Goal: Information Seeking & Learning: Learn about a topic

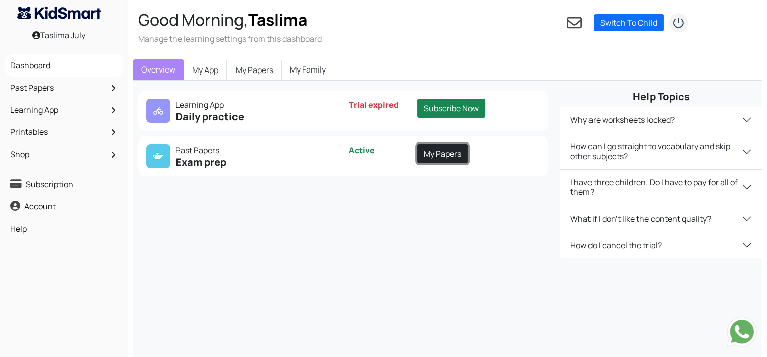
click at [446, 156] on link "My Papers" at bounding box center [442, 153] width 51 height 19
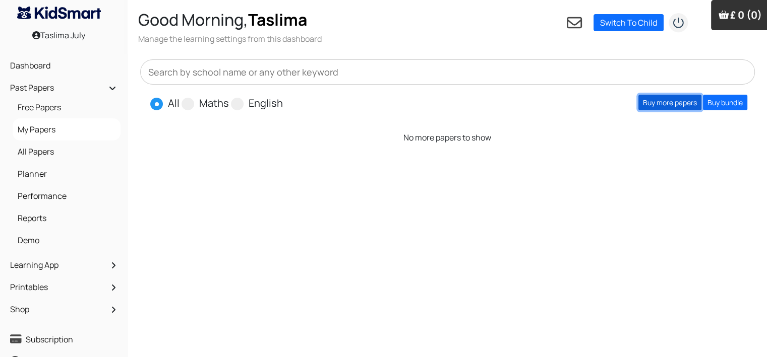
click at [661, 101] on link "Buy more papers" at bounding box center [669, 103] width 63 height 16
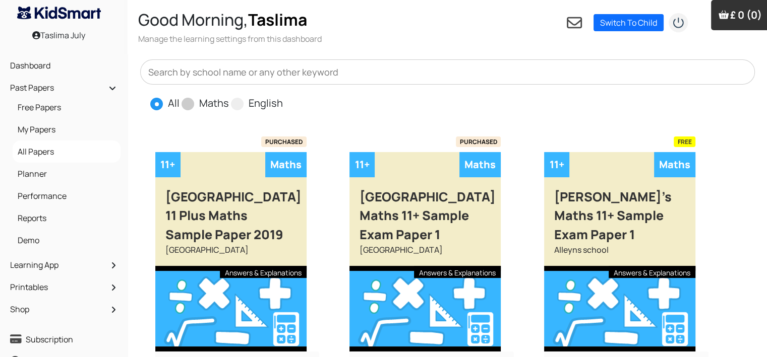
click at [216, 102] on label "Maths" at bounding box center [214, 103] width 30 height 15
click at [229, 102] on input "Maths" at bounding box center [232, 99] width 7 height 7
radio input "true"
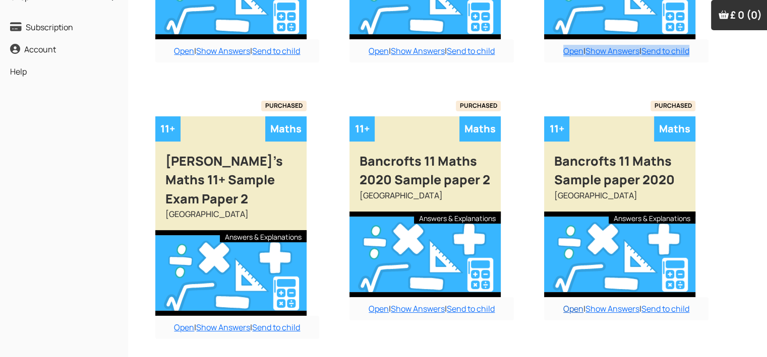
click at [570, 311] on link "Open" at bounding box center [573, 308] width 20 height 11
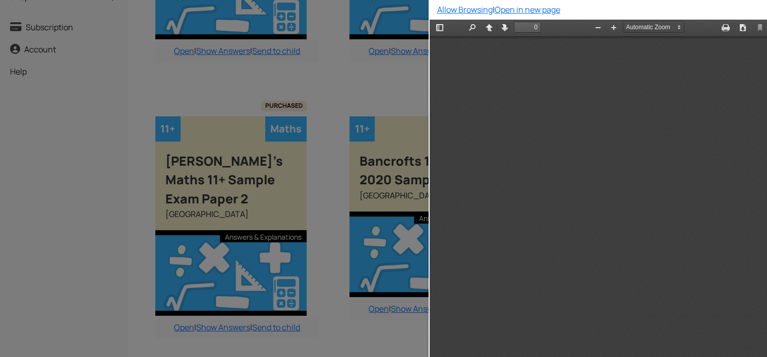
scroll to position [0, 0]
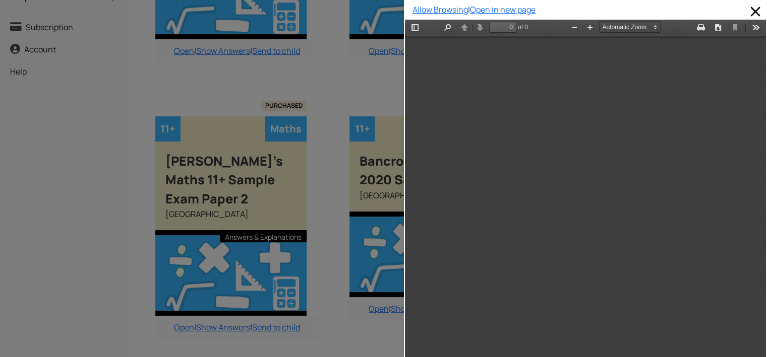
type input "2"
click at [570, 311] on div at bounding box center [585, 205] width 361 height 339
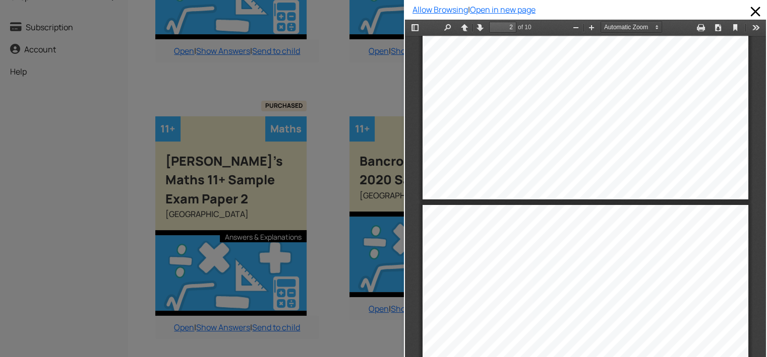
click at [756, 13] on div "Allow Browsing | Open in new page" at bounding box center [585, 9] width 361 height 17
click at [747, 12] on span at bounding box center [755, 12] width 16 height 16
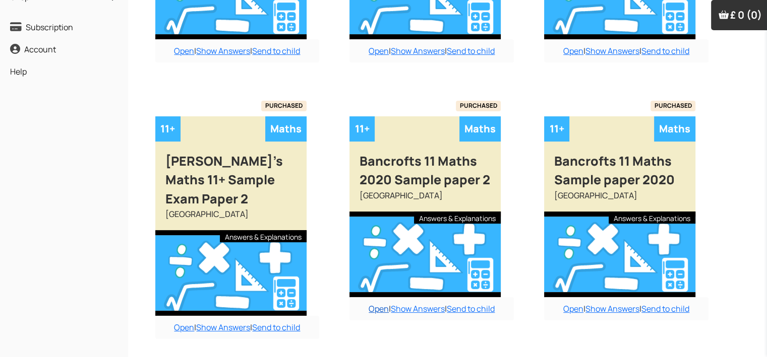
click at [374, 311] on link "Open" at bounding box center [379, 308] width 20 height 11
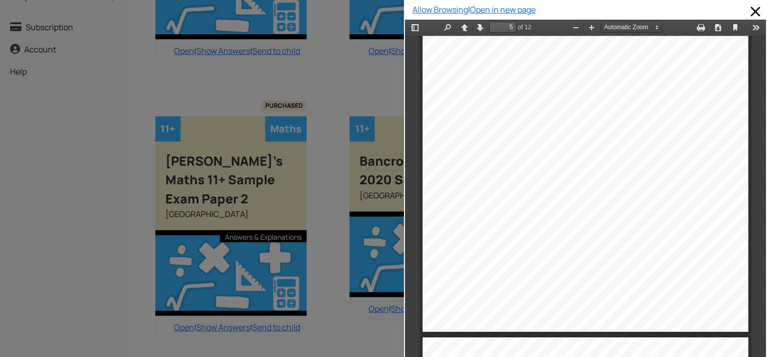
scroll to position [0, 0]
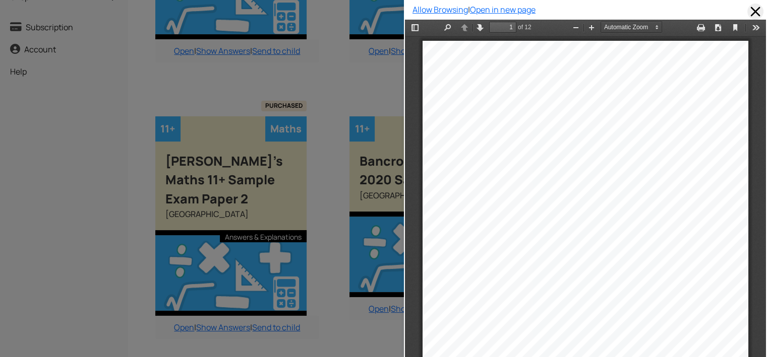
click at [751, 8] on span at bounding box center [755, 12] width 16 height 16
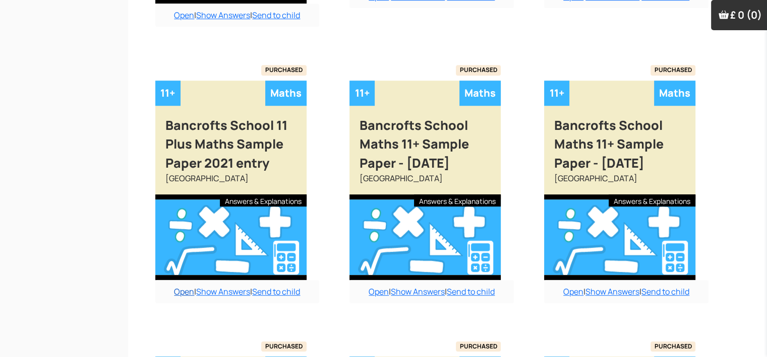
click at [181, 293] on link "Open" at bounding box center [184, 291] width 20 height 11
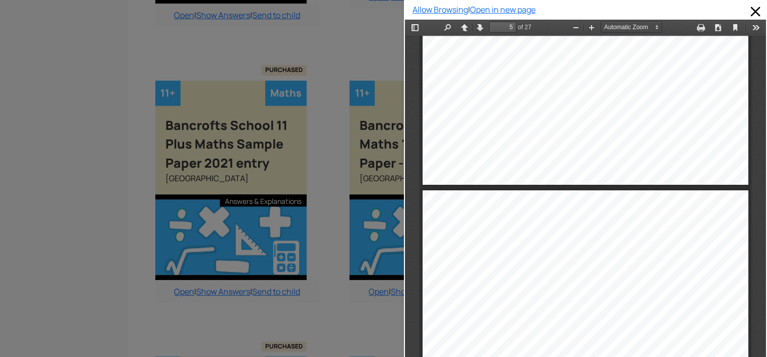
scroll to position [1883, 0]
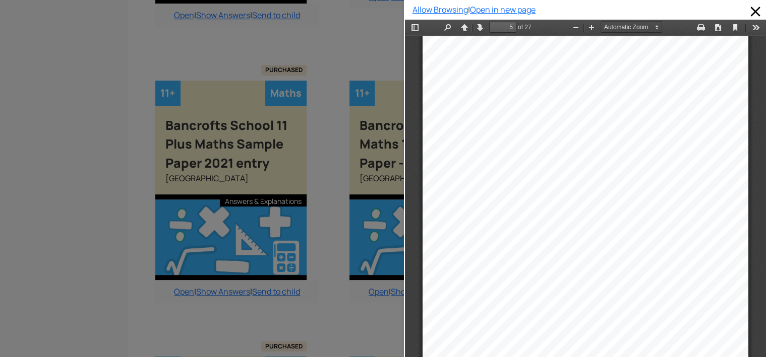
click at [758, 71] on div "1 1+ Sample Paper Mathematics [PERSON_NAME] 11+ Entrance Examinations Guidance …" at bounding box center [585, 205] width 361 height 339
type input "4"
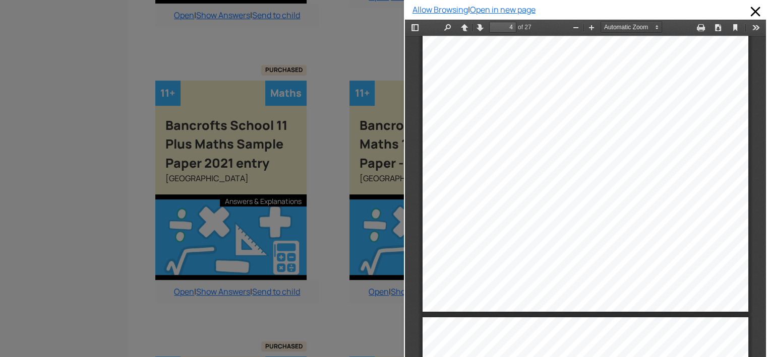
scroll to position [1290, 0]
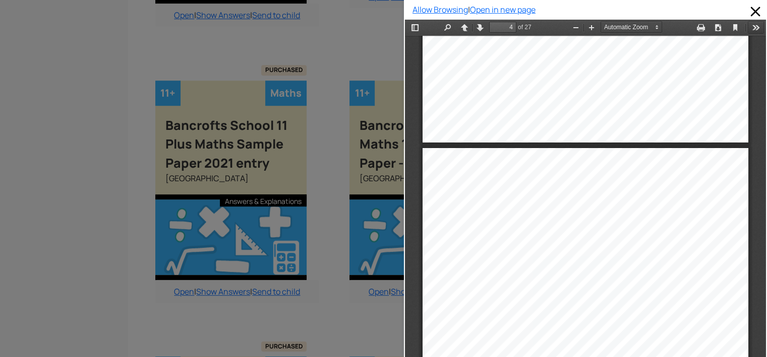
click at [748, 32] on button "Tools" at bounding box center [756, 27] width 16 height 13
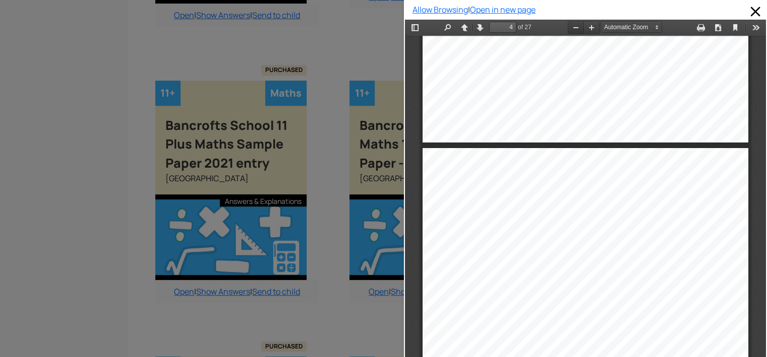
click at [572, 27] on button "Zoom Out" at bounding box center [576, 27] width 16 height 13
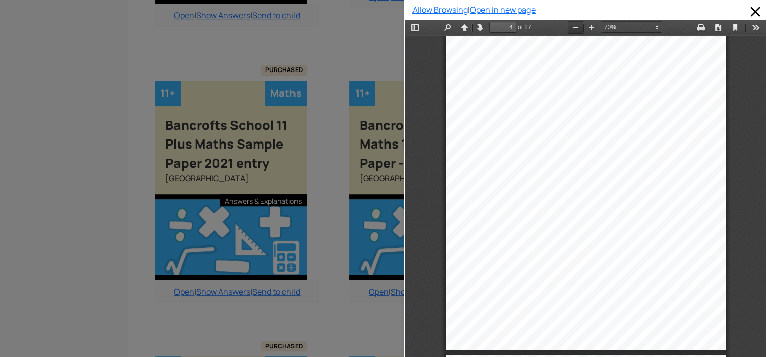
scroll to position [1111, 0]
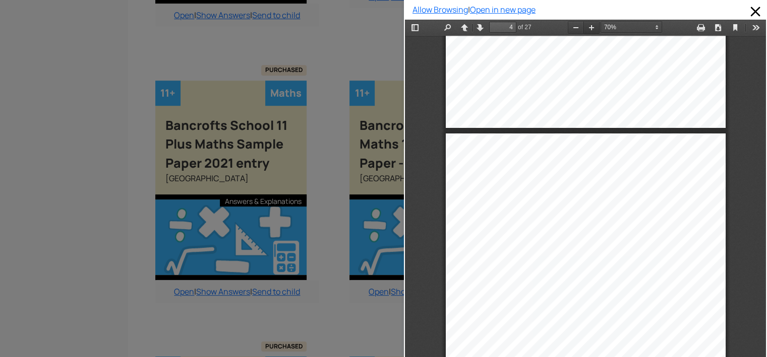
click at [584, 27] on button "Zoom In" at bounding box center [591, 27] width 16 height 13
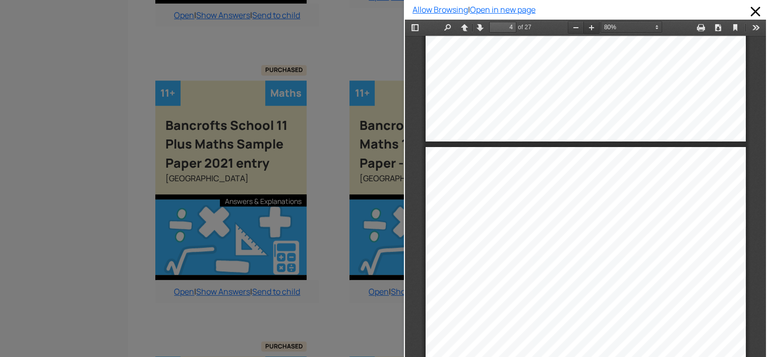
click at [585, 27] on button "Zoom In" at bounding box center [591, 27] width 16 height 13
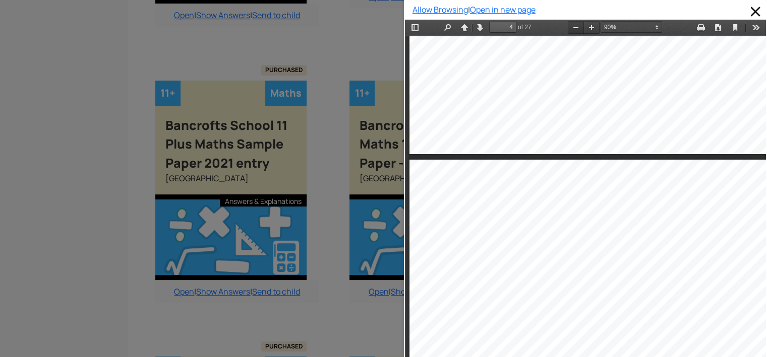
click at [573, 28] on button "Zoom Out" at bounding box center [576, 27] width 16 height 13
select select "custom"
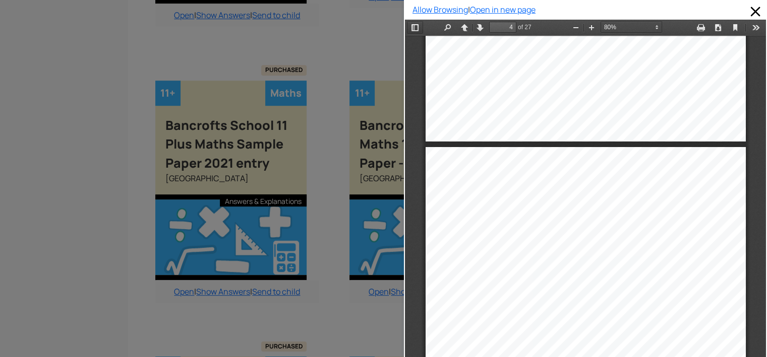
click at [412, 23] on button "Toggle Sidebar" at bounding box center [415, 27] width 16 height 13
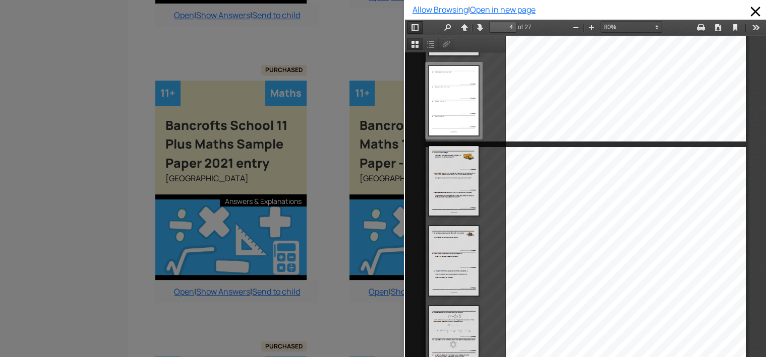
click at [415, 22] on button "Toggle Sidebar" at bounding box center [415, 27] width 16 height 13
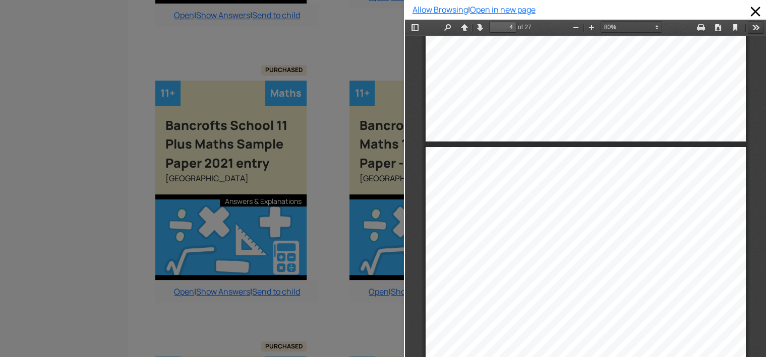
click at [748, 22] on button "Tools" at bounding box center [756, 27] width 16 height 13
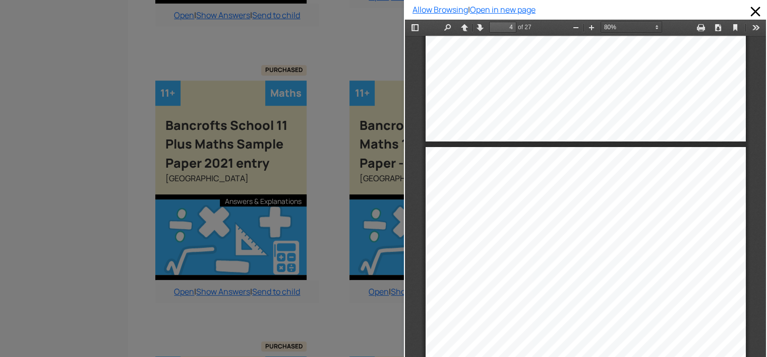
type input "3"
select select "custom"
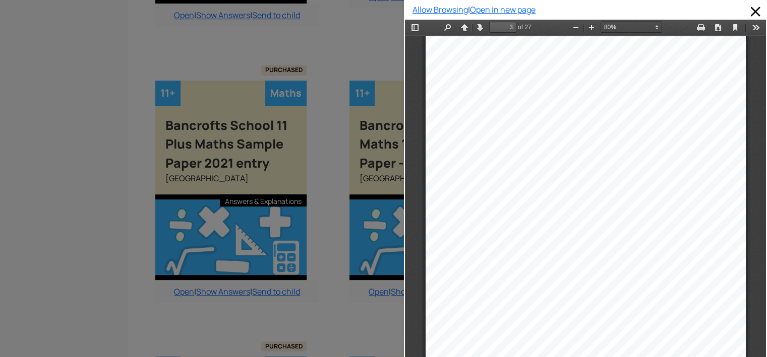
type input "2"
select select "custom"
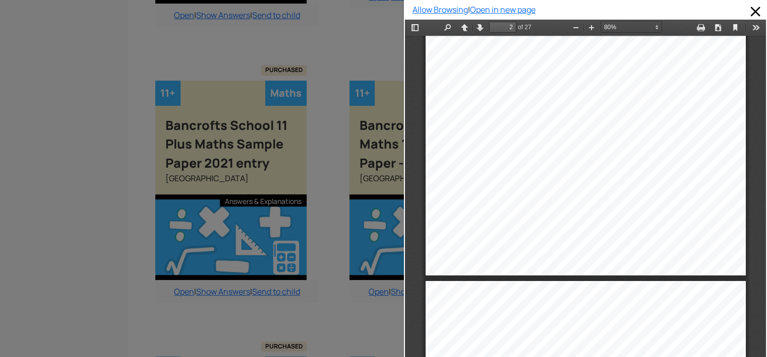
scroll to position [380, 0]
type input "3"
select select "custom"
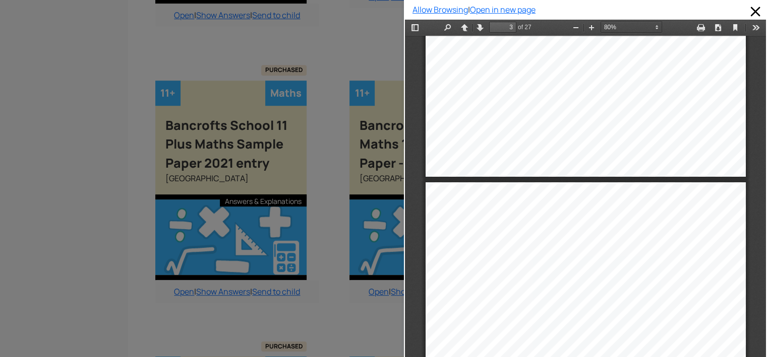
type input "2"
select select "custom"
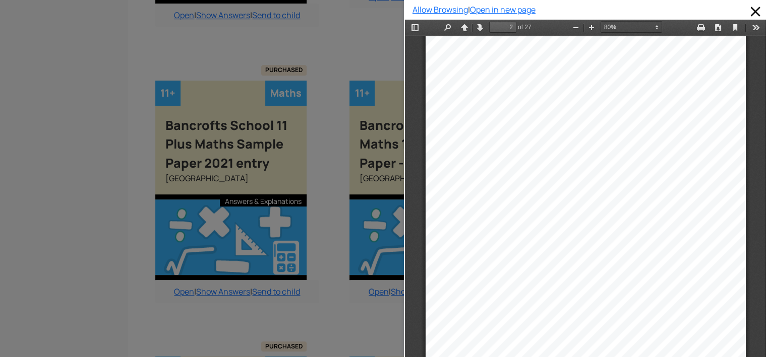
type input "1"
select select "custom"
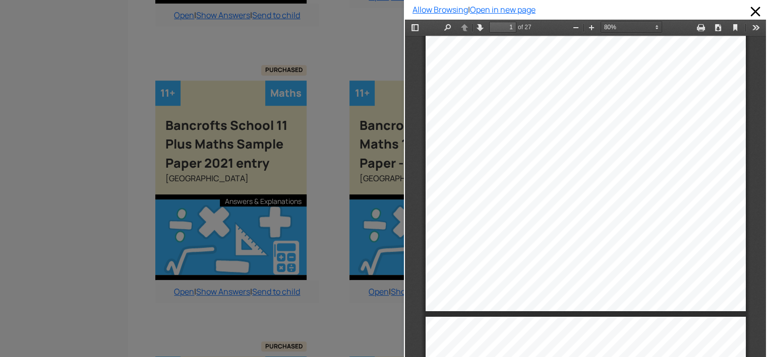
type input "2"
select select "custom"
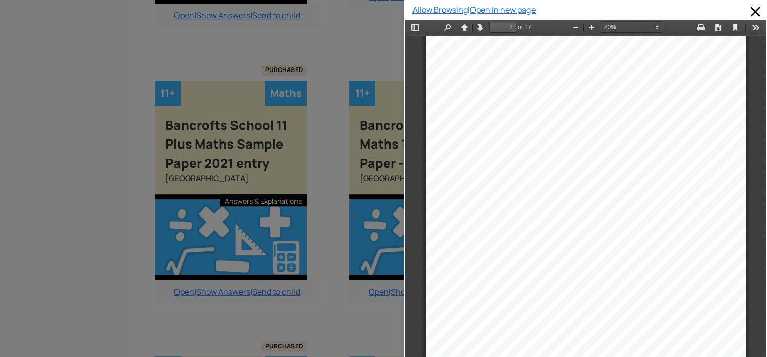
type input "3"
select select "custom"
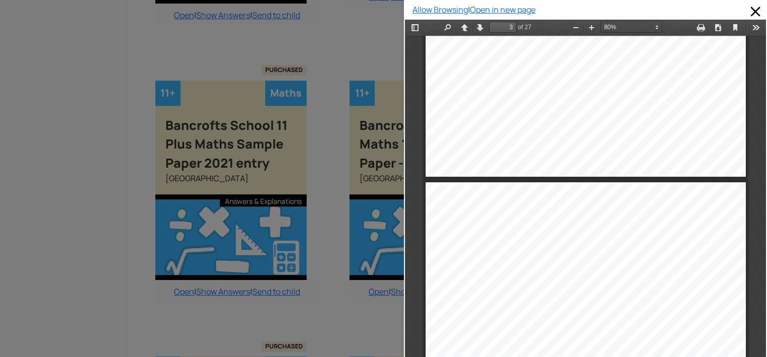
scroll to position [1071, 0]
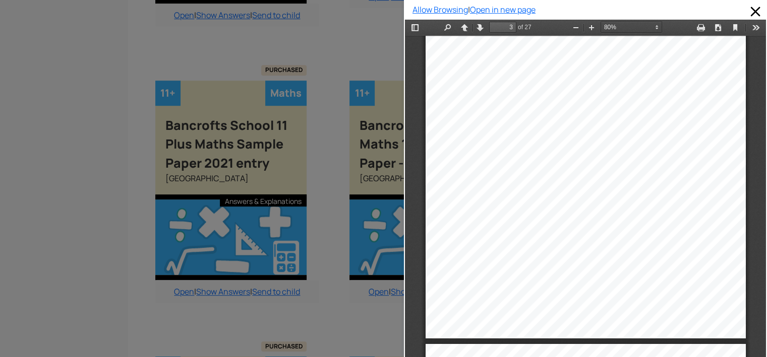
type input "4"
select select "custom"
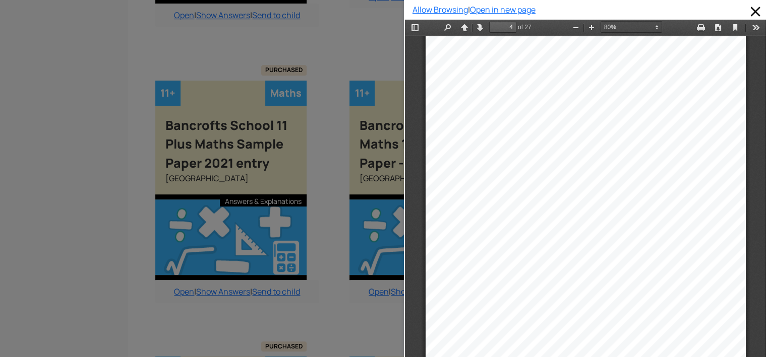
scroll to position [1441, 0]
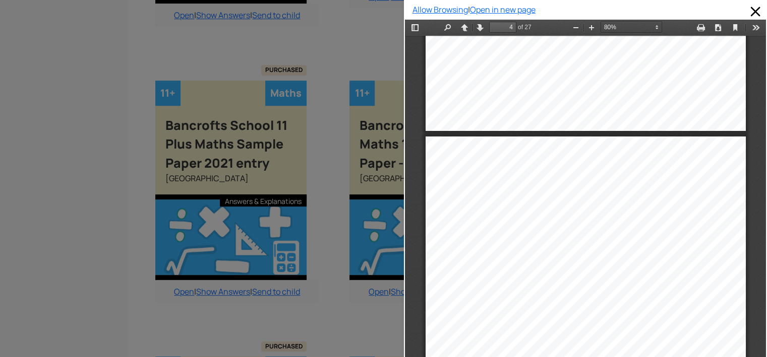
type input "5"
select select "custom"
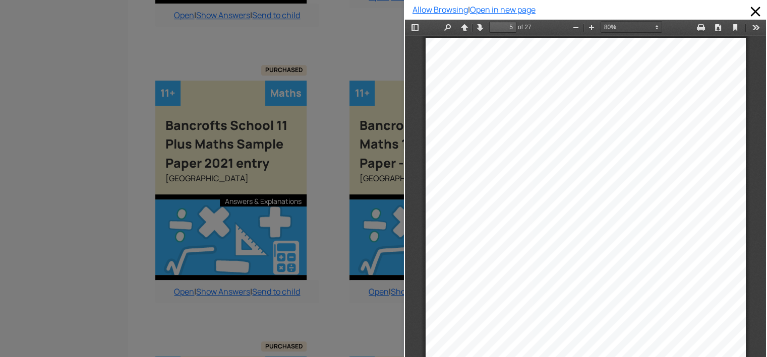
scroll to position [1, 0]
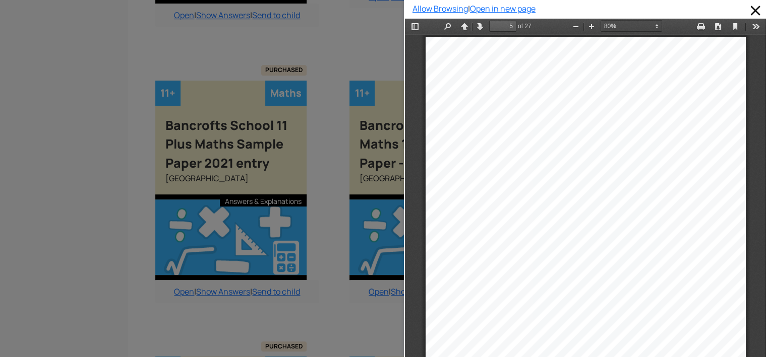
drag, startPoint x: 759, startPoint y: 118, endPoint x: 350, endPoint y: 101, distance: 409.2
type input "6"
select select "custom"
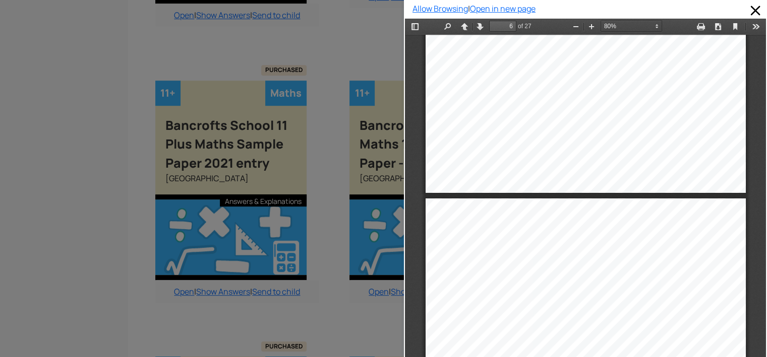
type input "7"
select select "custom"
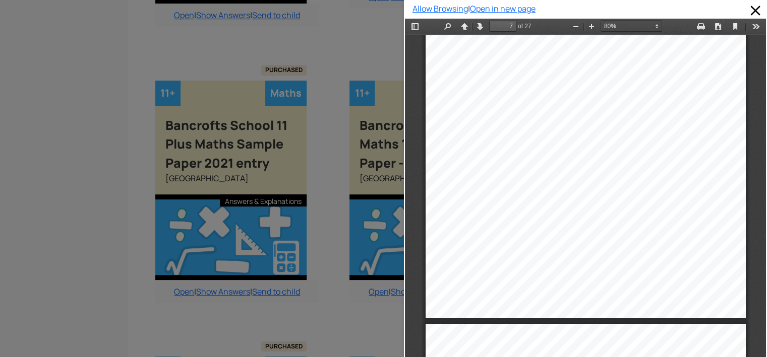
type input "8"
select select "custom"
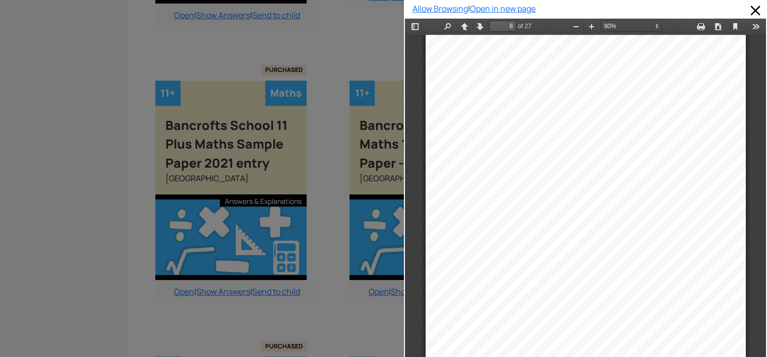
type input "9"
select select "custom"
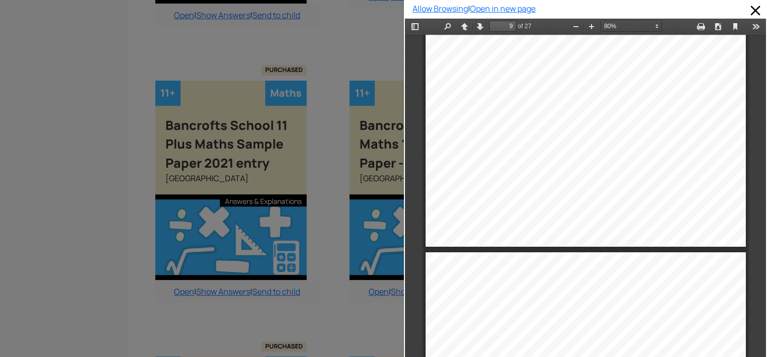
type input "10"
select select "custom"
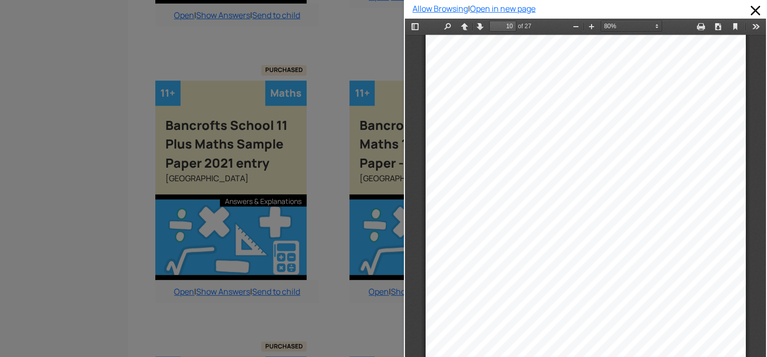
type input "11"
select select "custom"
type input "12"
select select "custom"
type input "13"
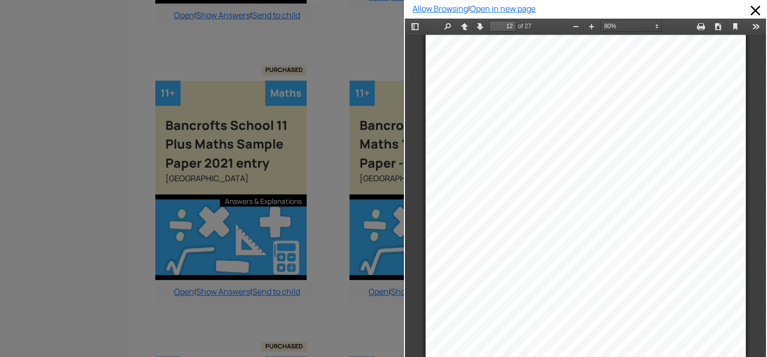
select select "custom"
type input "14"
select select "custom"
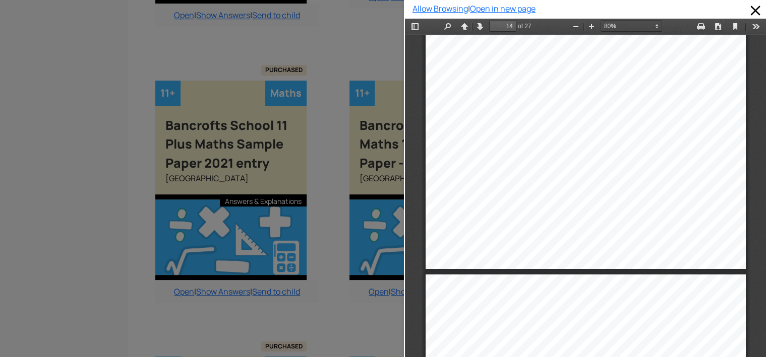
type input "15"
select select "custom"
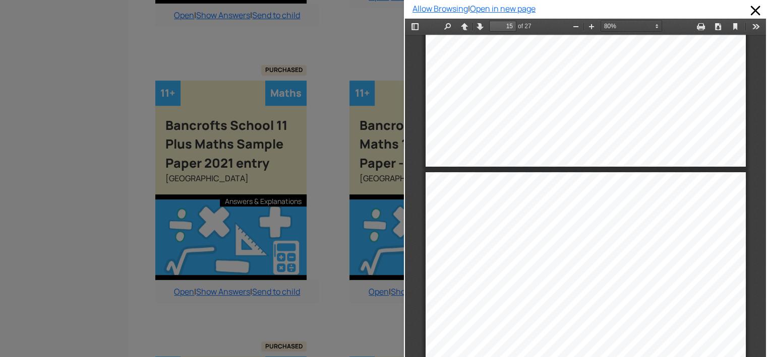
type input "16"
select select "custom"
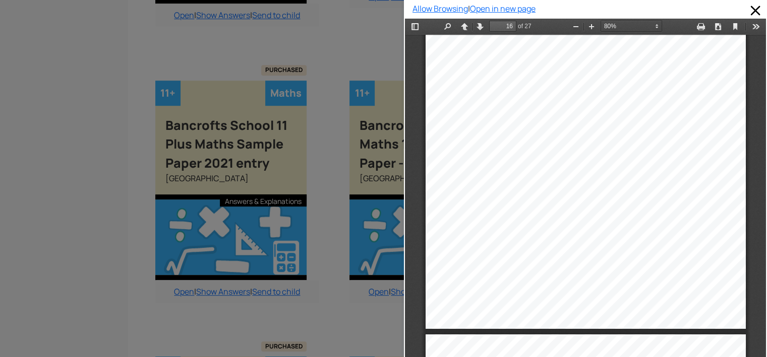
type input "17"
select select "custom"
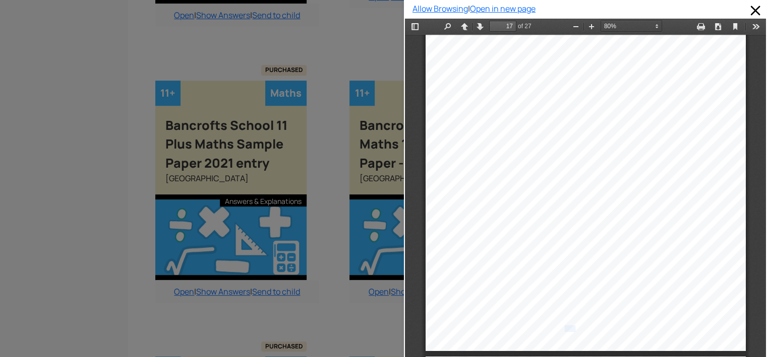
drag, startPoint x: 745, startPoint y: 246, endPoint x: 755, endPoint y: 252, distance: 12.5
click at [755, 252] on div "Ban croft’s School ____________________________________________ _______________…" at bounding box center [585, 204] width 361 height 339
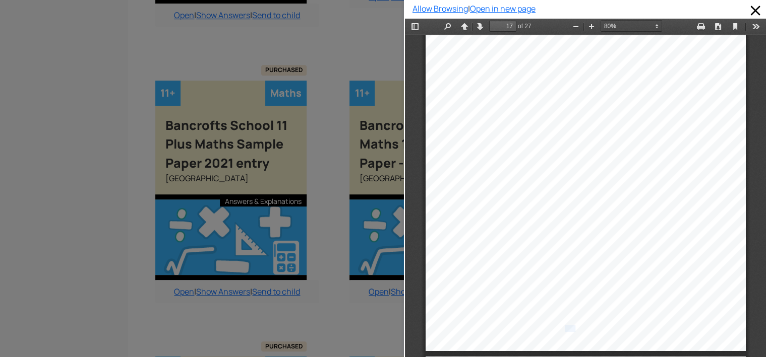
type input "18"
select select "custom"
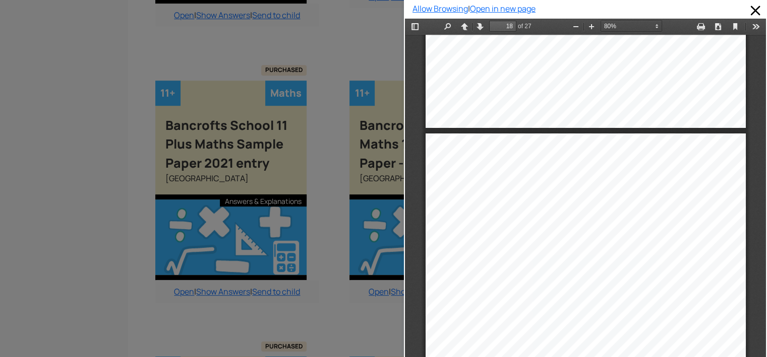
type input "19"
select select "custom"
type input "20"
select select "custom"
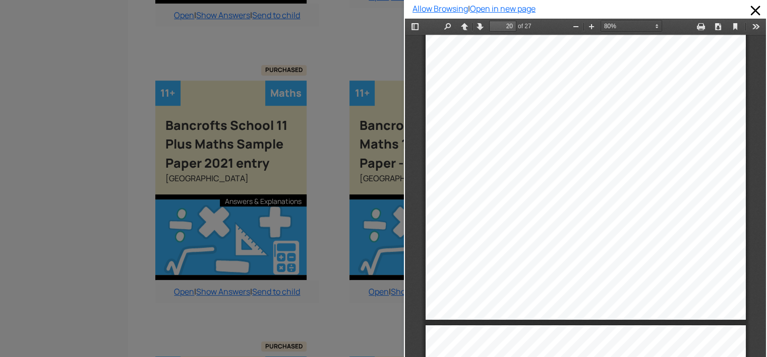
type input "21"
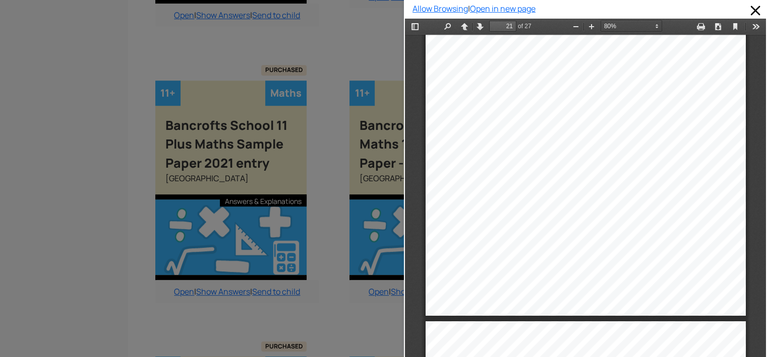
select select "custom"
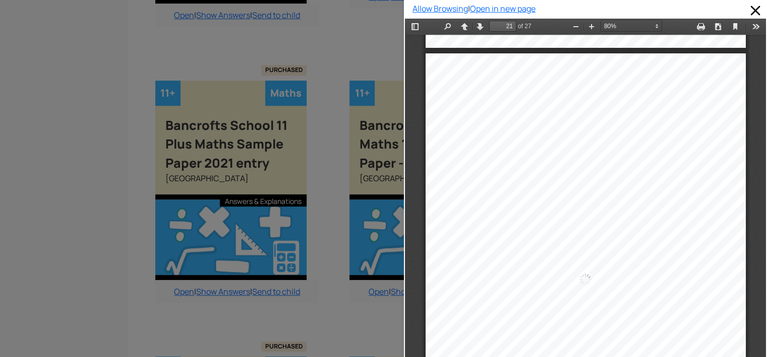
type input "22"
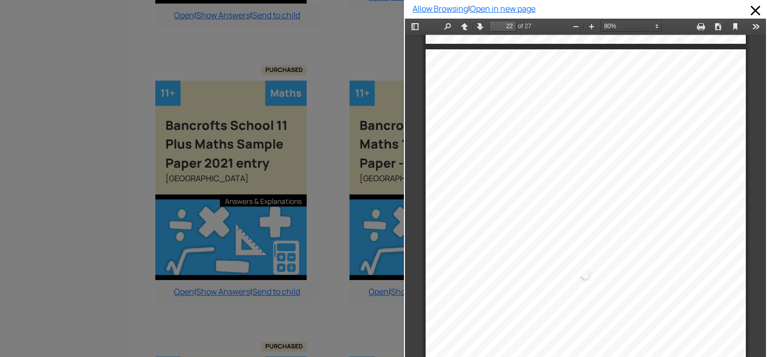
select select "custom"
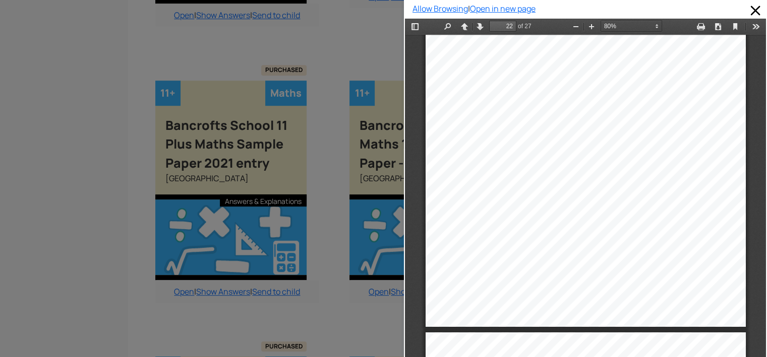
type input "23"
select select "custom"
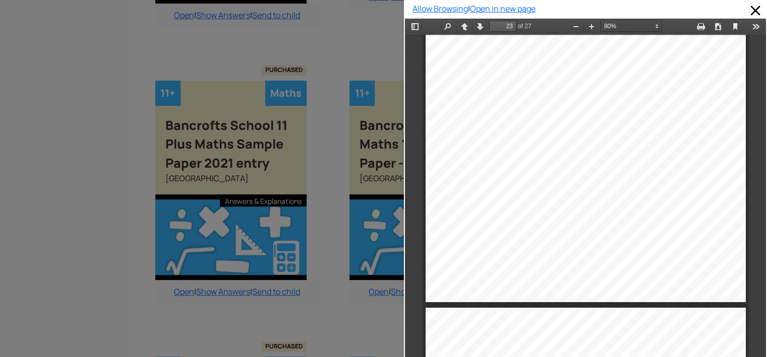
type input "24"
select select "custom"
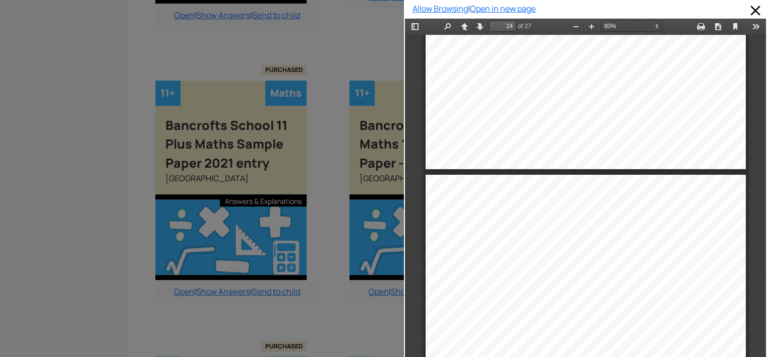
type input "25"
select select "custom"
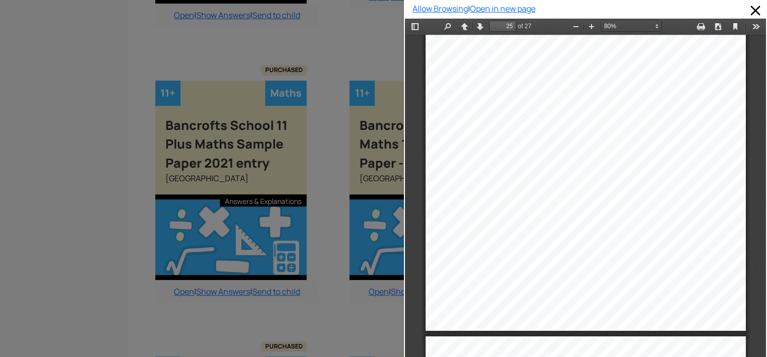
type input "26"
select select "custom"
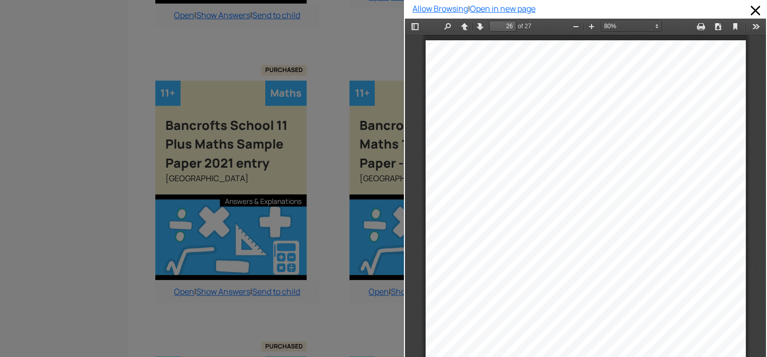
type input "25"
select select "custom"
type input "24"
select select "custom"
type input "22"
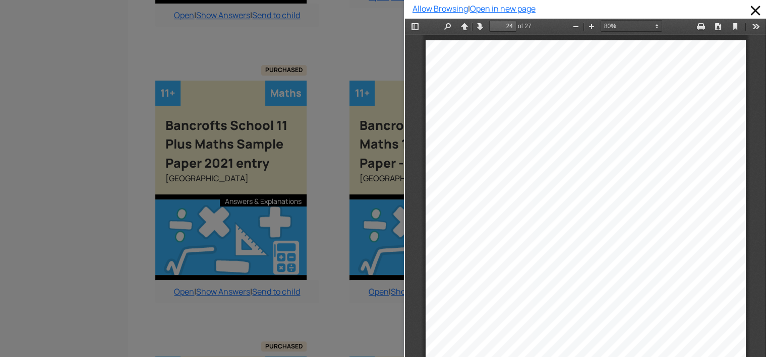
select select "custom"
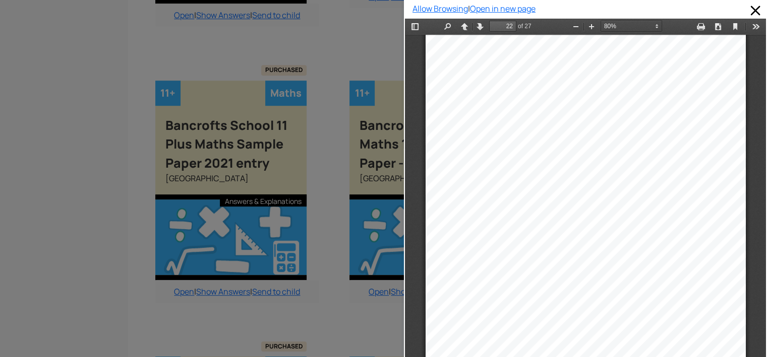
type input "18"
select select "custom"
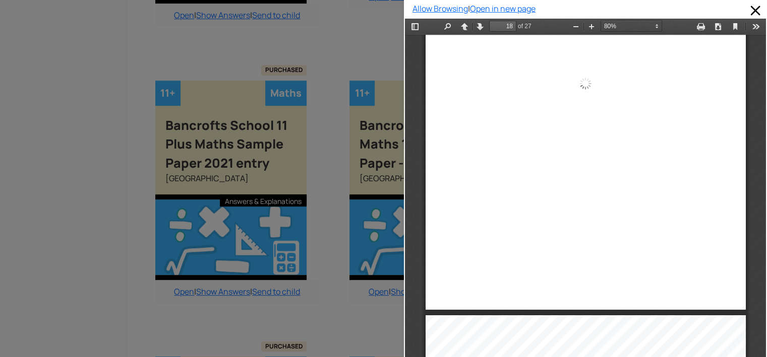
type input "17"
select select "custom"
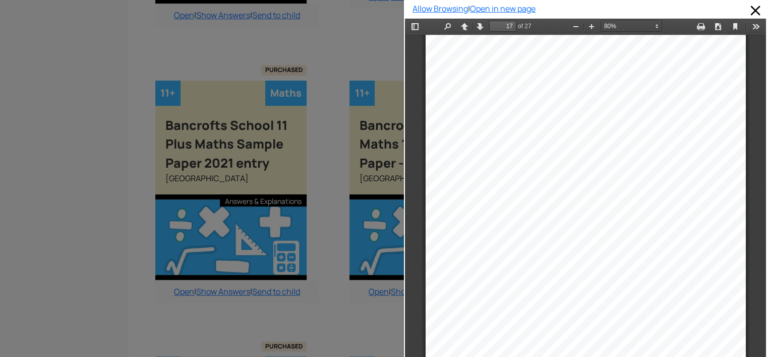
type input "16"
select select "custom"
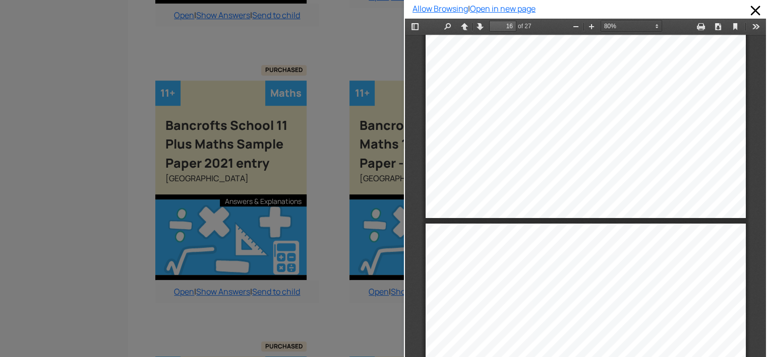
type input "15"
select select "custom"
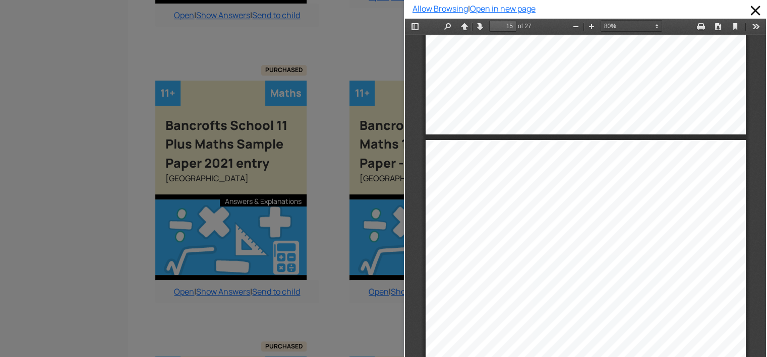
type input "14"
select select "custom"
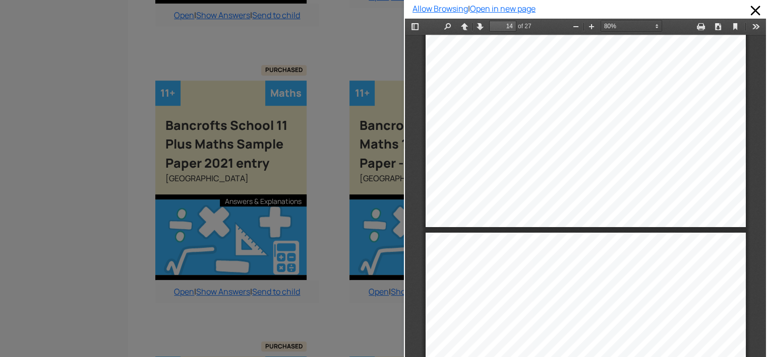
type input "13"
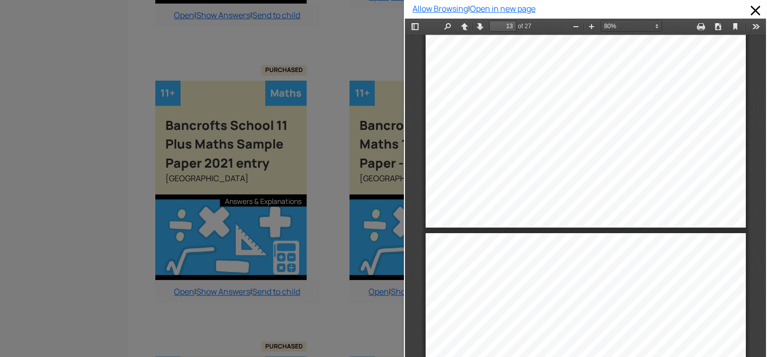
select select "custom"
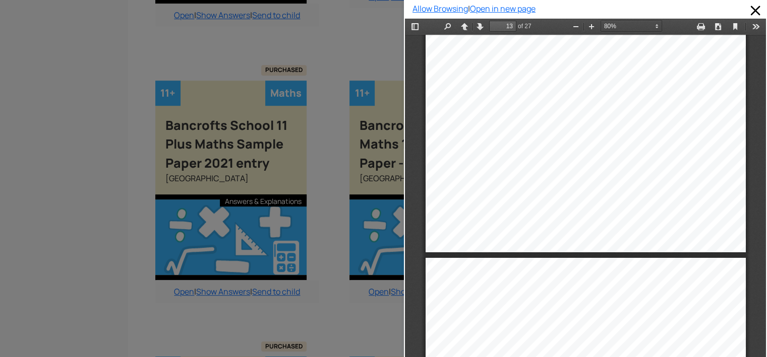
scroll to position [5708, 0]
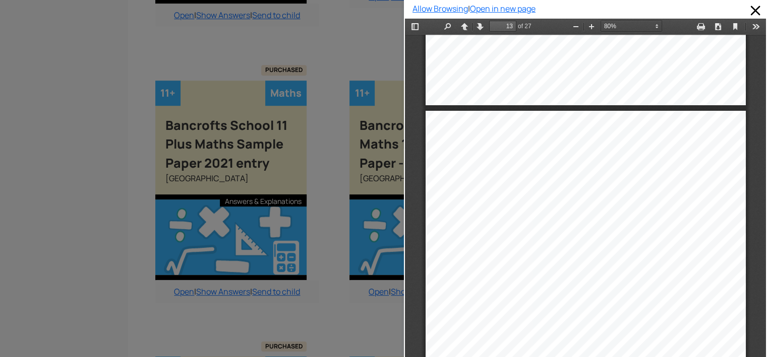
type input "12"
select select "custom"
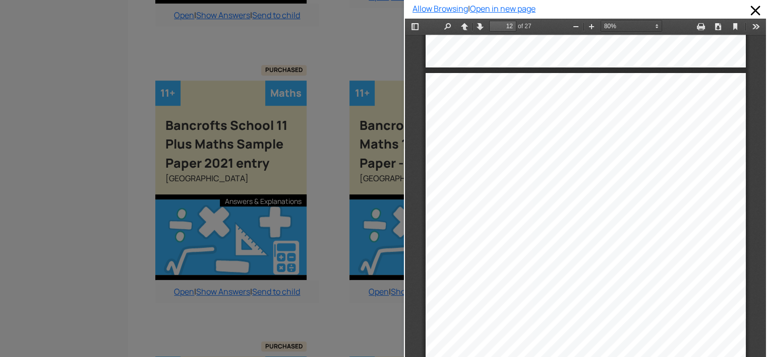
type input "11"
select select "custom"
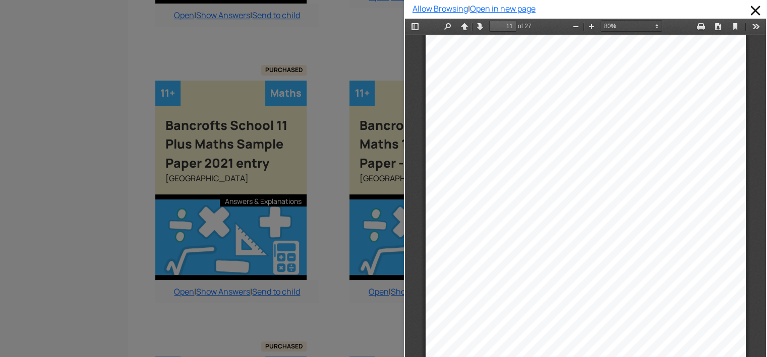
type input "10"
select select "custom"
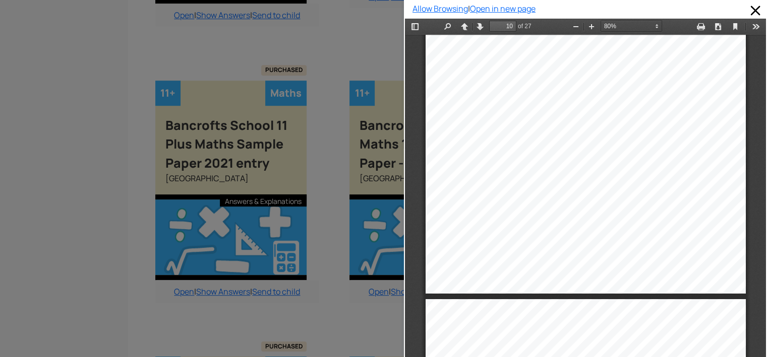
type input "9"
select select "custom"
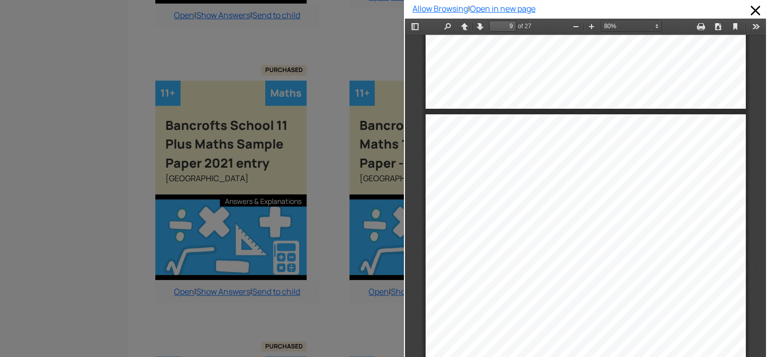
type input "8"
select select "custom"
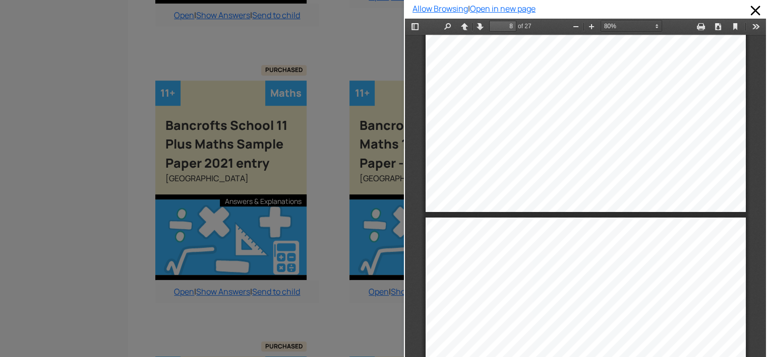
type input "7"
select select "custom"
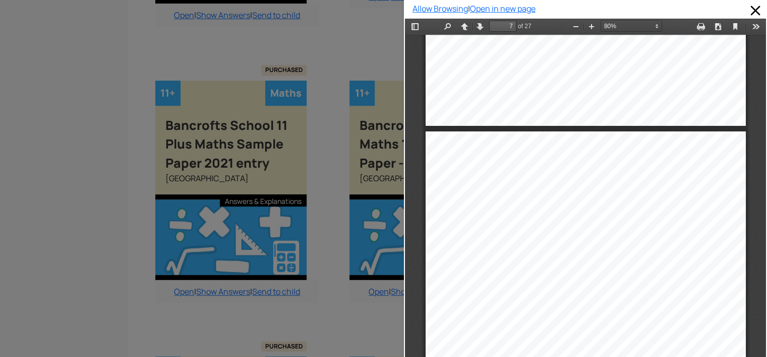
type input "6"
select select "custom"
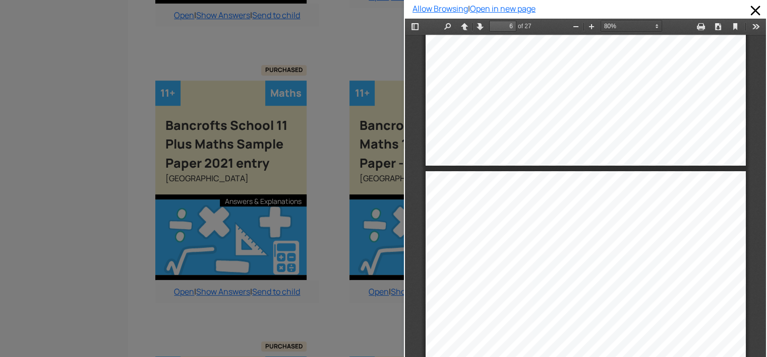
type input "5"
select select "custom"
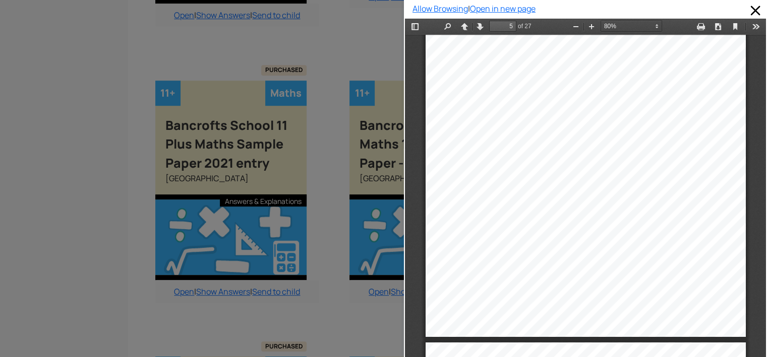
type input "4"
select select "custom"
type input "3"
select select "custom"
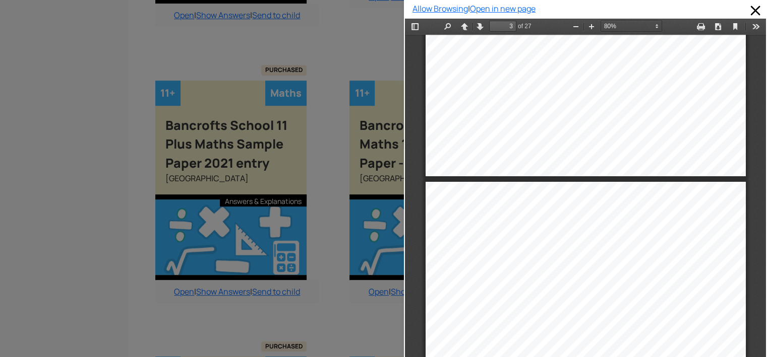
scroll to position [1071, 0]
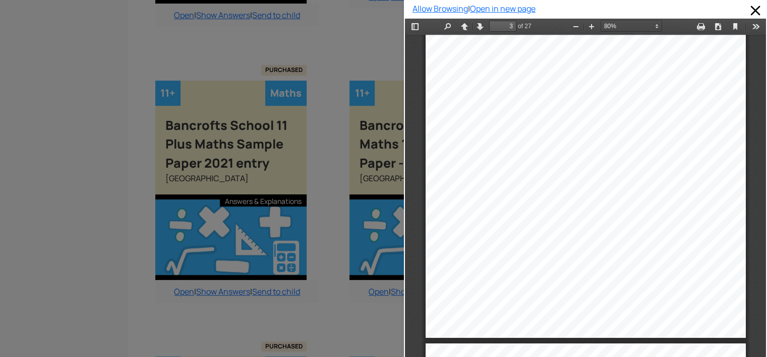
drag, startPoint x: 749, startPoint y: 60, endPoint x: 774, endPoint y: 60, distance: 25.2
click at [766, 60] on html "Thumbnails Document Outline Attachments Previous Next Highlight all Match case …" at bounding box center [585, 196] width 361 height 355
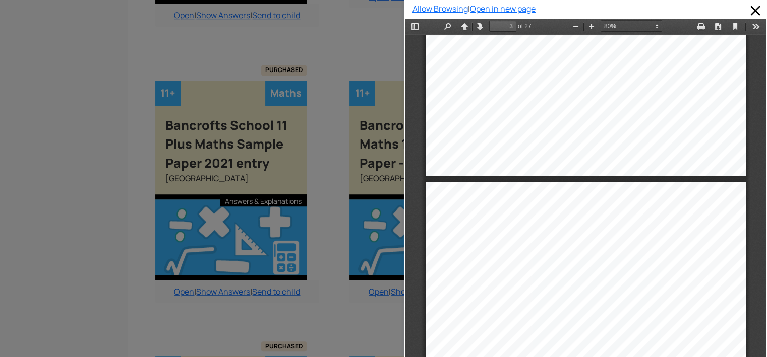
type input "2"
select select "custom"
click at [758, 60] on div "1 1+ Sample Paper Mathematics [PERSON_NAME] 11+ Entrance Examinations Guidance …" at bounding box center [585, 204] width 361 height 339
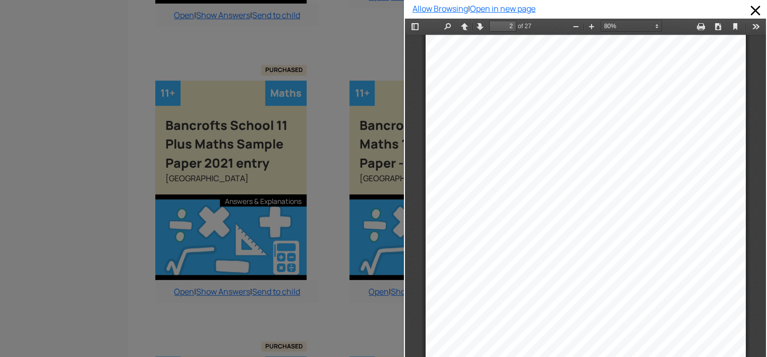
click at [758, 60] on div "1 1+ Sample Paper Mathematics [PERSON_NAME] 11+ Entrance Examinations Guidance …" at bounding box center [585, 204] width 361 height 339
type input "3"
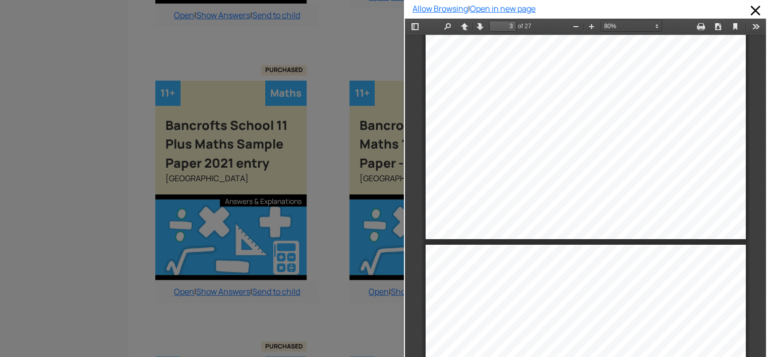
scroll to position [873, 0]
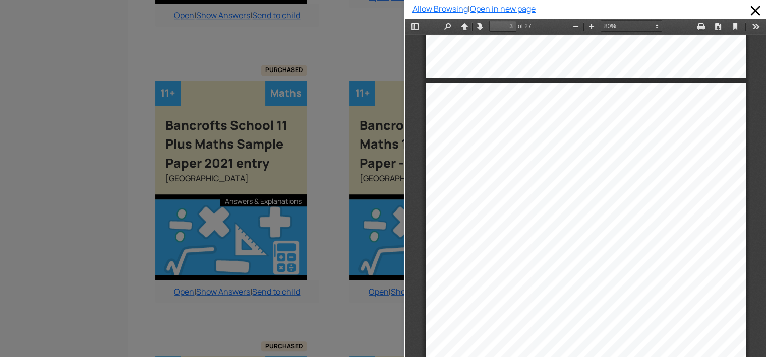
drag, startPoint x: 751, startPoint y: 51, endPoint x: 1164, endPoint y: 68, distance: 413.2
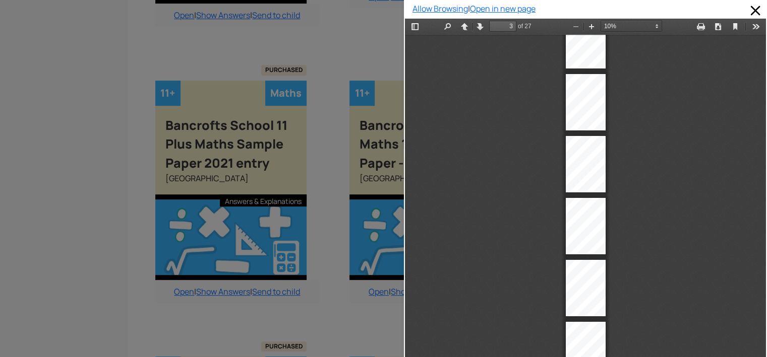
scroll to position [27, 0]
click at [566, 172] on div "Ban croft’s School ____________________________________________________________…" at bounding box center [586, 165] width 40 height 56
click at [566, 177] on div "Ban croft’s School ____________________________________________________________…" at bounding box center [586, 165] width 40 height 56
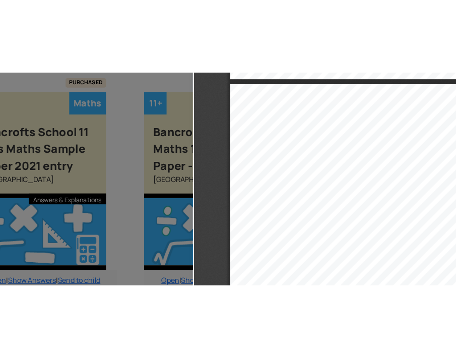
scroll to position [625, 10]
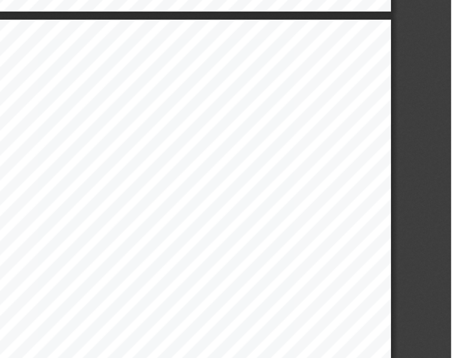
drag, startPoint x: 99, startPoint y: 57, endPoint x: 146, endPoint y: 64, distance: 47.8
click at [146, 64] on div "Ban croft’s School ____________________________________________________________…" at bounding box center [92, 191] width 280 height 396
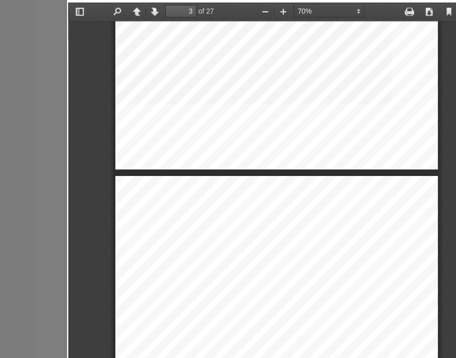
select select "custom"
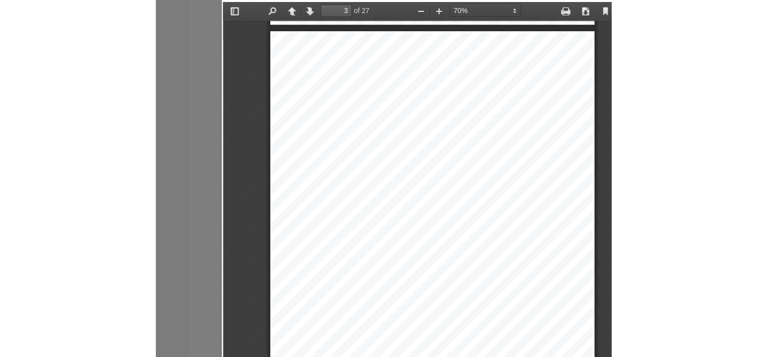
scroll to position [0, 0]
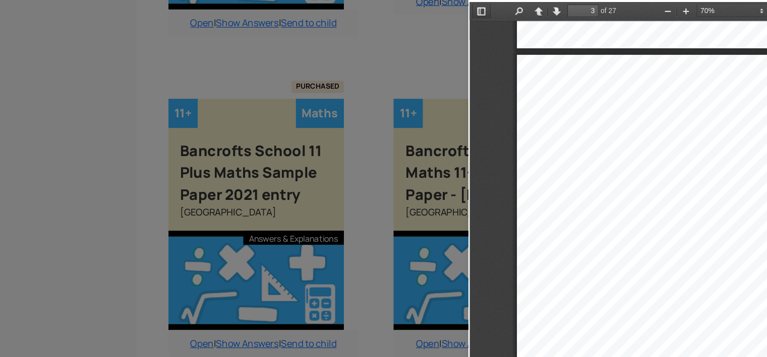
click at [476, 4] on button "Toggle Sidebar" at bounding box center [479, 9] width 16 height 13
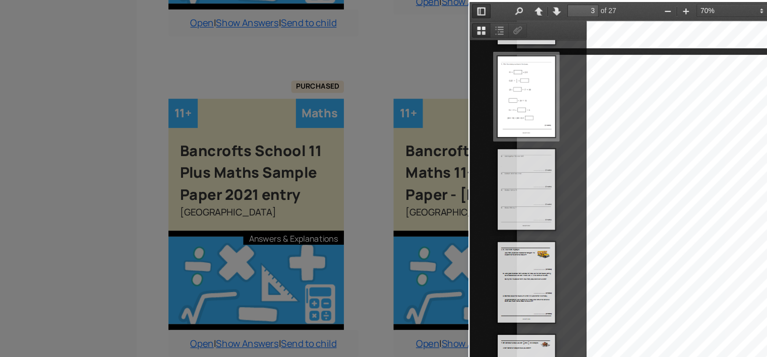
click at [478, 5] on button "Toggle Sidebar" at bounding box center [479, 9] width 16 height 13
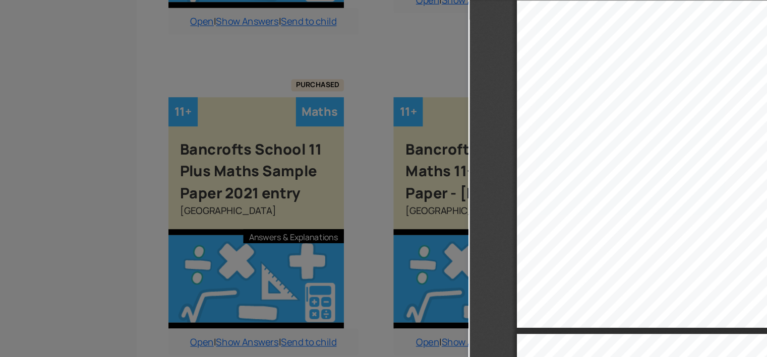
scroll to position [919, 0]
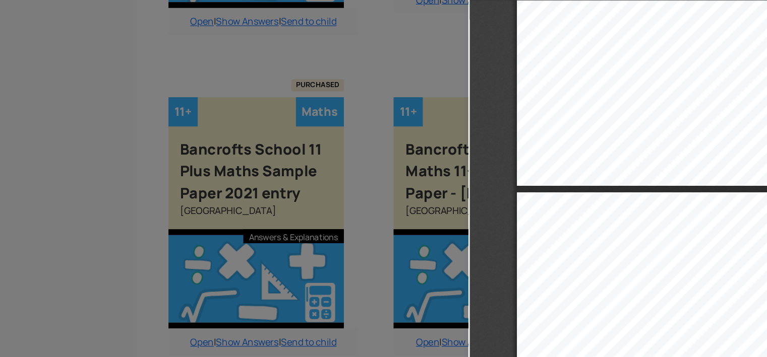
type input "4"
select select "custom"
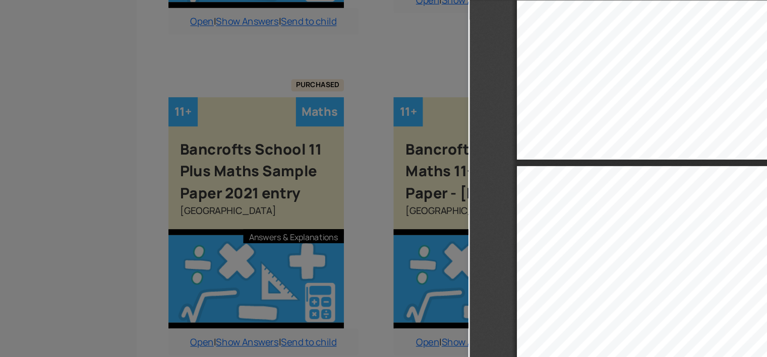
scroll to position [1121, 0]
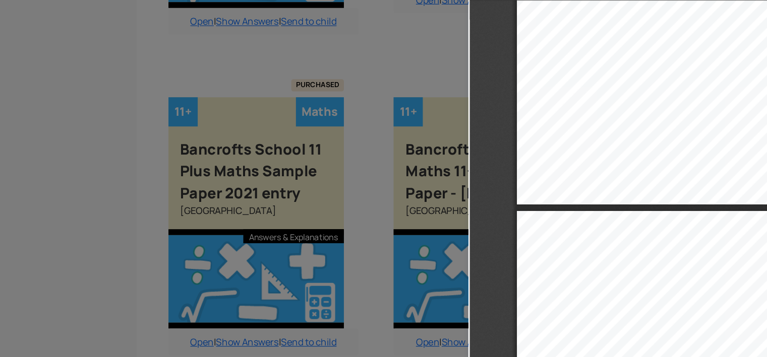
type input "3"
select select "custom"
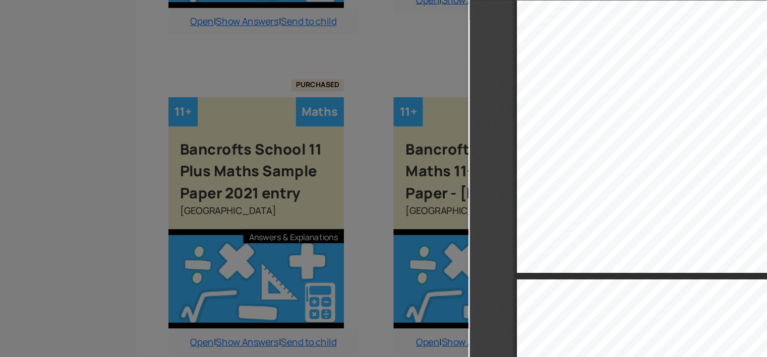
scroll to position [1000, 0]
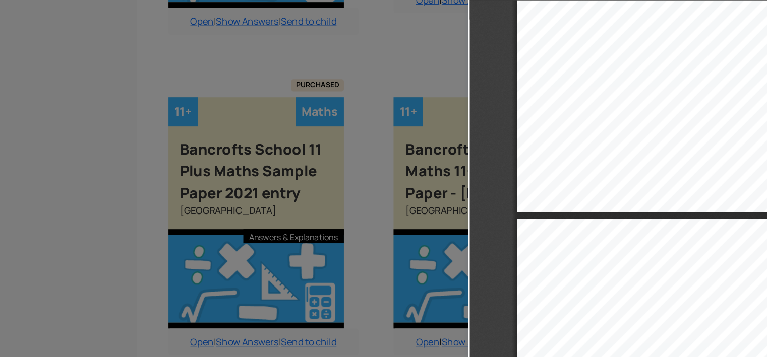
type input "4"
select select "custom"
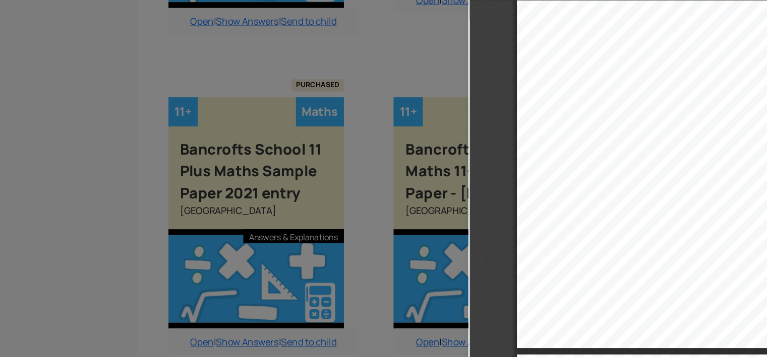
scroll to position [1303, 0]
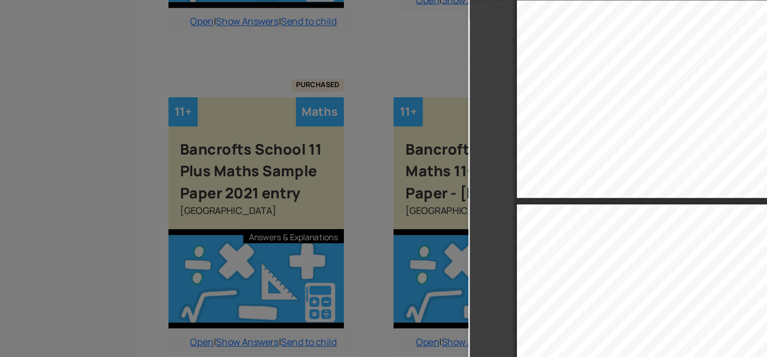
type input "5"
select select "custom"
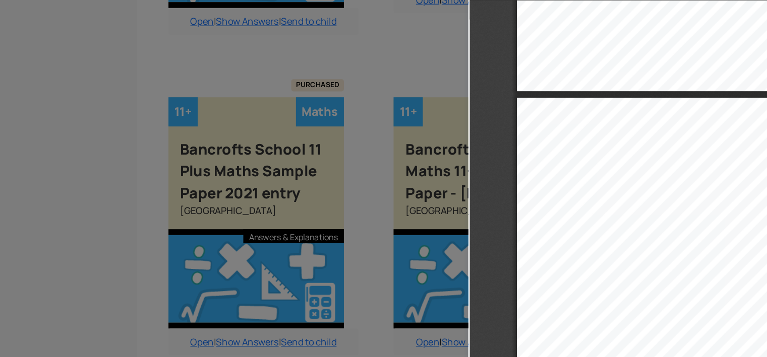
scroll to position [1545, 0]
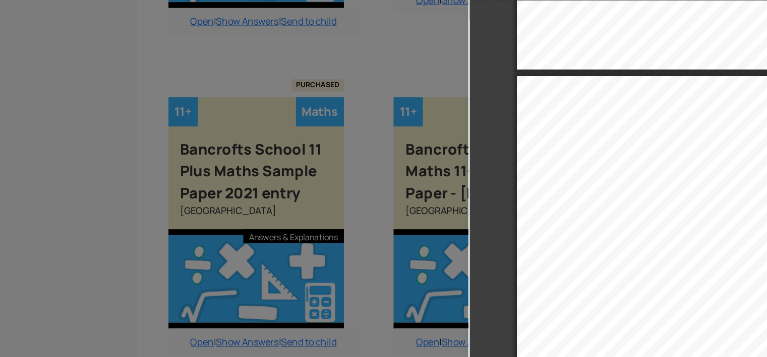
type input "6"
select select "custom"
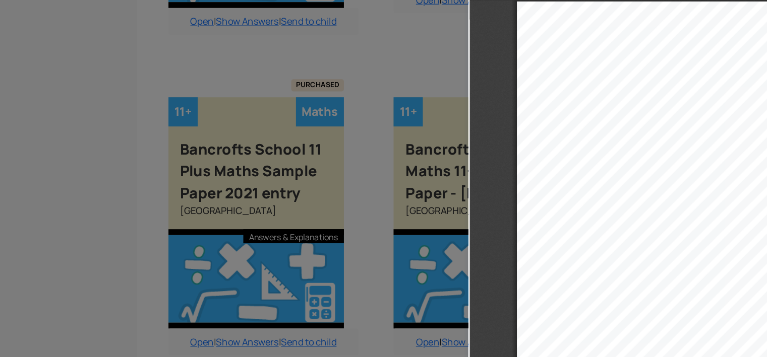
type input "5"
select select "custom"
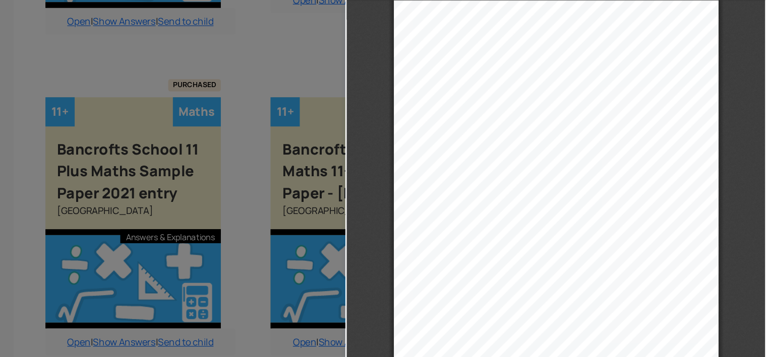
scroll to position [1629, 0]
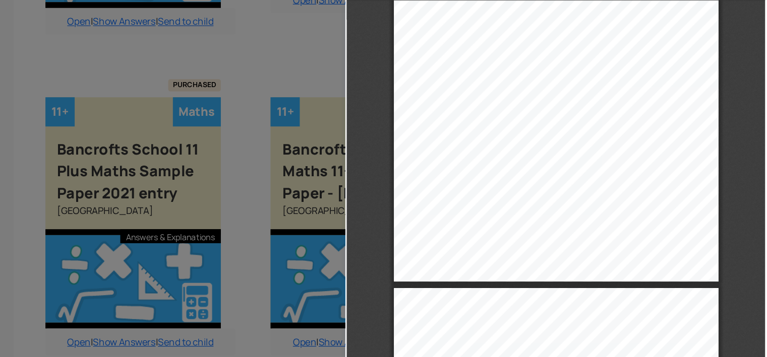
type input "6"
select select "custom"
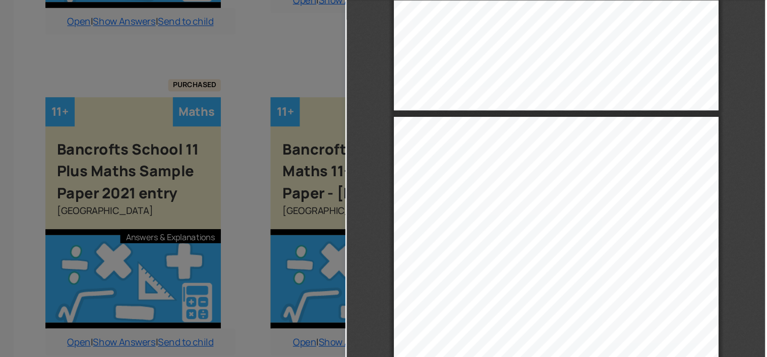
scroll to position [1912, 0]
type input "5"
select select "custom"
type input "4"
select select "custom"
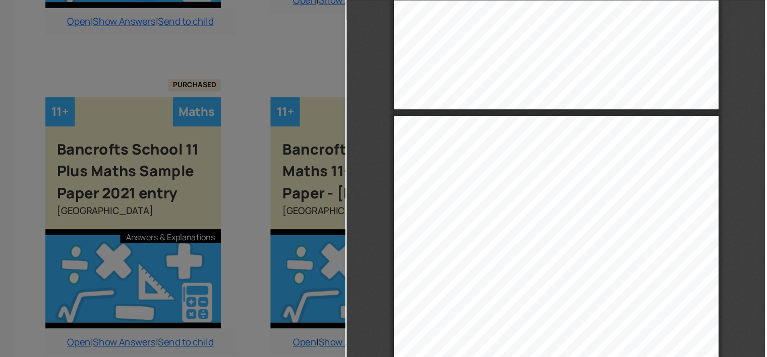
type input "3"
select select "custom"
type input "1"
select select "custom"
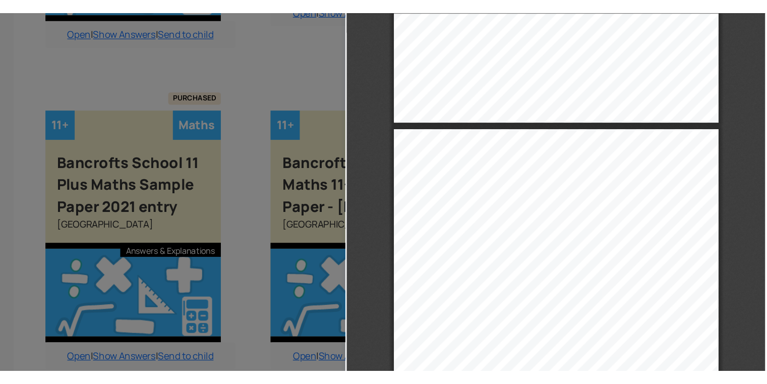
scroll to position [0, 0]
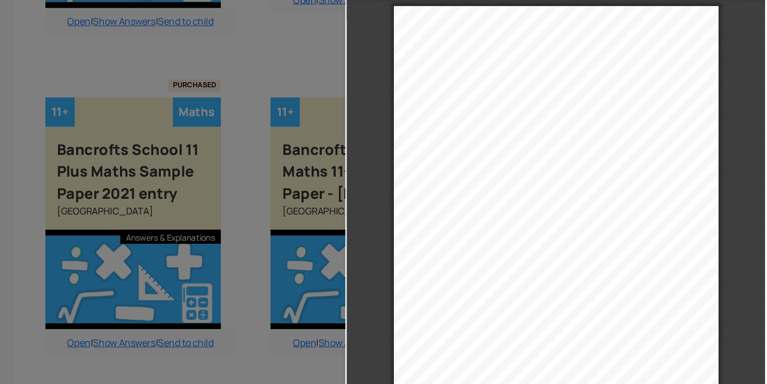
click at [383, 49] on div at bounding box center [202, 192] width 404 height 384
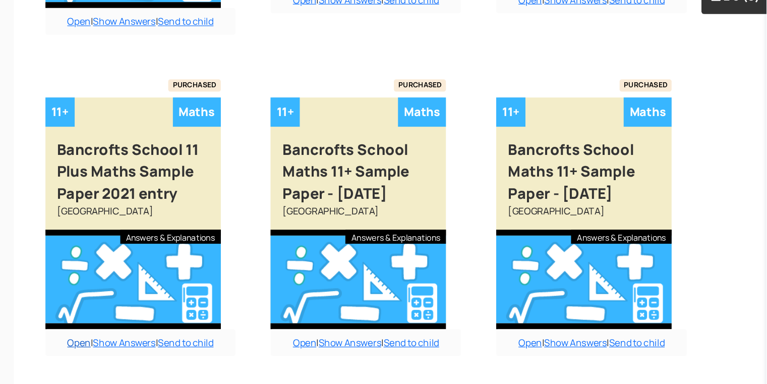
click at [173, 313] on link "Open" at bounding box center [174, 313] width 20 height 11
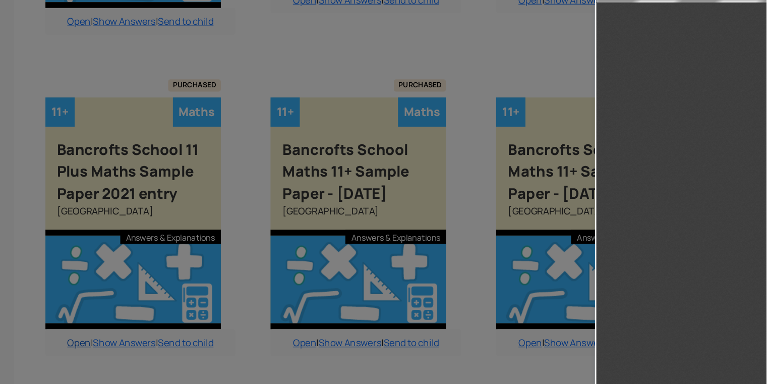
type input "1"
select select "custom"
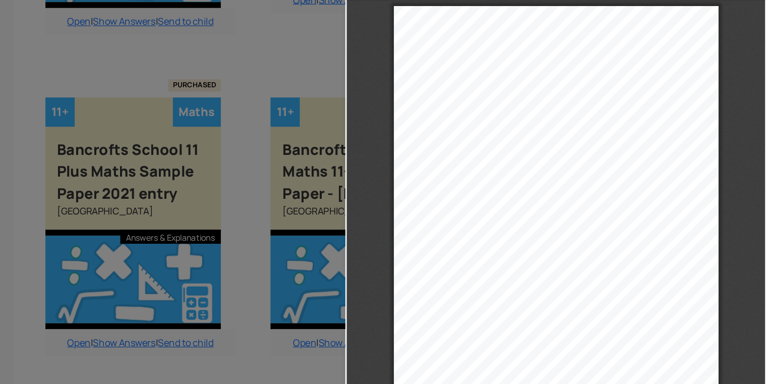
click at [287, 107] on div at bounding box center [202, 192] width 404 height 384
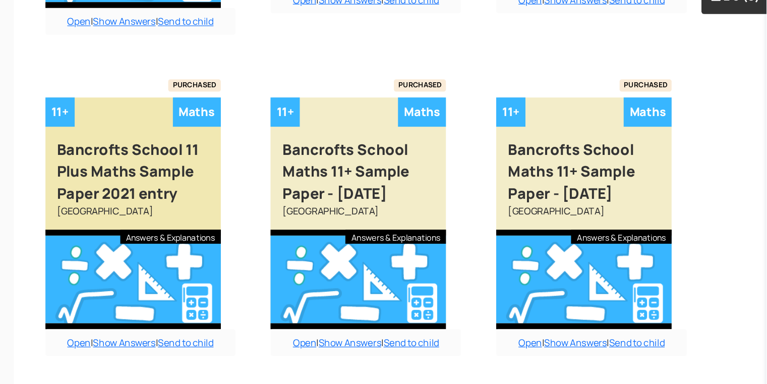
click at [248, 157] on div "Bancrofts School 11 Plus Maths Sample Paper 2021 entry" at bounding box center [220, 161] width 151 height 67
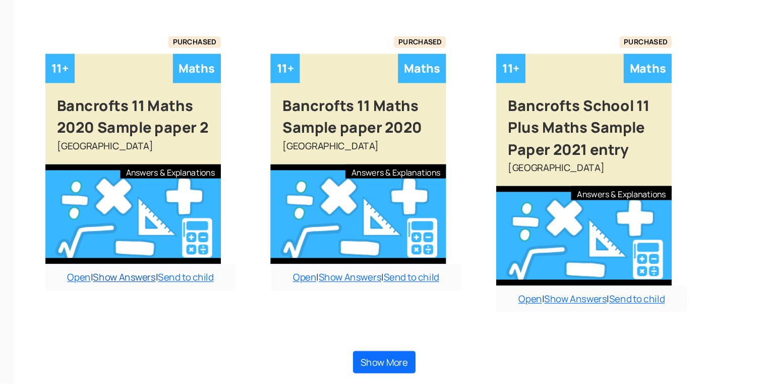
scroll to position [864, 10]
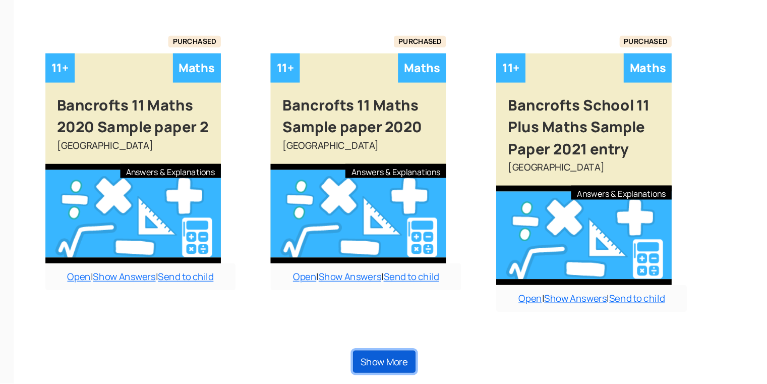
click at [454, 365] on button "Show More" at bounding box center [437, 364] width 54 height 19
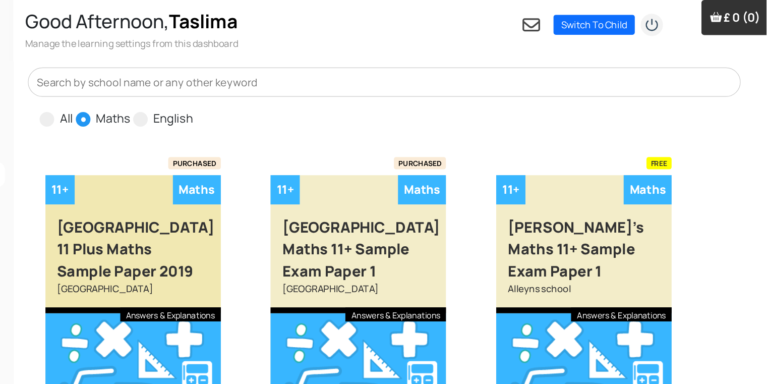
scroll to position [0, 10]
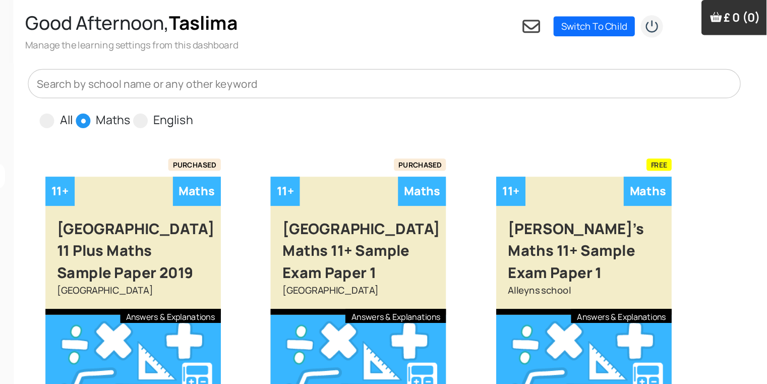
click at [180, 103] on span at bounding box center [177, 104] width 13 height 13
click at [219, 102] on input "Maths" at bounding box center [222, 99] width 7 height 7
click at [273, 96] on input "English" at bounding box center [276, 99] width 7 height 7
radio input "true"
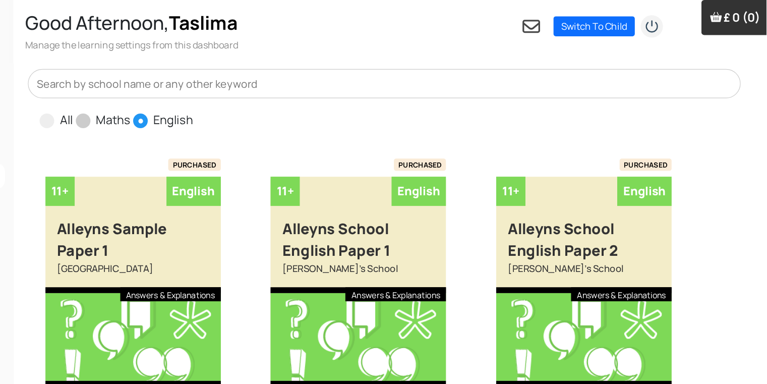
click at [180, 102] on span at bounding box center [177, 104] width 13 height 13
click at [219, 102] on input "Maths" at bounding box center [222, 99] width 7 height 7
radio input "true"
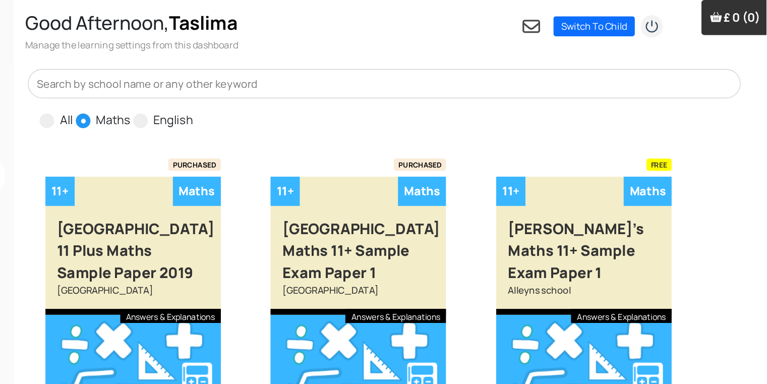
click at [180, 66] on input "text" at bounding box center [437, 71] width 615 height 25
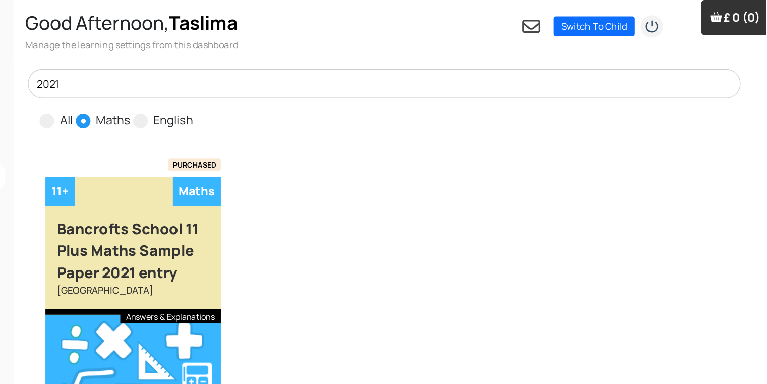
type input "2021"
click at [201, 210] on div "Bancrofts School 11 Plus Maths Sample Paper 2021 entry" at bounding box center [220, 210] width 151 height 67
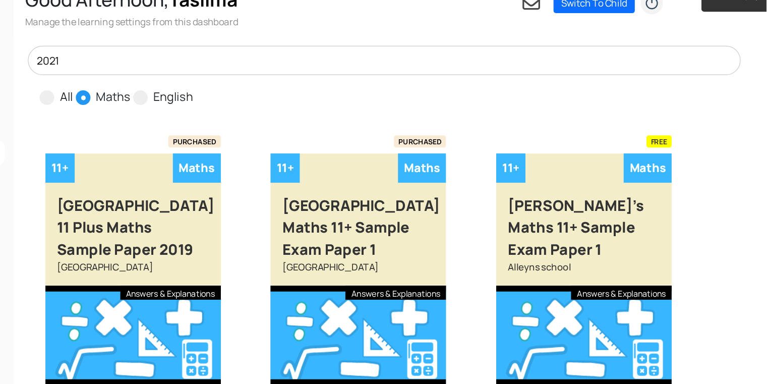
click at [172, 80] on input "2021" at bounding box center [437, 71] width 615 height 25
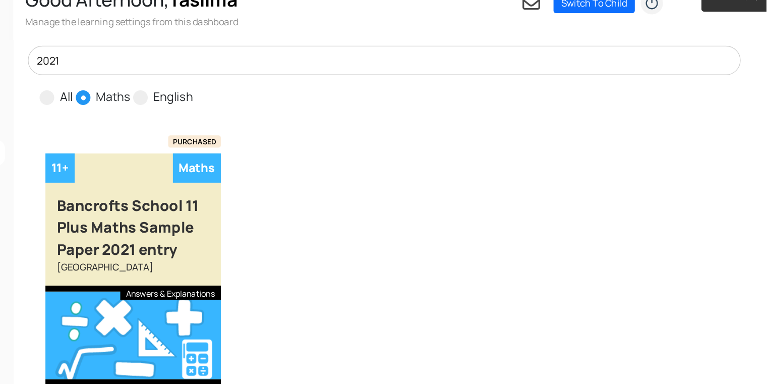
scroll to position [34, 10]
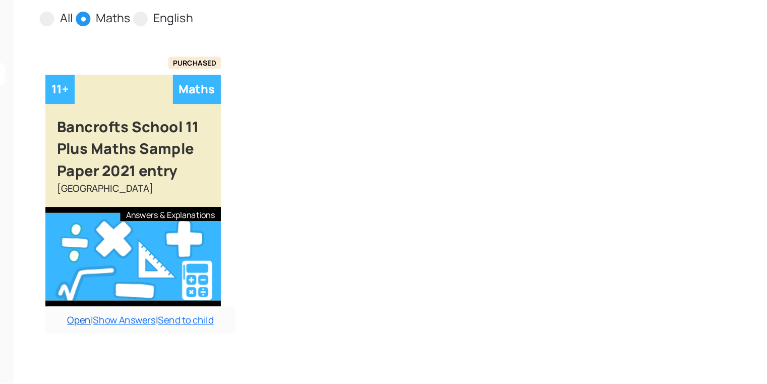
click at [168, 330] on link "Open" at bounding box center [174, 329] width 20 height 11
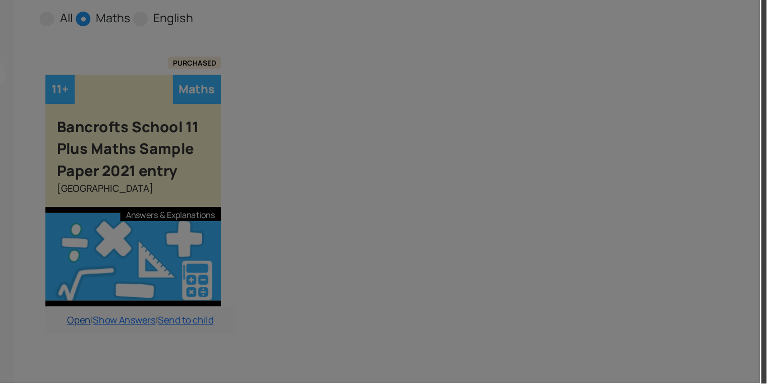
scroll to position [0, 0]
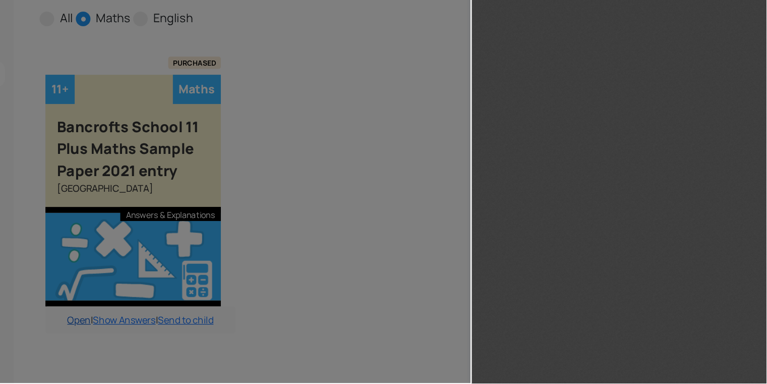
type input "1"
select select "custom"
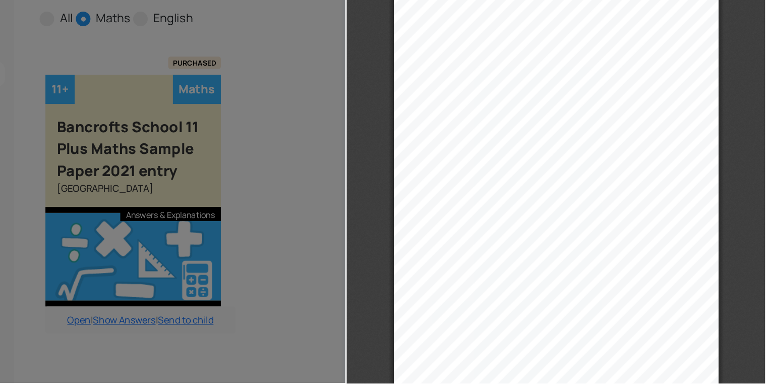
type input "2"
select select "custom"
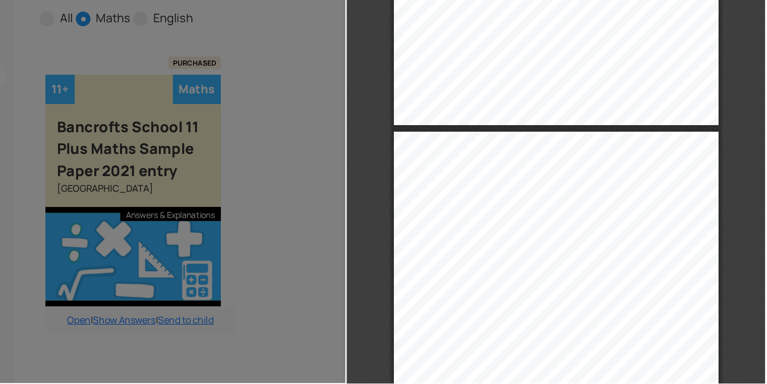
type input "3"
select select "custom"
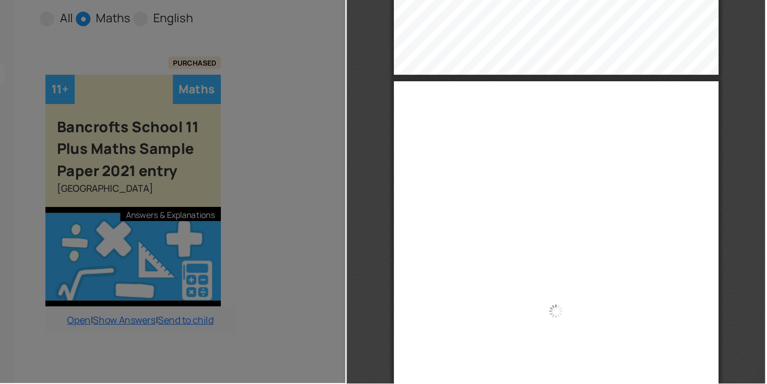
type input "4"
select select "custom"
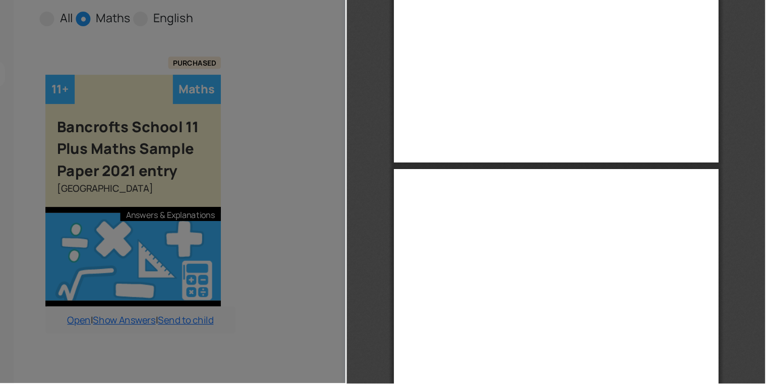
type input "5"
select select "custom"
type input "7"
select select "custom"
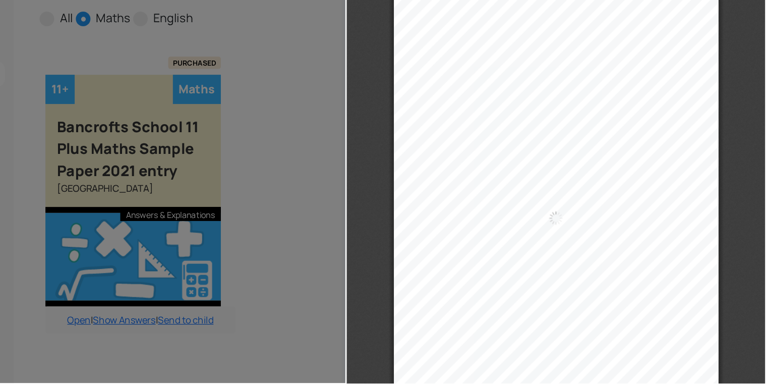
type input "8"
select select "custom"
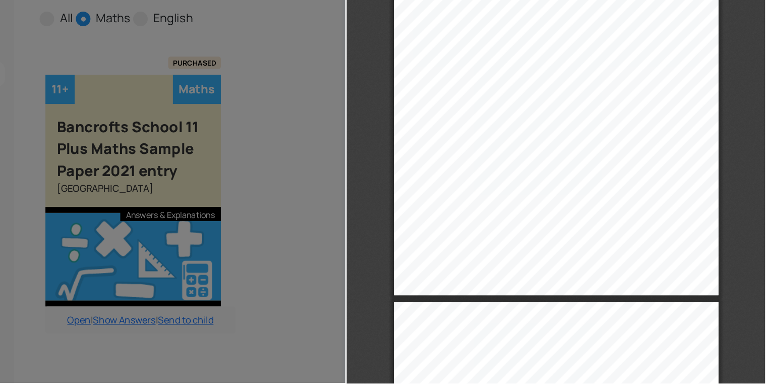
drag, startPoint x: 697, startPoint y: 46, endPoint x: 1109, endPoint y: 79, distance: 412.6
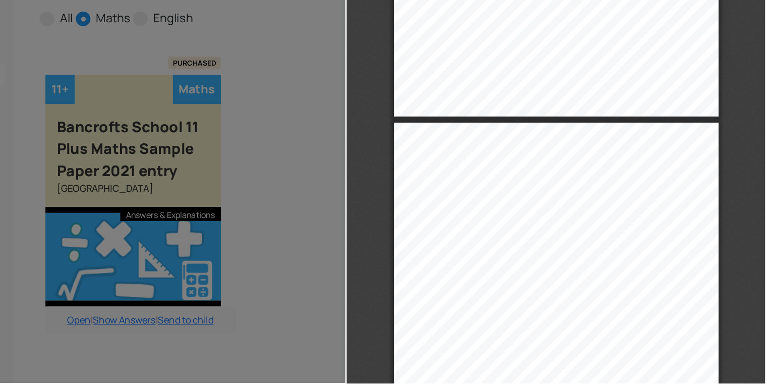
type input "7"
select select "custom"
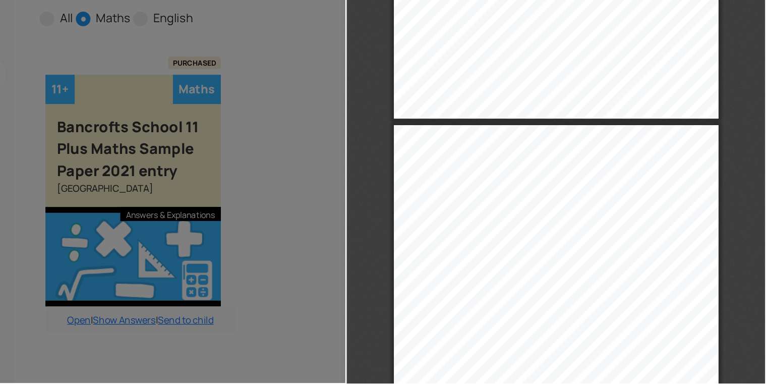
type input "6"
select select "custom"
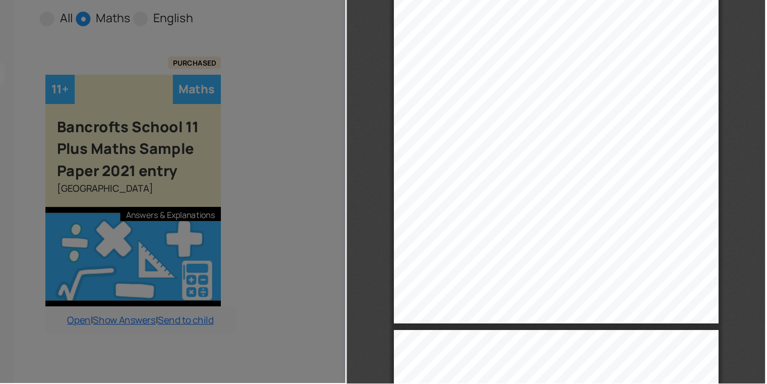
scroll to position [2091, 0]
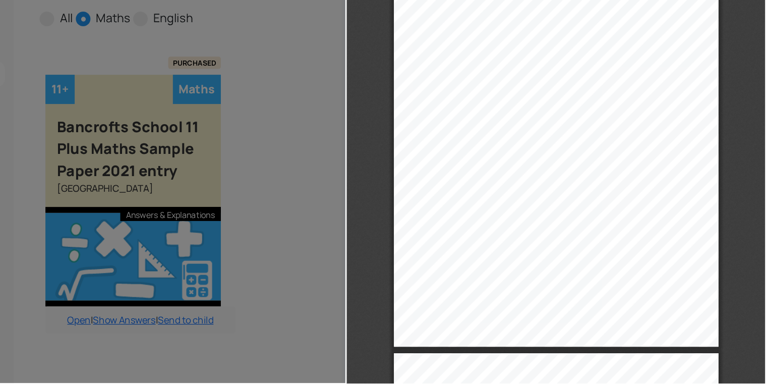
click at [391, 29] on div "Ban croft’s School ____________________________________________ _______________…" at bounding box center [527, 96] width 280 height 396
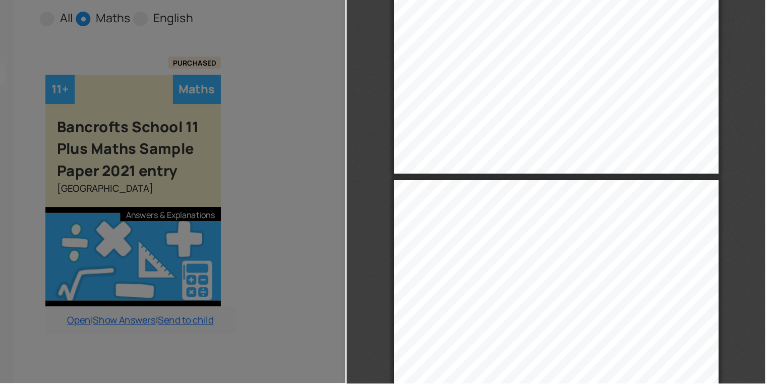
type input "5"
select select "custom"
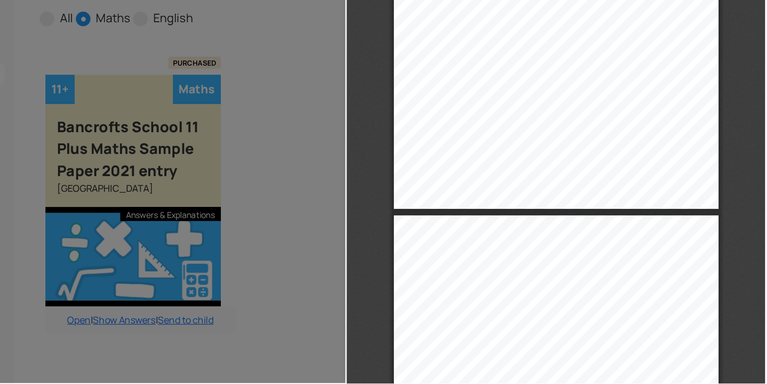
type input "6"
select select "custom"
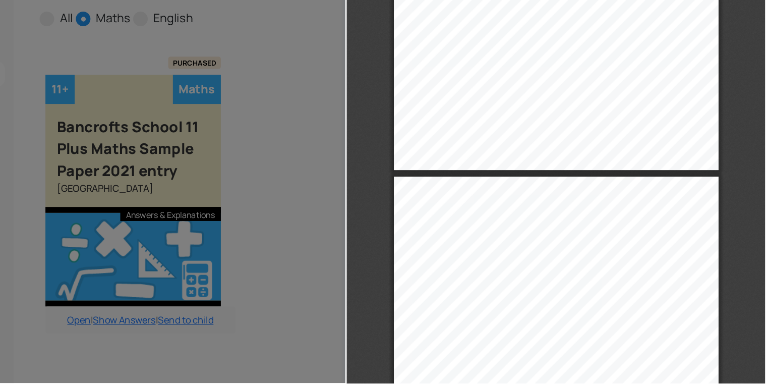
type input "7"
select select "custom"
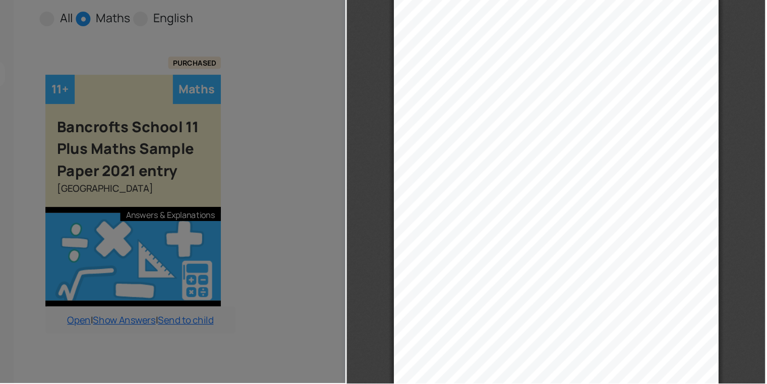
scroll to position [2413, 0]
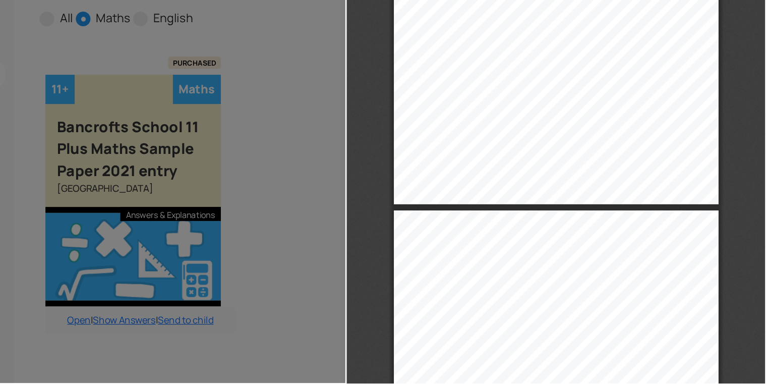
type input "8"
select select "custom"
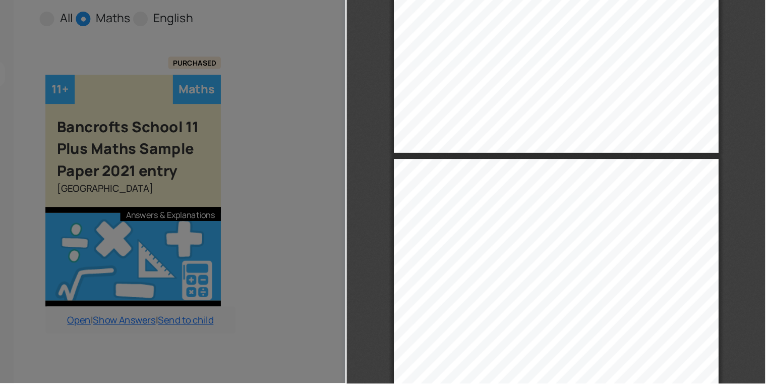
scroll to position [2655, 0]
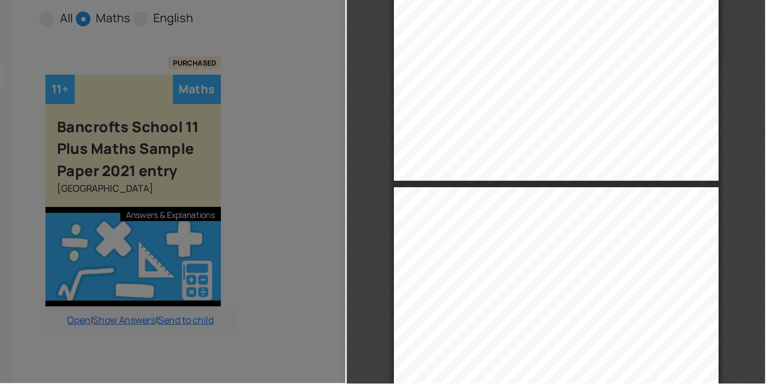
type input "7"
select select "custom"
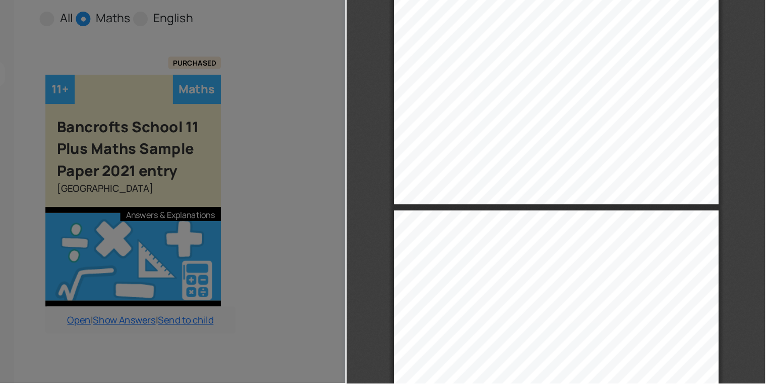
type input "8"
select select "custom"
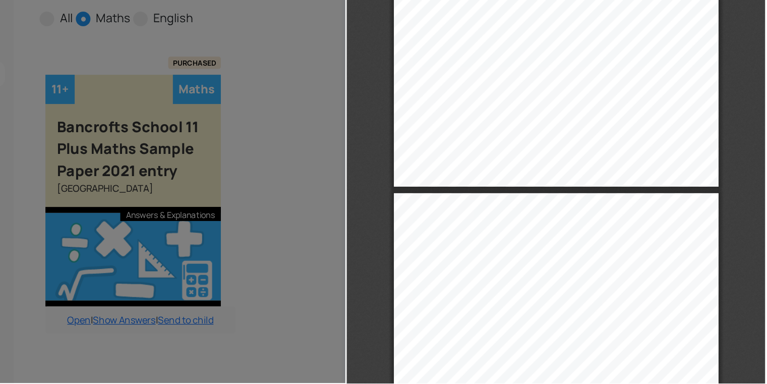
type input "7"
select select "custom"
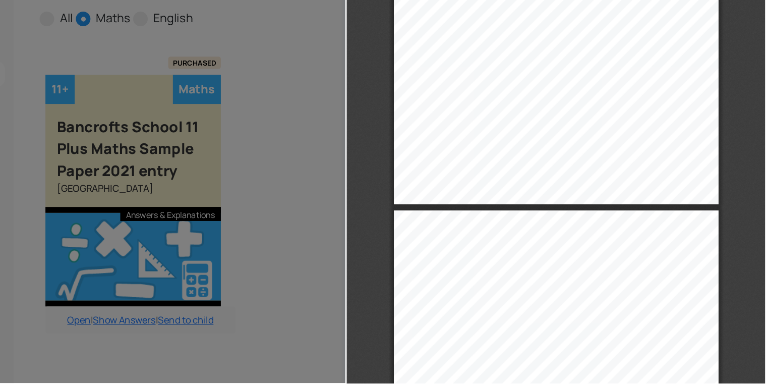
type input "8"
select select "custom"
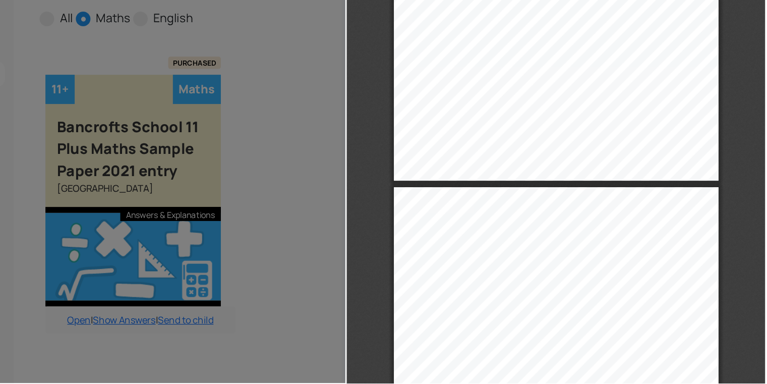
type input "7"
select select "custom"
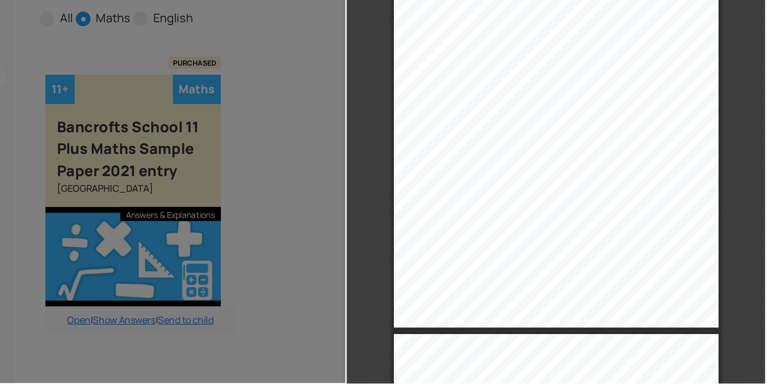
type input "8"
select select "custom"
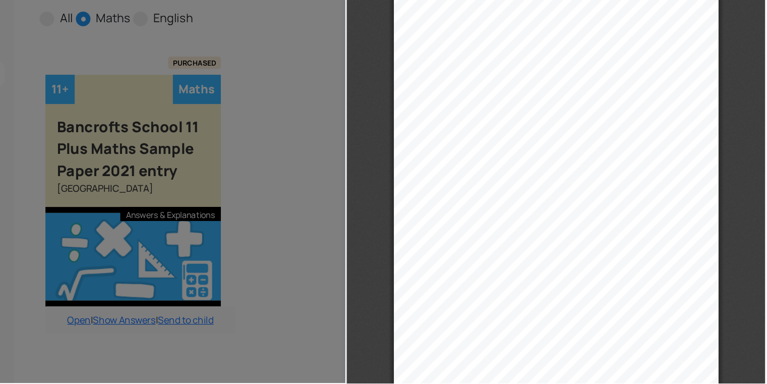
scroll to position [2816, 0]
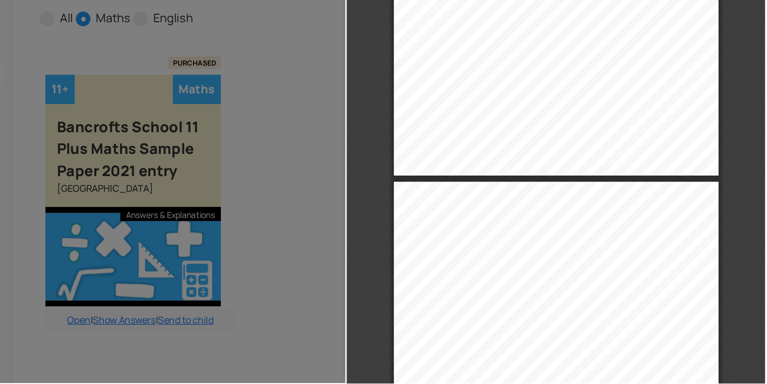
type input "9"
select select "custom"
type input "10"
select select "custom"
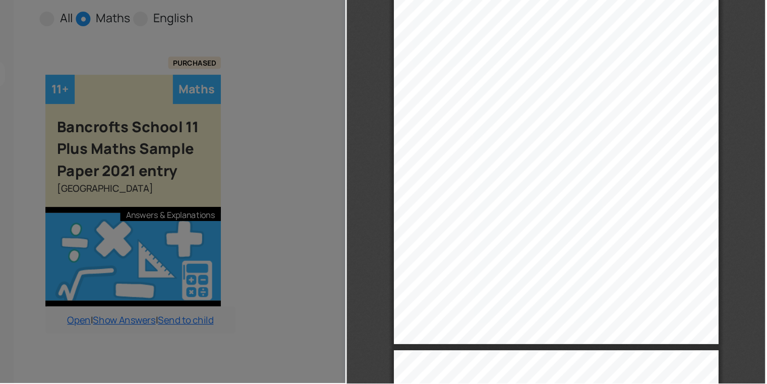
type input "11"
select select "custom"
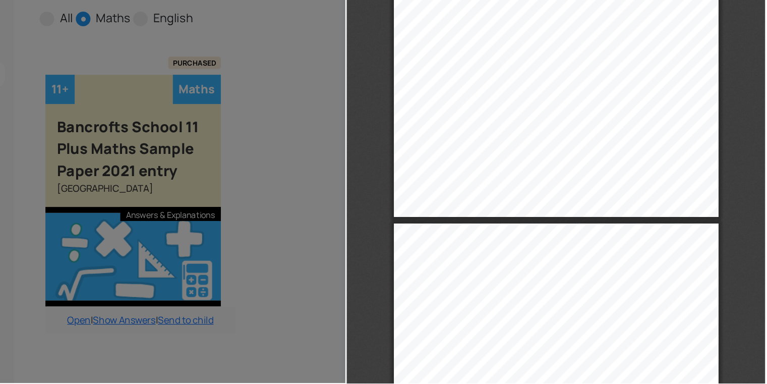
type input "12"
select select "custom"
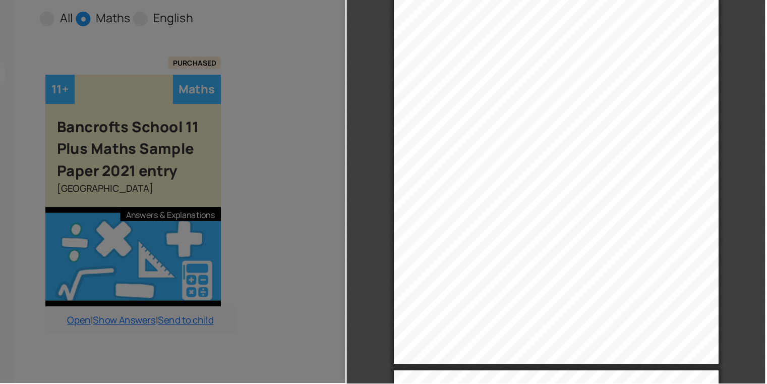
type input "13"
select select "custom"
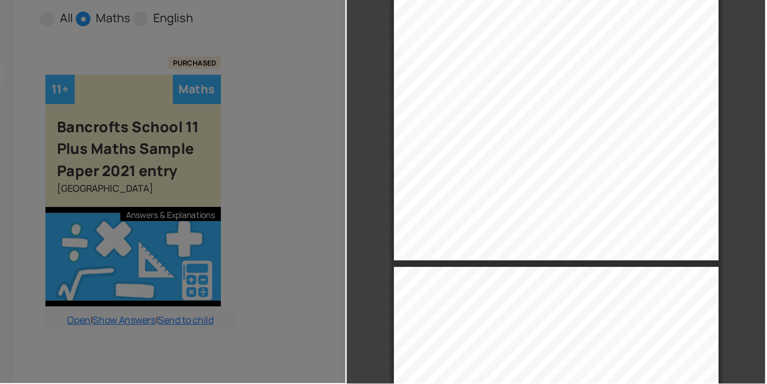
type input "14"
select select "custom"
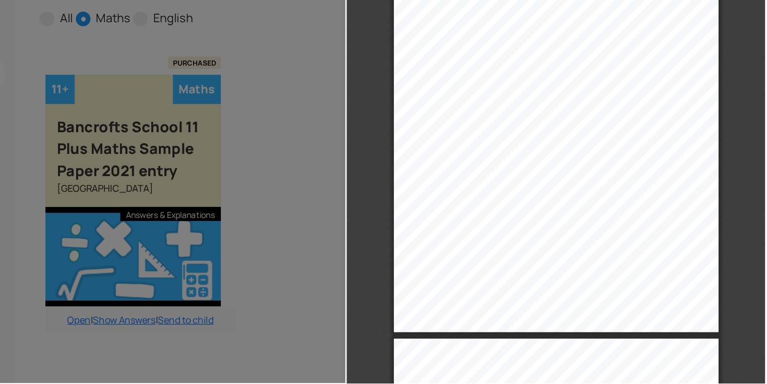
type input "15"
select select "custom"
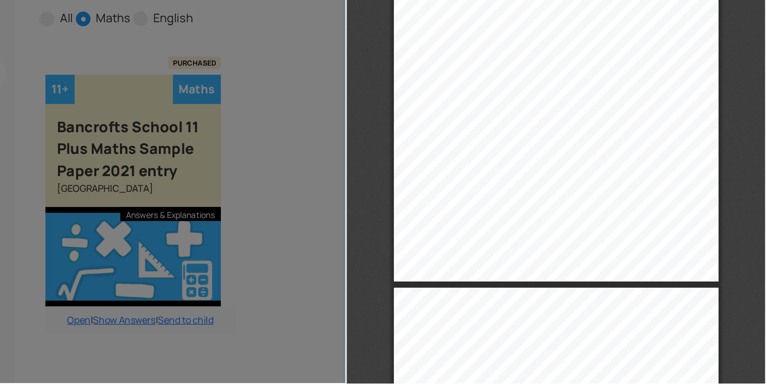
type input "16"
select select "custom"
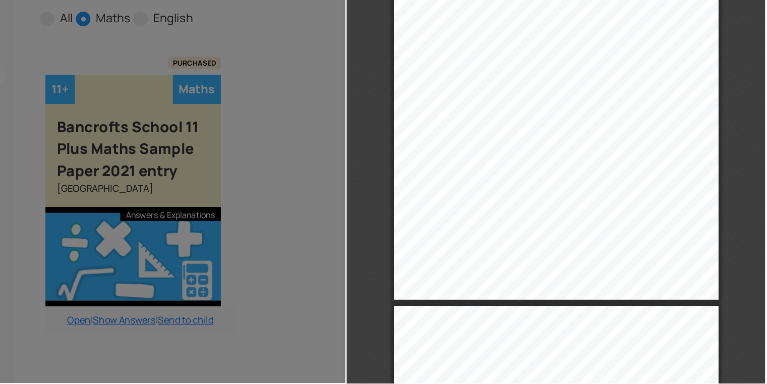
type input "17"
select select "custom"
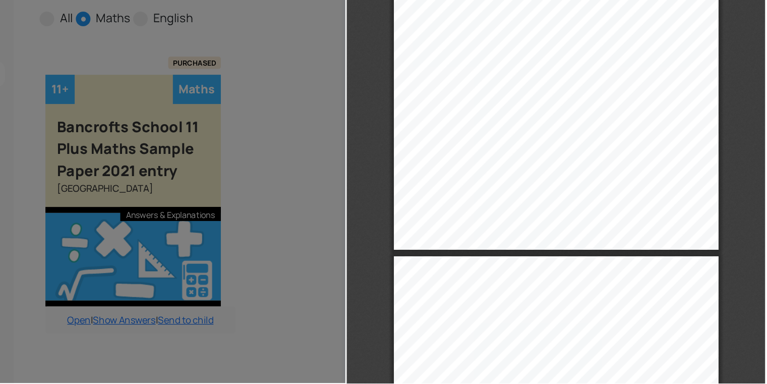
type input "18"
select select "custom"
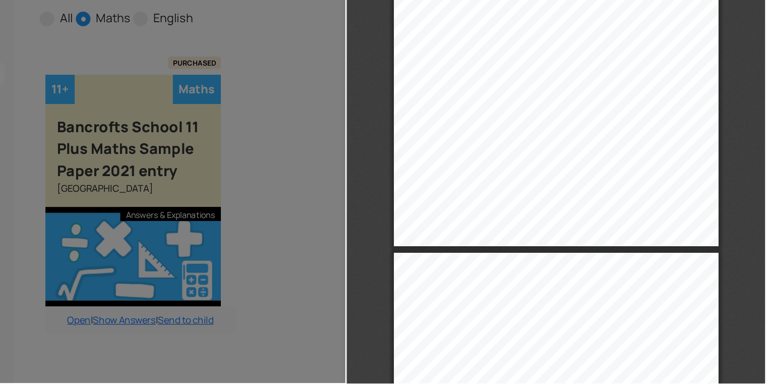
type input "19"
select select "custom"
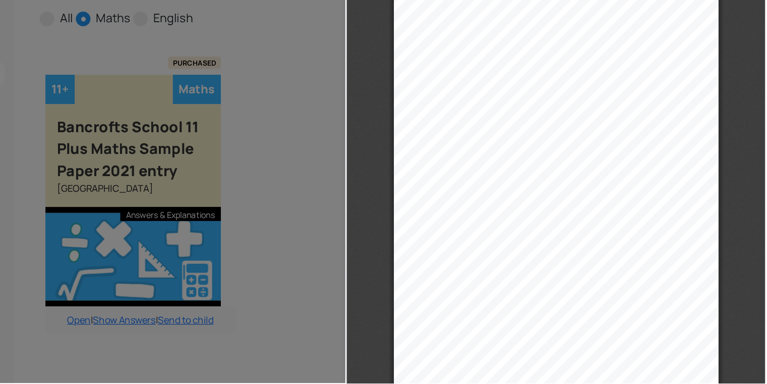
type input "20"
select select "custom"
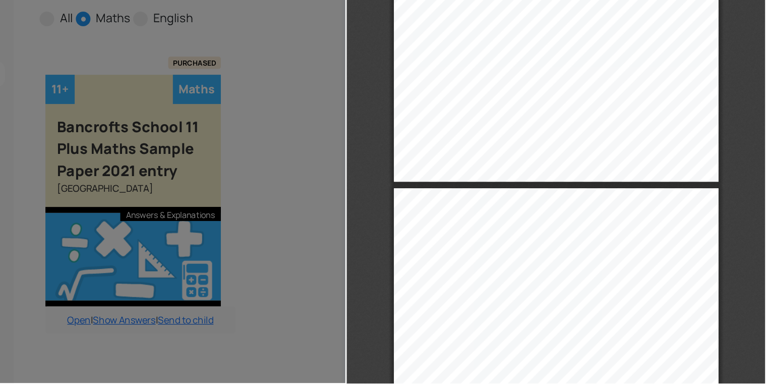
type input "21"
select select "custom"
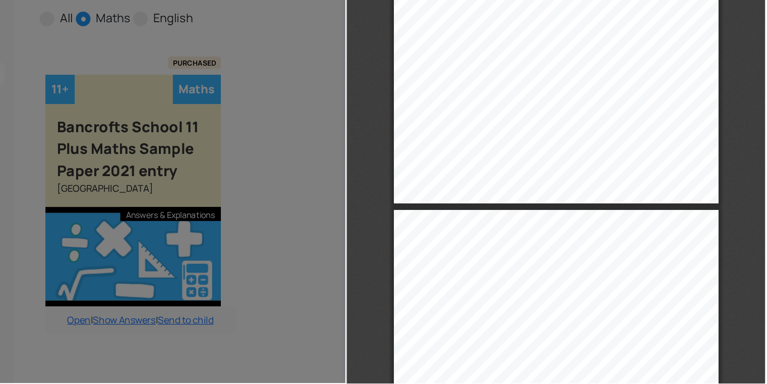
type input "22"
select select "custom"
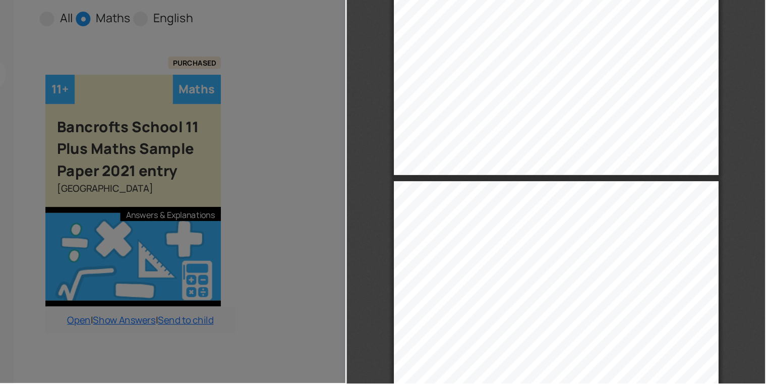
type input "23"
select select "custom"
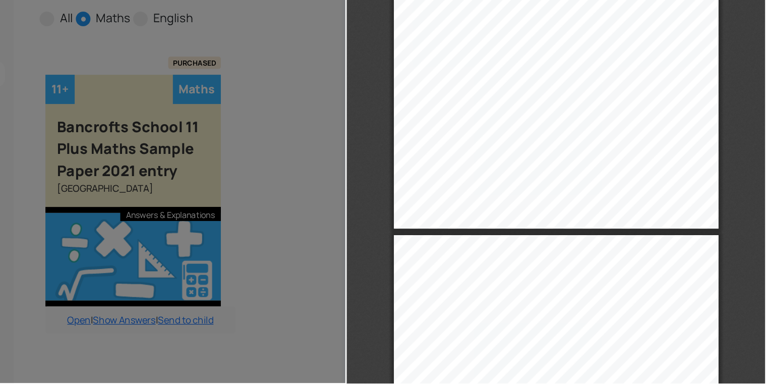
type input "24"
select select "custom"
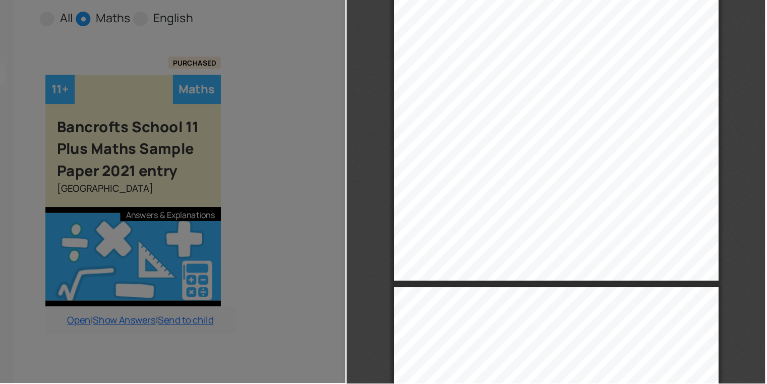
type input "25"
select select "custom"
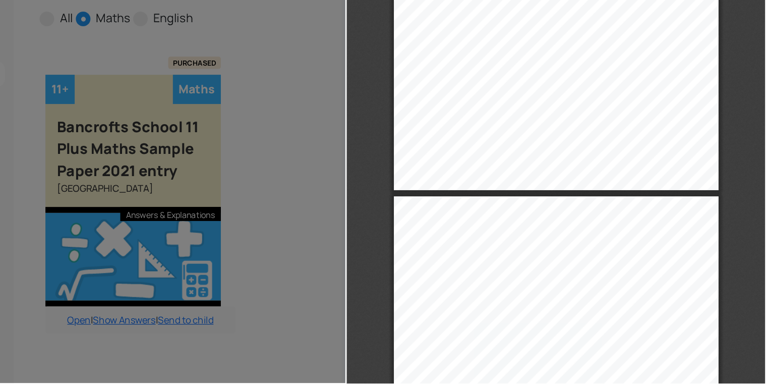
type input "26"
select select "custom"
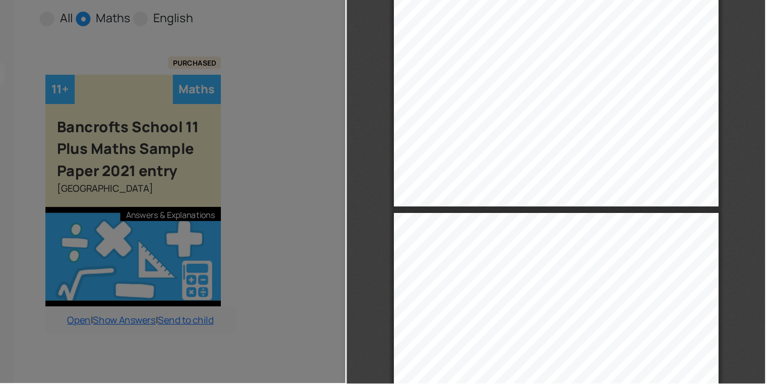
type input "27"
select select "custom"
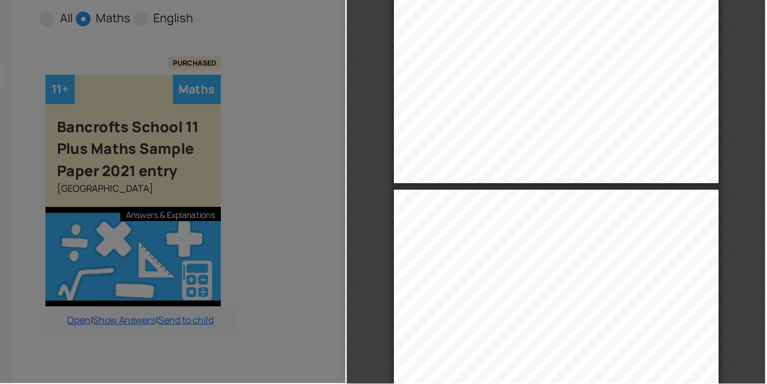
type input "26"
select select "custom"
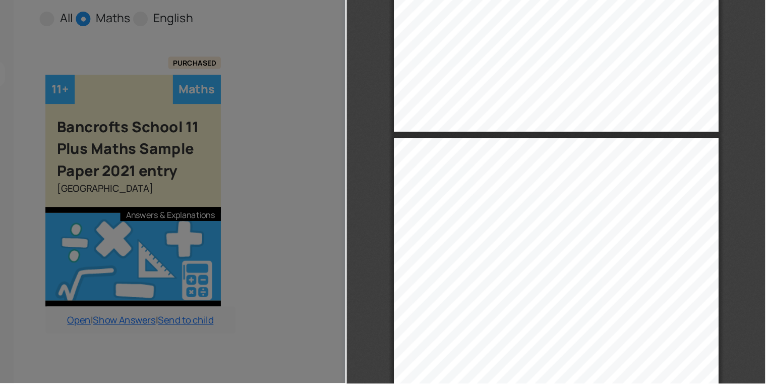
type input "25"
select select "custom"
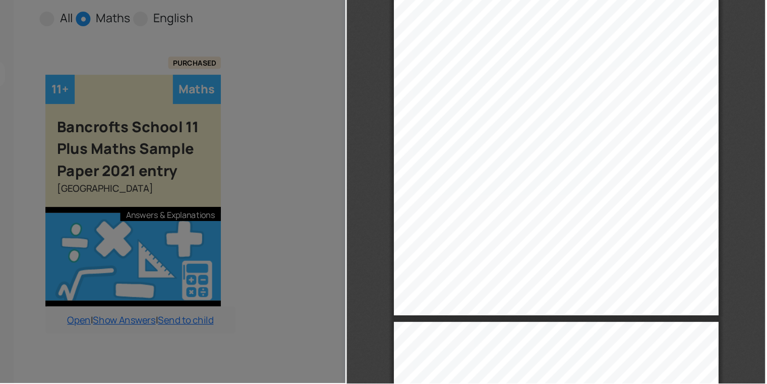
type input "26"
select select "custom"
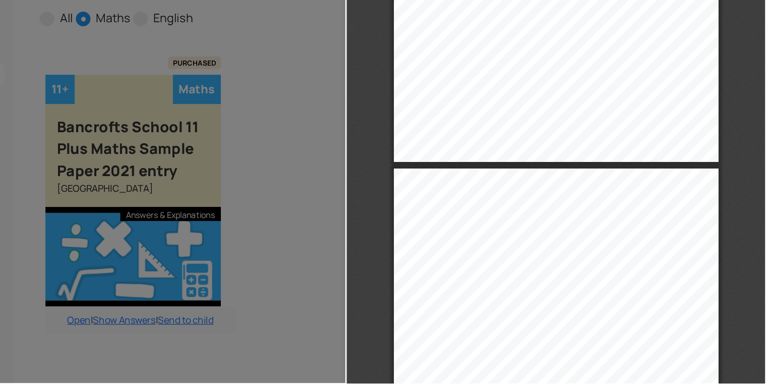
type input "25"
select select "custom"
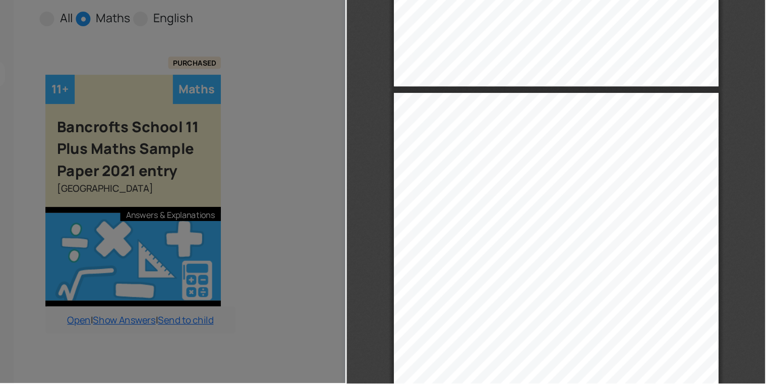
type input "24"
select select "custom"
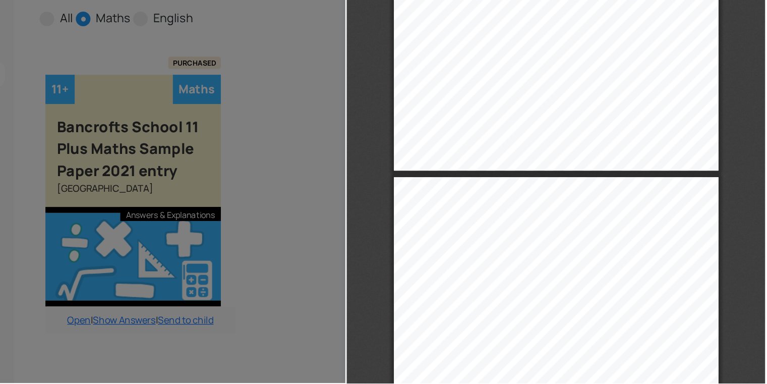
type input "23"
select select "custom"
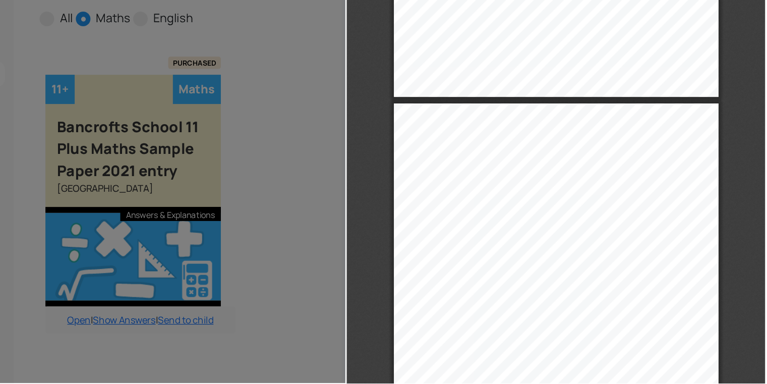
type input "22"
select select "custom"
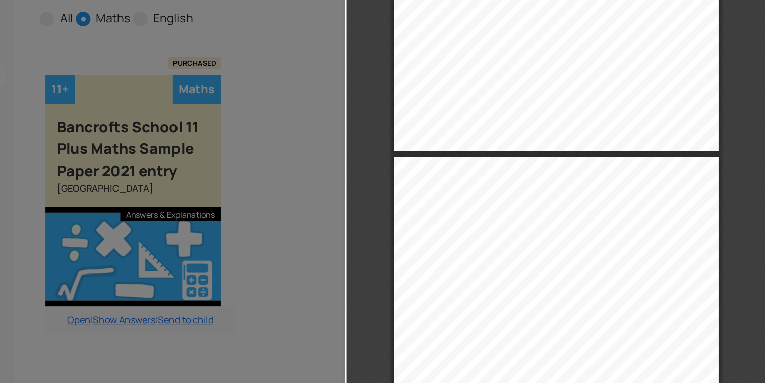
type input "21"
select select "custom"
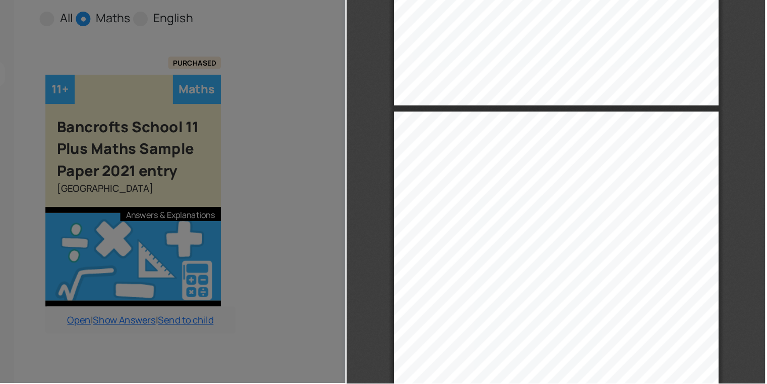
type input "20"
select select "custom"
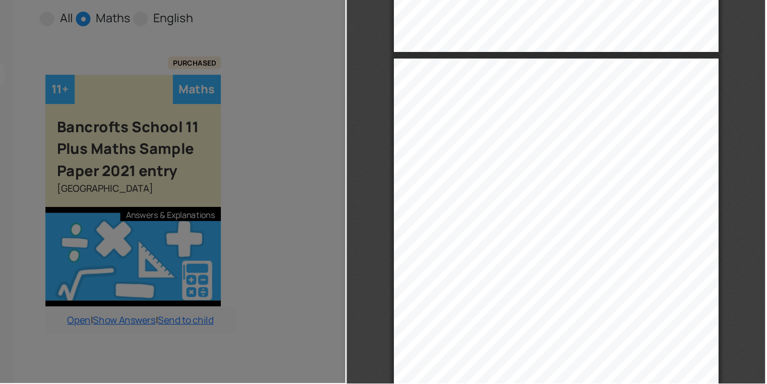
type input "19"
select select "custom"
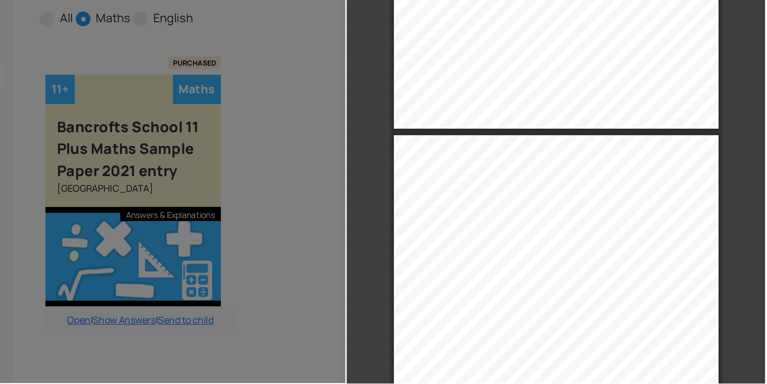
type input "18"
select select "custom"
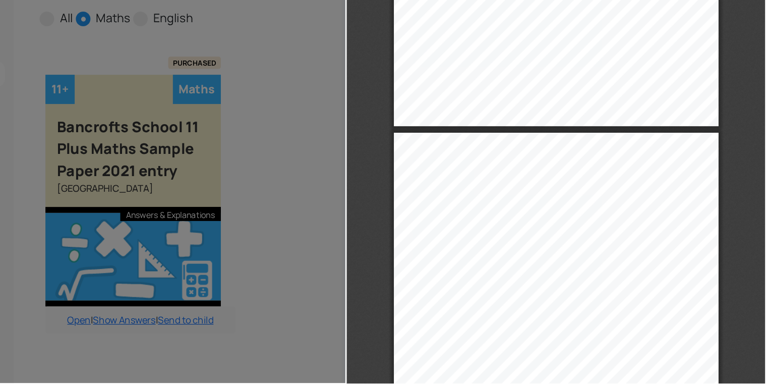
type input "17"
select select "custom"
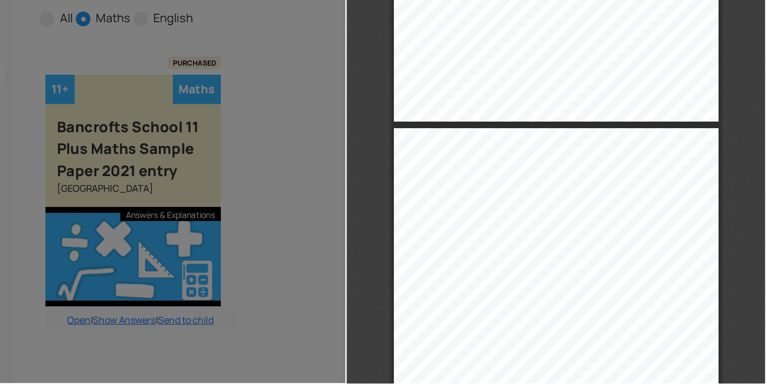
type input "16"
select select "custom"
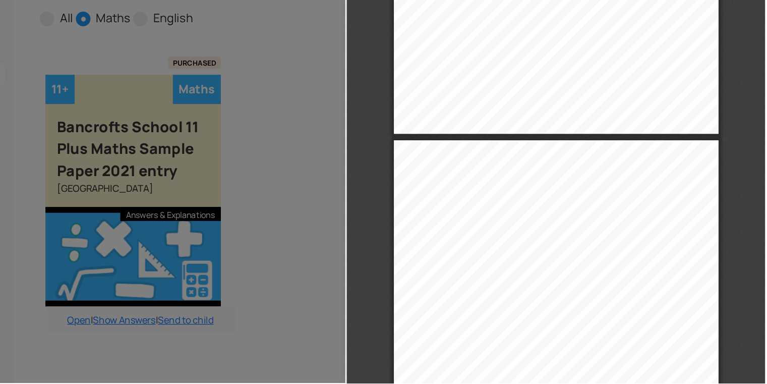
type input "15"
select select "custom"
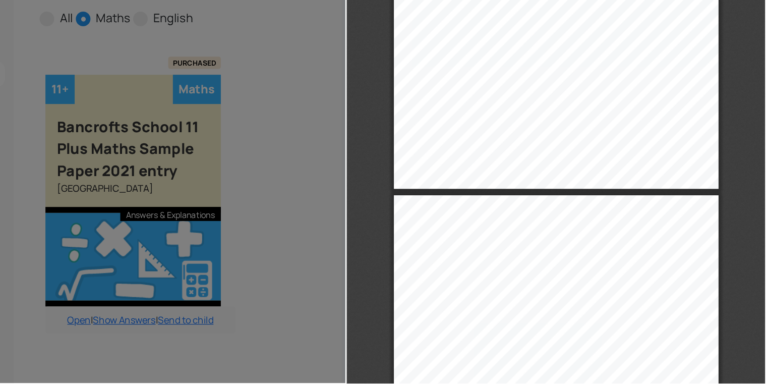
type input "14"
select select "custom"
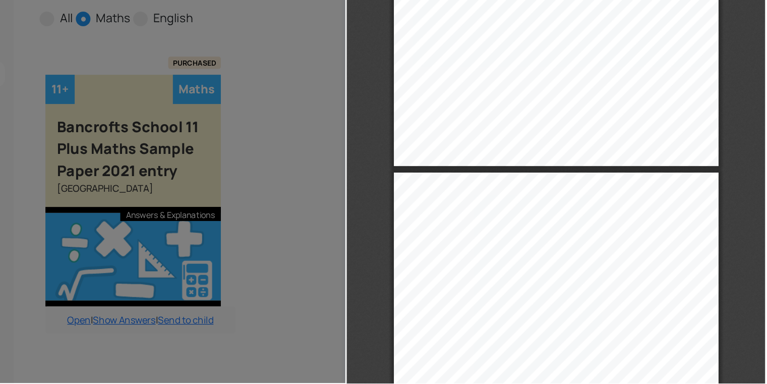
type input "13"
select select "custom"
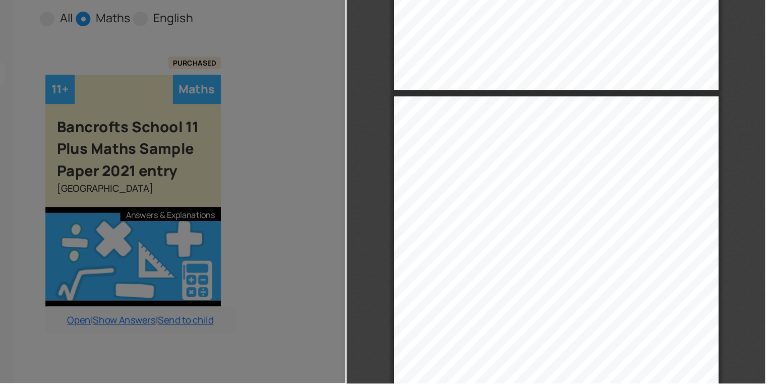
type input "12"
select select "custom"
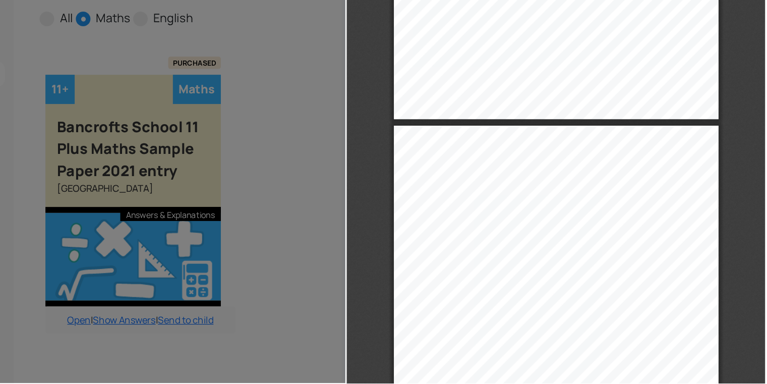
type input "11"
select select "custom"
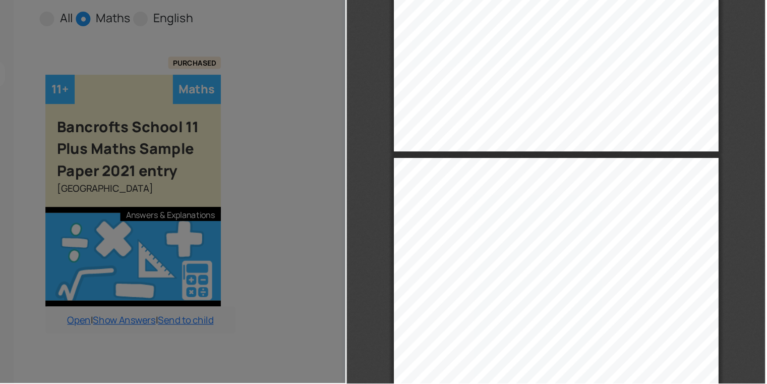
type input "10"
select select "custom"
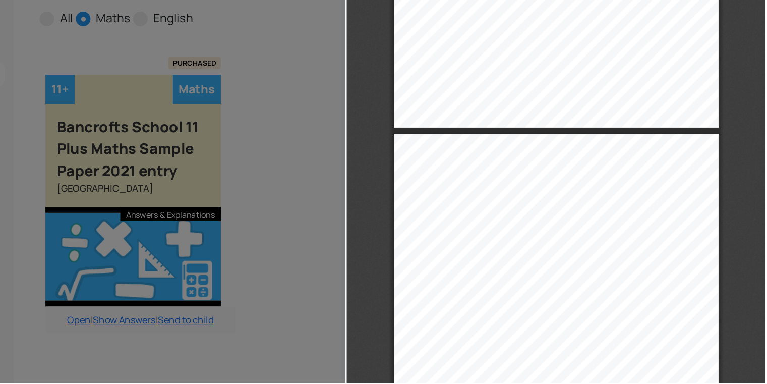
type input "9"
select select "custom"
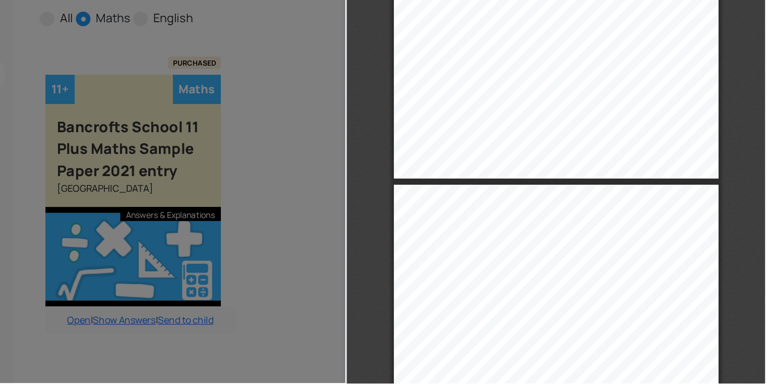
type input "8"
select select "custom"
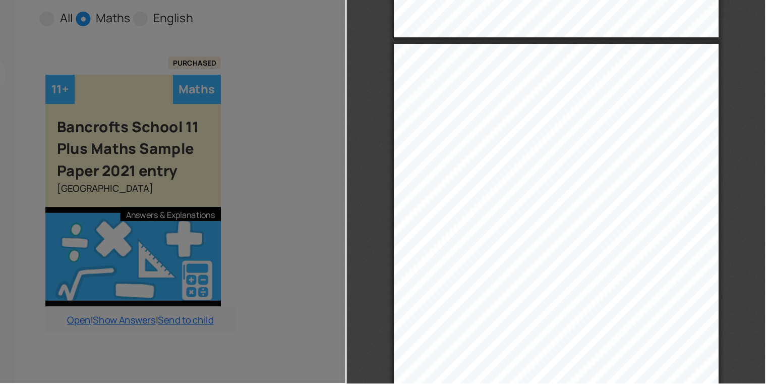
scroll to position [2574, 0]
type input "7"
select select "custom"
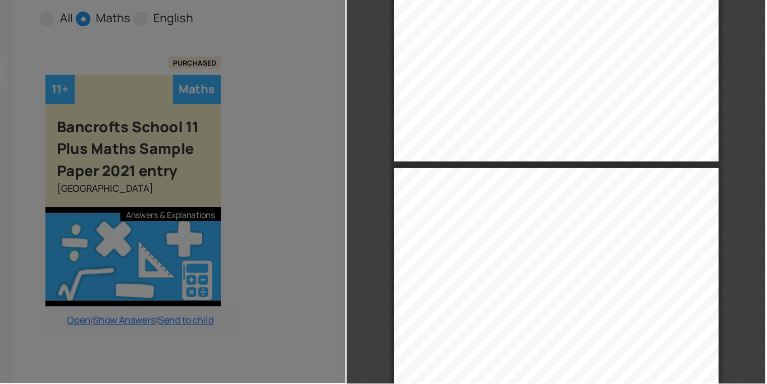
type input "8"
select select "custom"
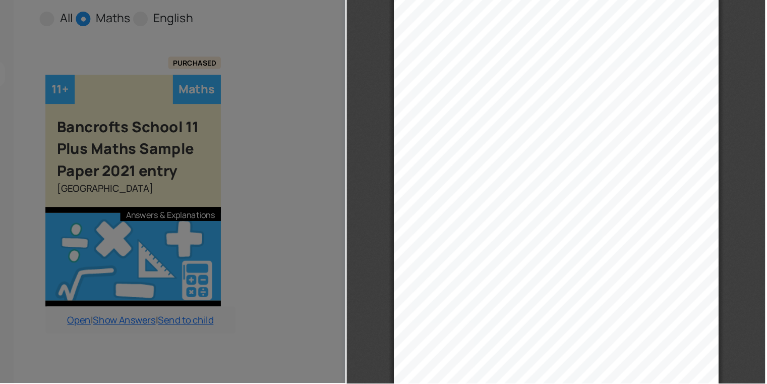
scroll to position [2816, 0]
click at [369, 125] on div at bounding box center [202, 192] width 404 height 384
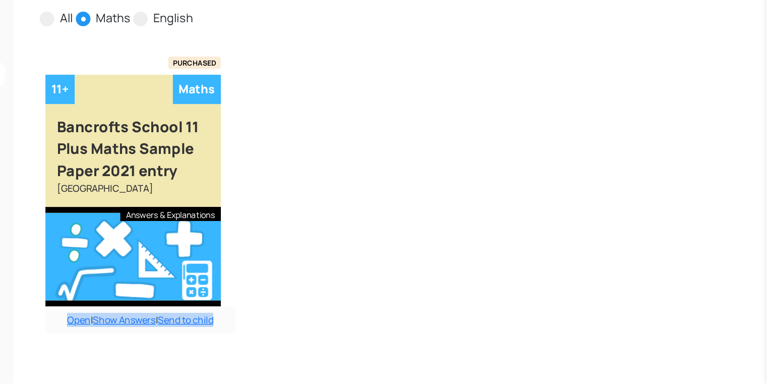
drag, startPoint x: 371, startPoint y: 129, endPoint x: 203, endPoint y: 292, distance: 234.9
click at [203, 292] on div "Buy answers for just this paper for £6 or buy the bundle and save money. Add to…" at bounding box center [437, 225] width 615 height 277
click at [287, 224] on div "[GEOGRAPHIC_DATA]" at bounding box center [220, 221] width 151 height 22
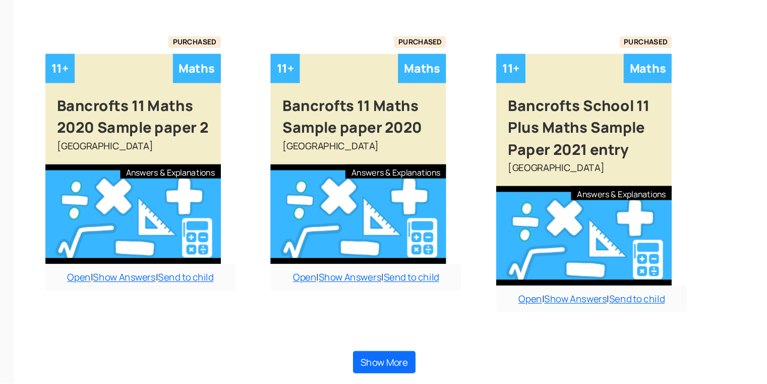
scroll to position [864, 10]
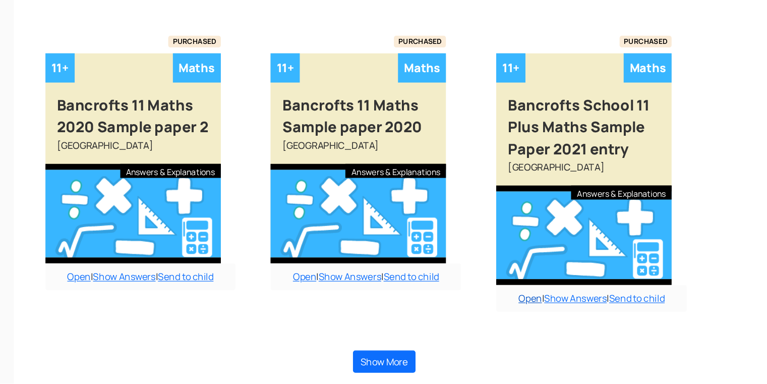
click at [554, 309] on link "Open" at bounding box center [563, 310] width 20 height 11
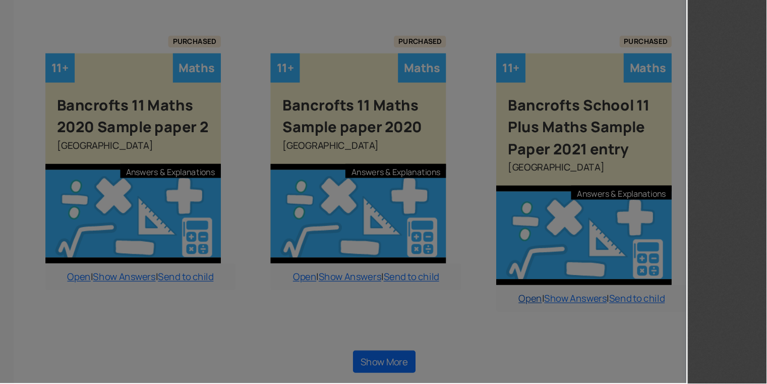
type input "1"
select select "custom"
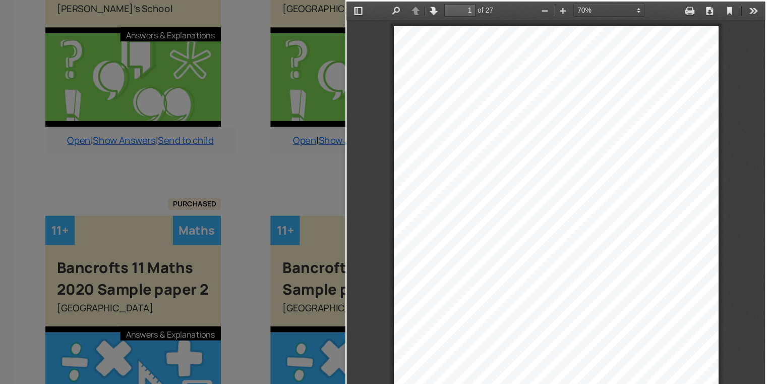
scroll to position [668, 10]
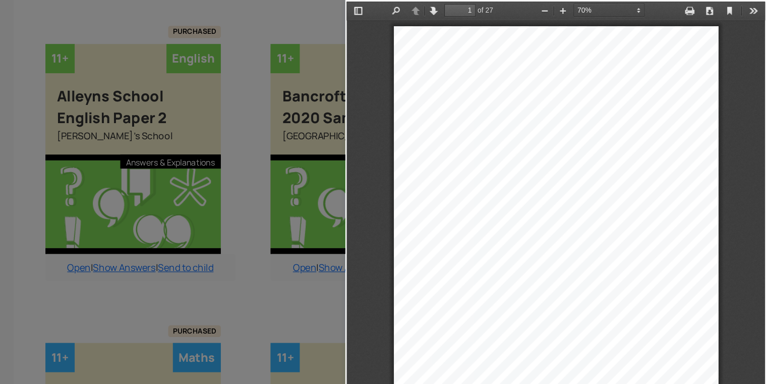
type input "2"
select select "custom"
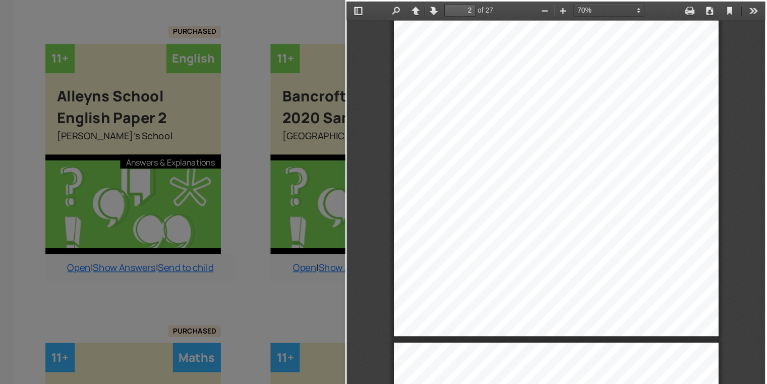
type input "3"
select select "custom"
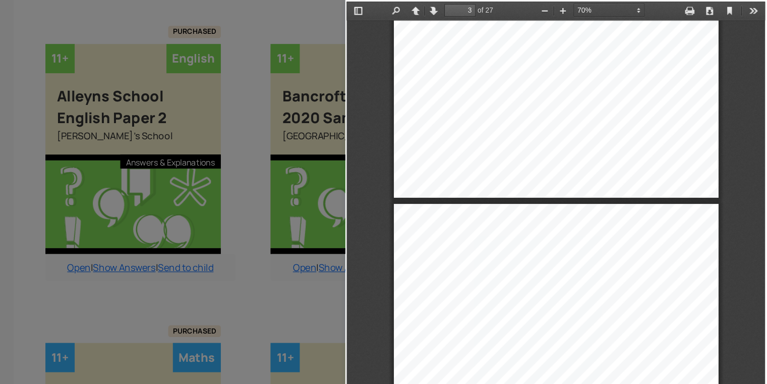
type input "4"
select select "custom"
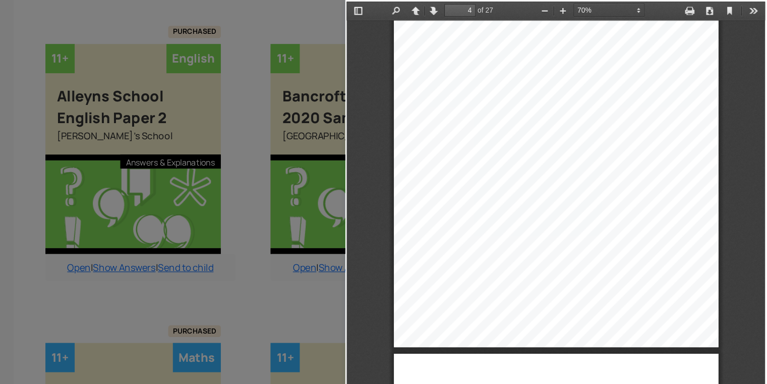
type input "5"
select select "custom"
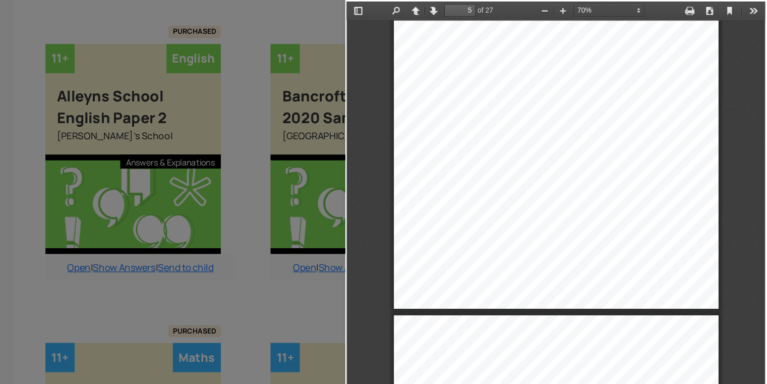
type input "6"
select select "custom"
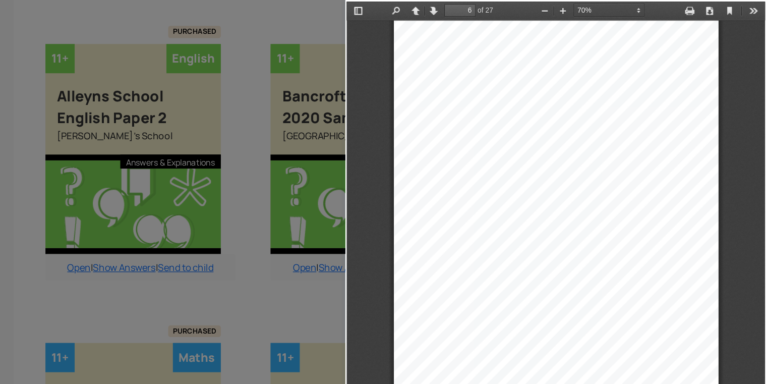
type input "7"
select select "custom"
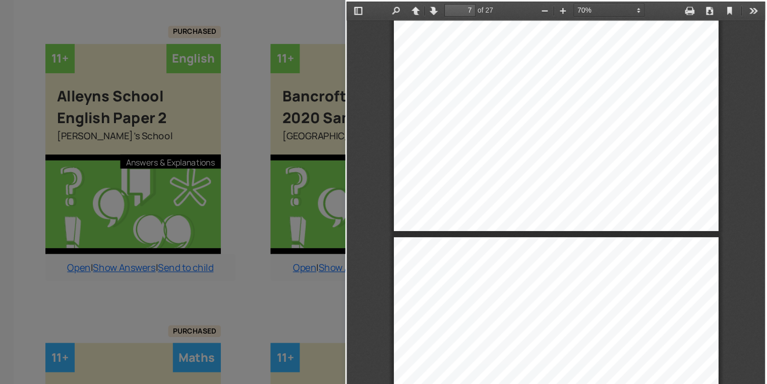
type input "8"
select select "custom"
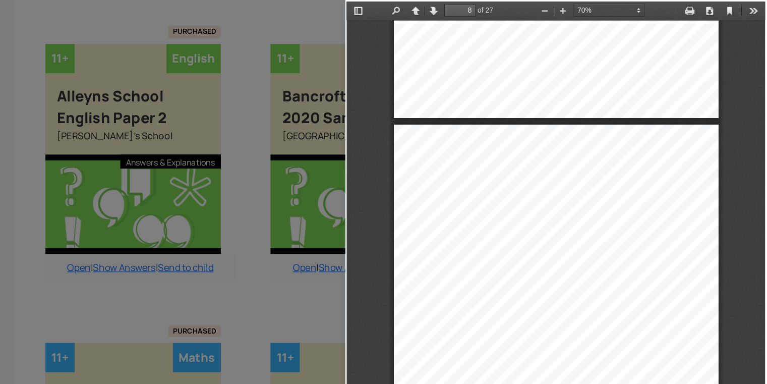
scroll to position [2768, 0]
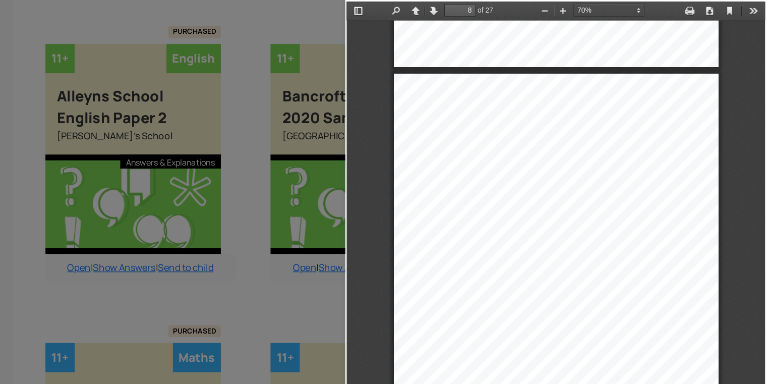
type input "9"
select select "custom"
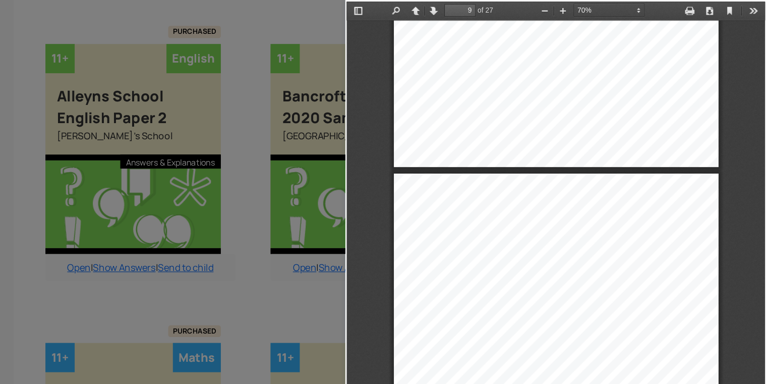
type input "8"
select select "custom"
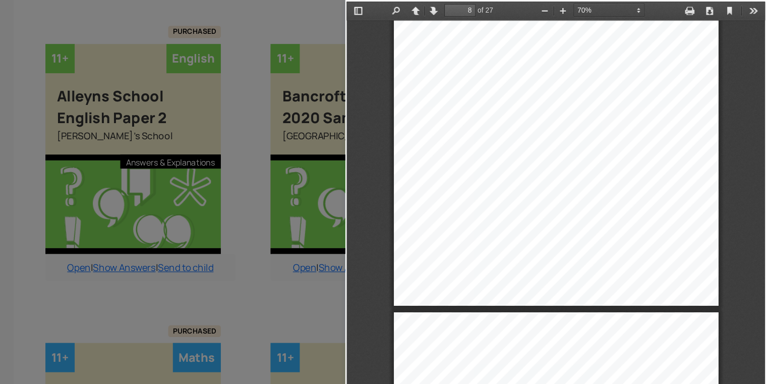
type input "6"
select select "custom"
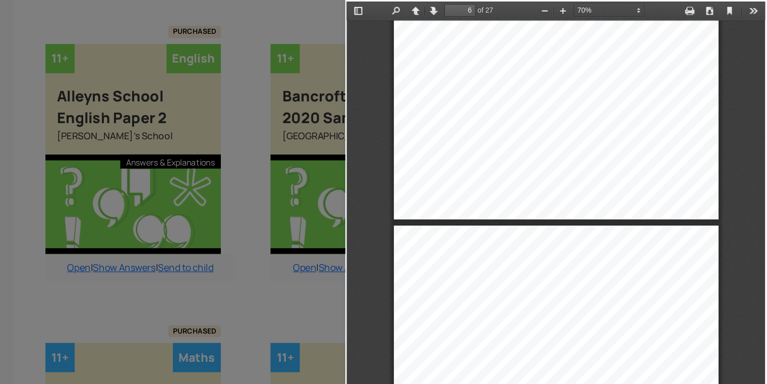
type input "7"
select select "custom"
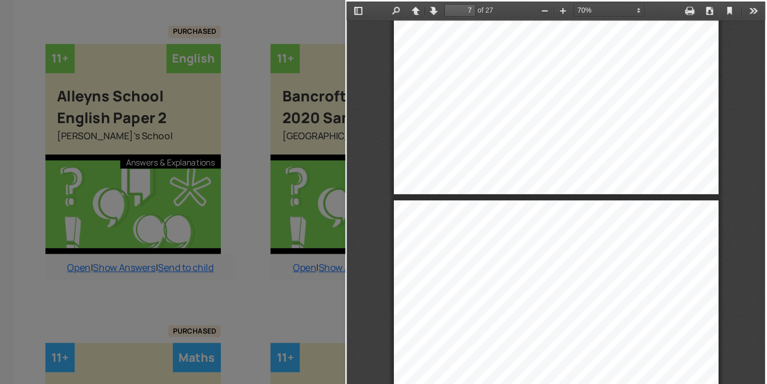
type input "6"
select select "custom"
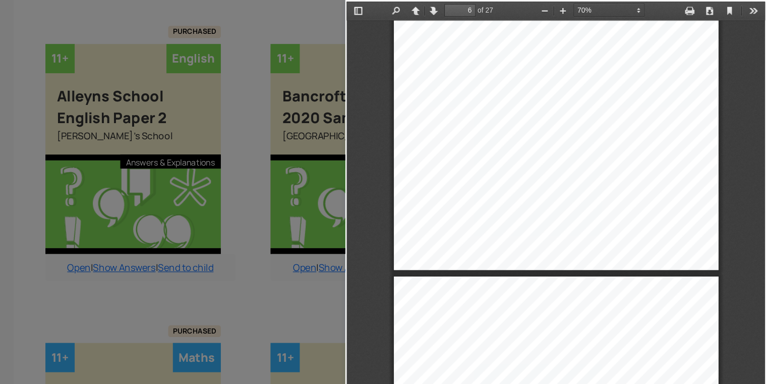
type input "7"
select select "custom"
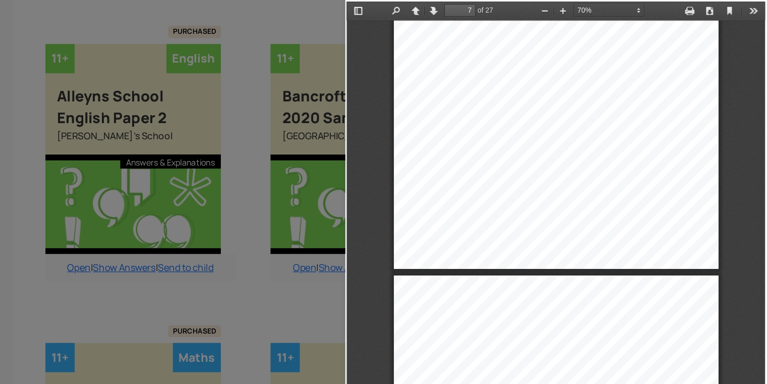
type input "8"
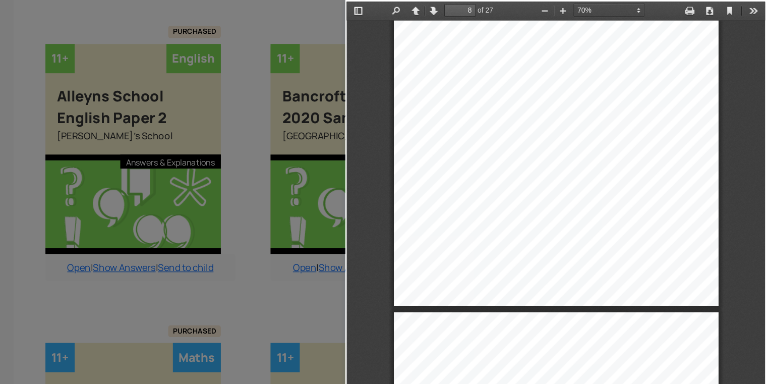
scroll to position [2942, 0]
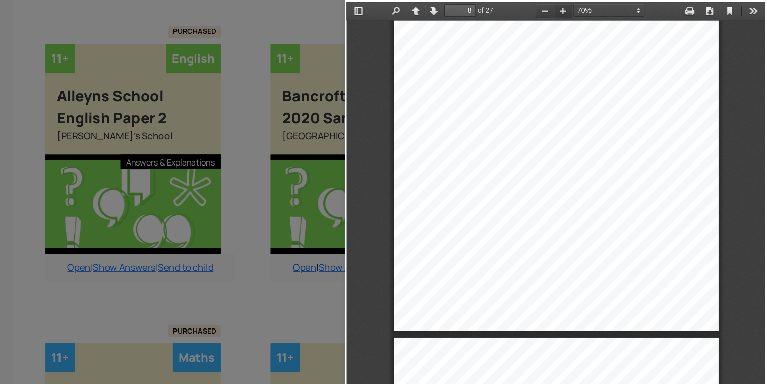
click at [531, 7] on button "Zoom In" at bounding box center [533, 9] width 16 height 13
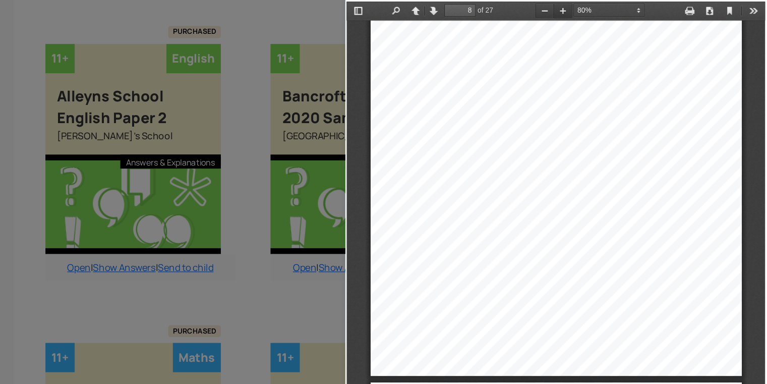
click at [531, 7] on button "Zoom In" at bounding box center [533, 9] width 16 height 13
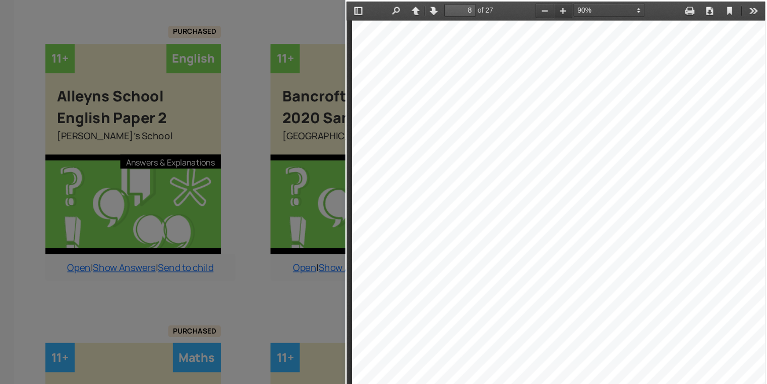
click at [531, 7] on button "Zoom In" at bounding box center [533, 9] width 16 height 13
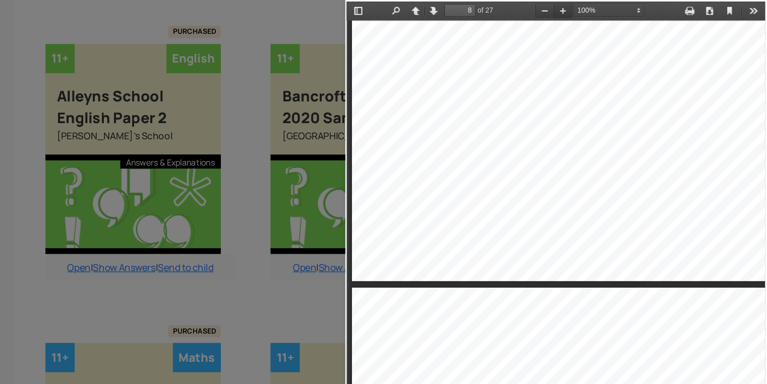
scroll to position [4186, 0]
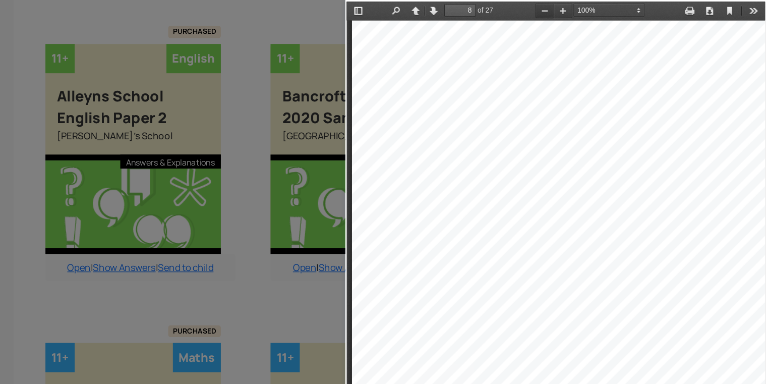
click at [509, 15] on button "Zoom Out" at bounding box center [517, 9] width 16 height 13
click at [510, 13] on button "Zoom Out" at bounding box center [517, 9] width 16 height 13
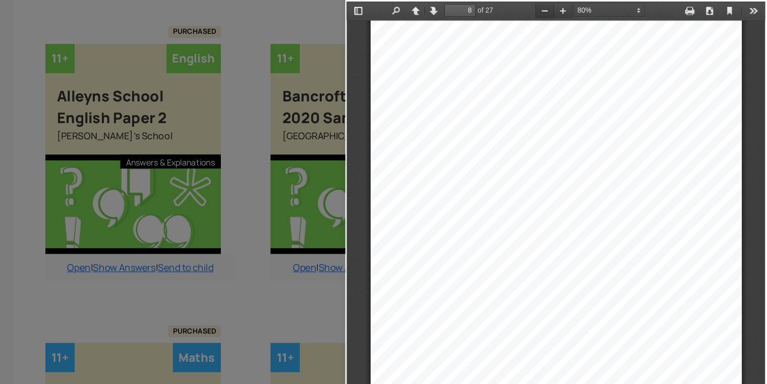
scroll to position [3359, 0]
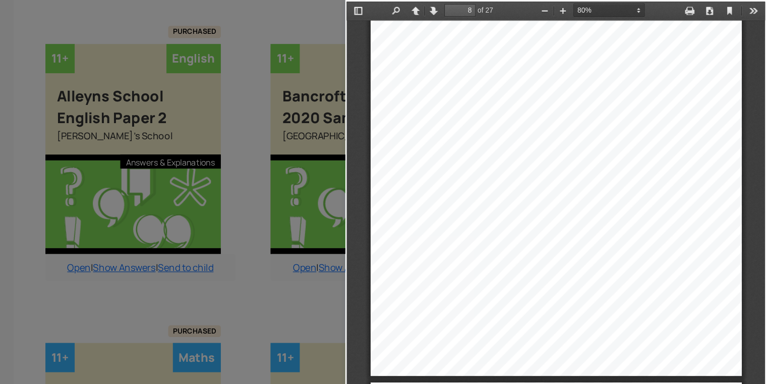
click at [542, 9] on select "Automatic Zoom Actual Size Page Fit Page Width 80% 50% 75% 100% 125% 150% 200% …" at bounding box center [578, 9] width 72 height 11
click at [542, 4] on select "Automatic Zoom Actual Size Page Fit Page Width 80% 50% 75% 100% 125% 150% 200% …" at bounding box center [578, 9] width 72 height 11
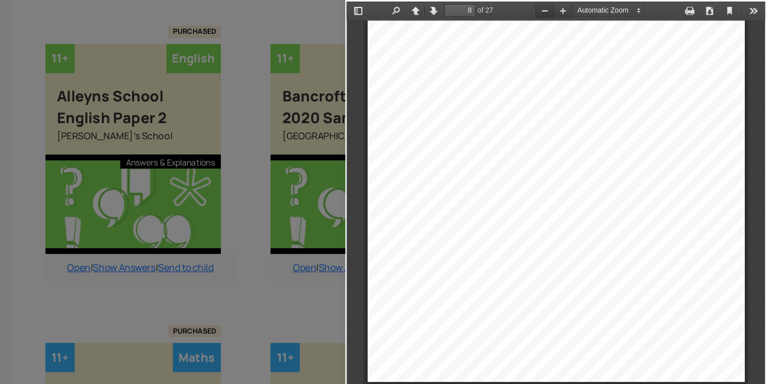
click at [511, 9] on button "Zoom Out" at bounding box center [517, 9] width 16 height 13
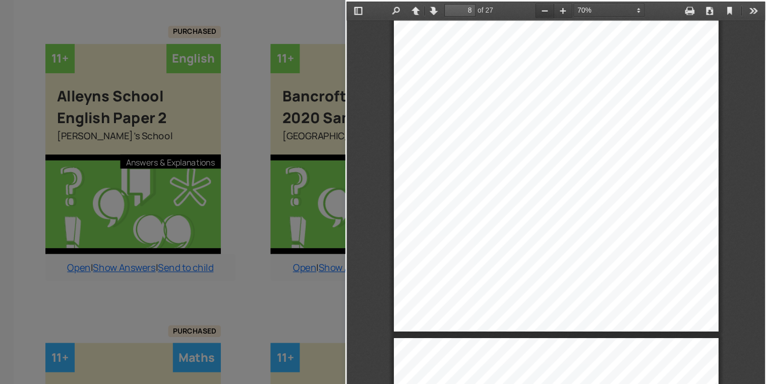
click at [519, 10] on button "Zoom Out" at bounding box center [517, 9] width 16 height 13
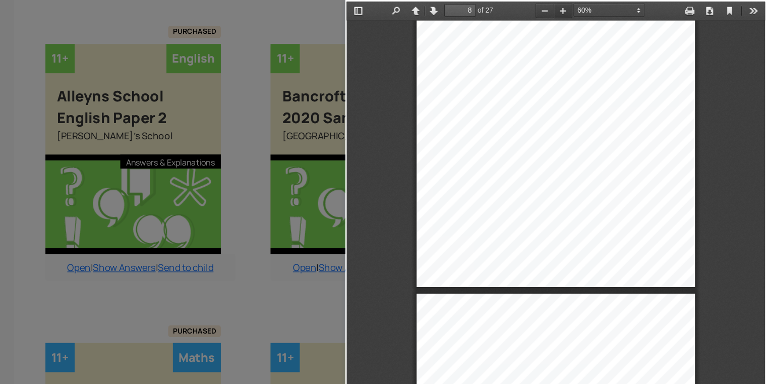
click at [525, 12] on button "Zoom In" at bounding box center [533, 9] width 16 height 13
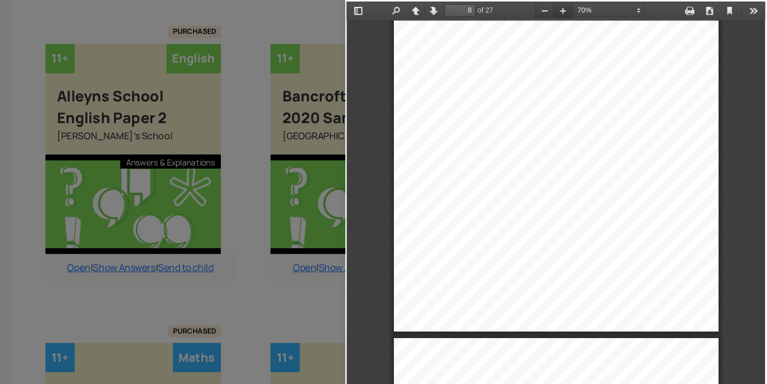
click at [525, 12] on button "Zoom In" at bounding box center [533, 9] width 16 height 13
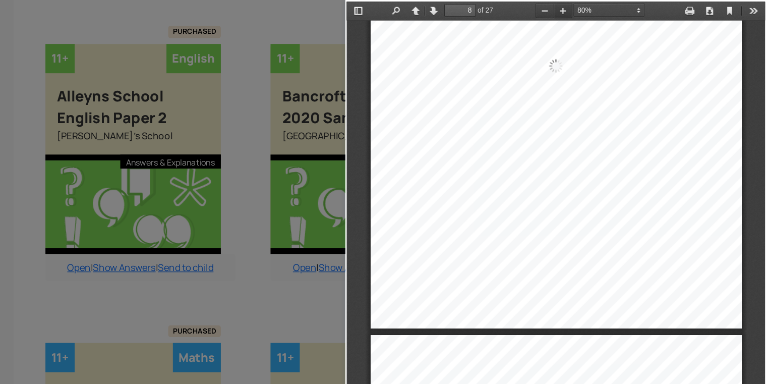
scroll to position [3359, 0]
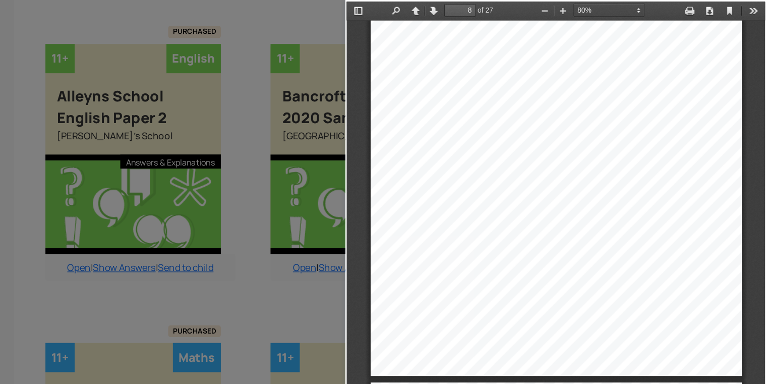
click at [575, 3] on div "Zoom Out Zoom In Automatic Zoom Actual Size Page Fit Page Width 80% 50% 75% 100…" at bounding box center [555, 10] width 97 height 17
click at [579, 12] on select "Automatic Zoom Actual Size Page Fit Page Width 80% 50% 75% 100% 125% 150% 200% …" at bounding box center [578, 9] width 72 height 11
click at [542, 4] on select "Automatic Zoom Actual Size Page Fit Page Width 80% 50% 75% 100% 125% 150% 200% …" at bounding box center [578, 9] width 72 height 11
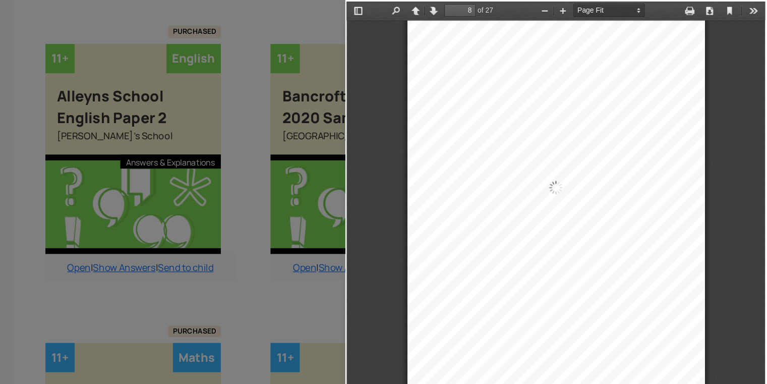
scroll to position [2702, 0]
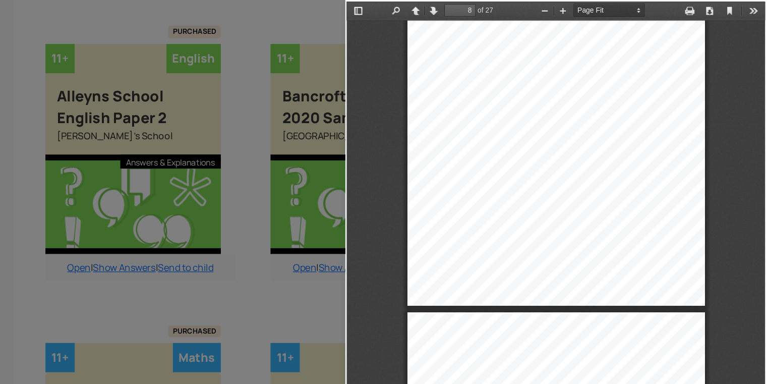
click at [548, 6] on select "Automatic Zoom Actual Size Page Fit Page Width 80% 50% 75% 100% 125% 150% 200% …" at bounding box center [578, 9] width 72 height 11
click at [542, 4] on select "Automatic Zoom Actual Size Page Fit Page Width 80% 50% 75% 100% 125% 150% 200% …" at bounding box center [578, 9] width 72 height 11
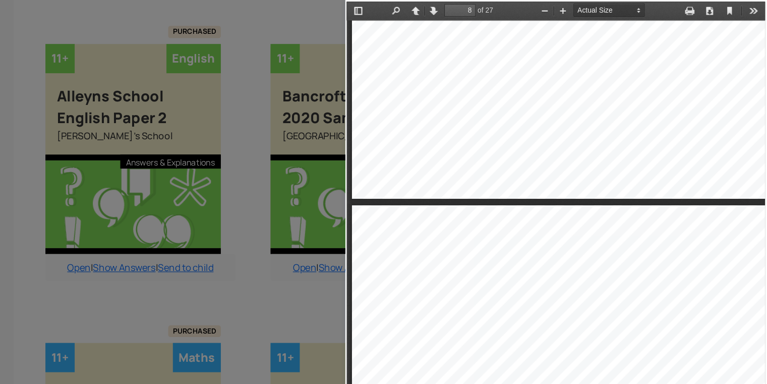
scroll to position [4186, 0]
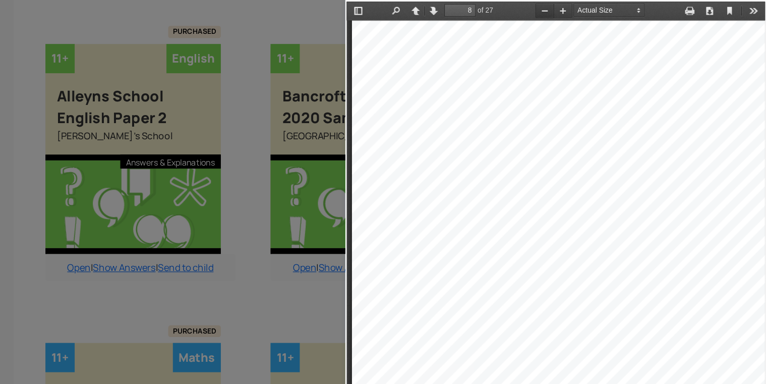
click at [510, 7] on button "Zoom Out" at bounding box center [517, 9] width 16 height 13
select select "custom"
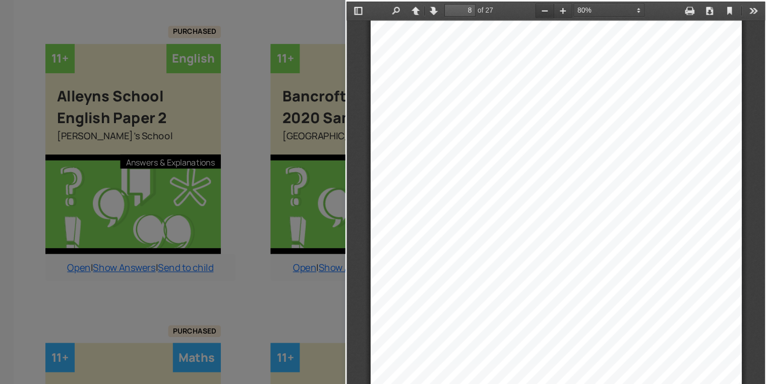
scroll to position [3359, 0]
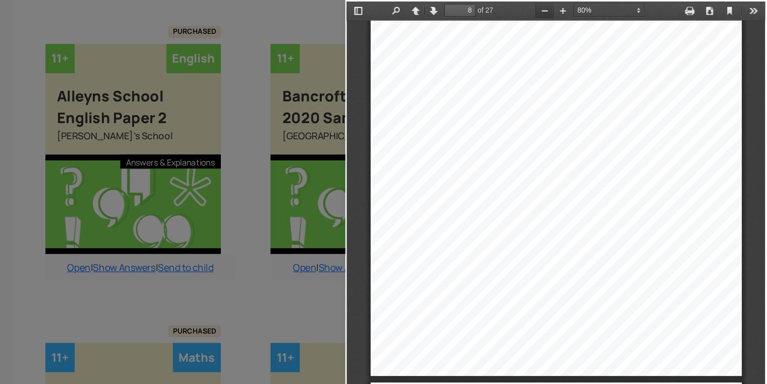
drag, startPoint x: 510, startPoint y: 7, endPoint x: 690, endPoint y: 99, distance: 202.7
click at [690, 99] on div "Previous Next Highlight all Match case Whole words Presentation Mode Open Print…" at bounding box center [526, 193] width 361 height 382
type input "7"
select select "custom"
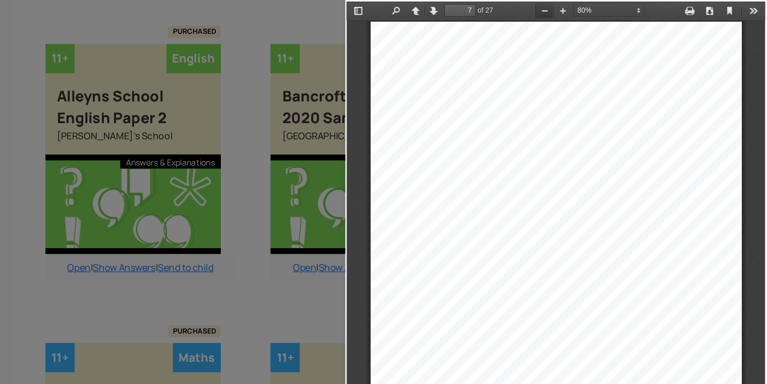
type input "8"
select select "custom"
type input "9"
select select "custom"
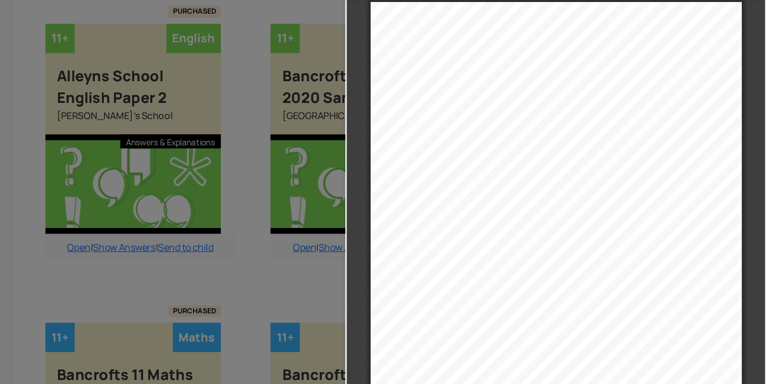
scroll to position [3649, 0]
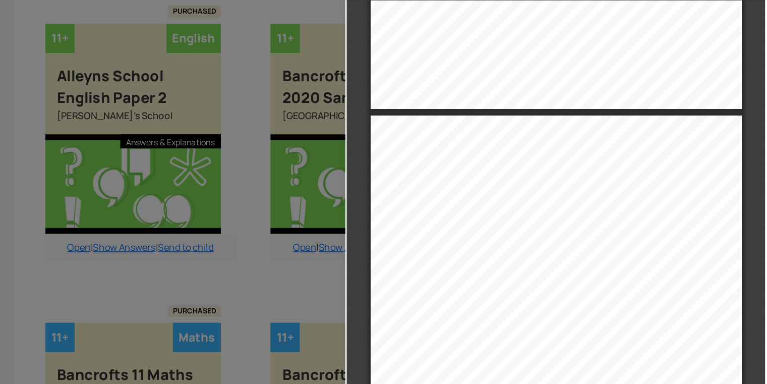
type input "8"
select select "custom"
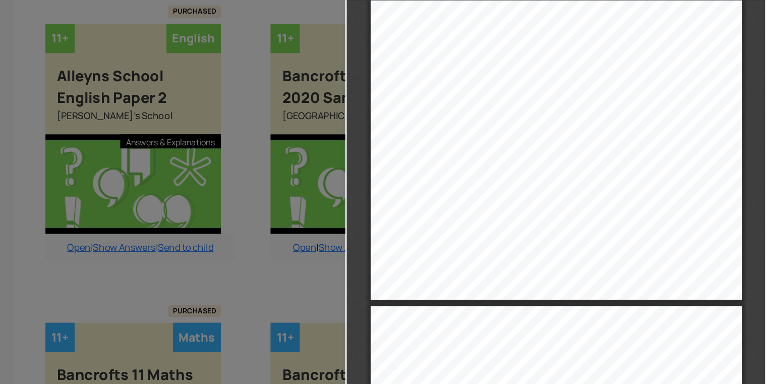
type input "7"
select select "custom"
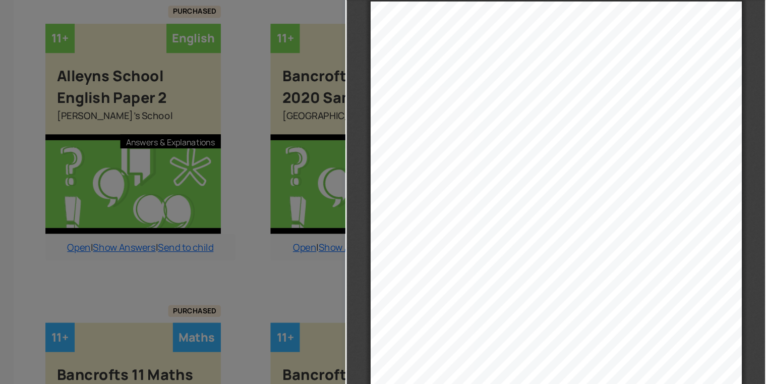
type input "6"
select select "custom"
type input "5"
select select "custom"
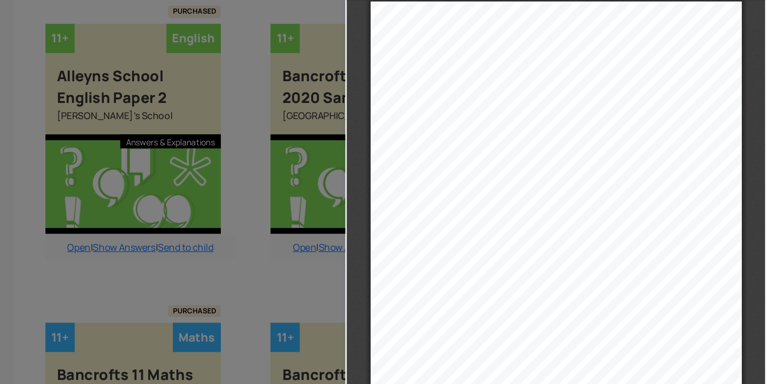
type input "6"
select select "custom"
type input "7"
select select "custom"
type input "8"
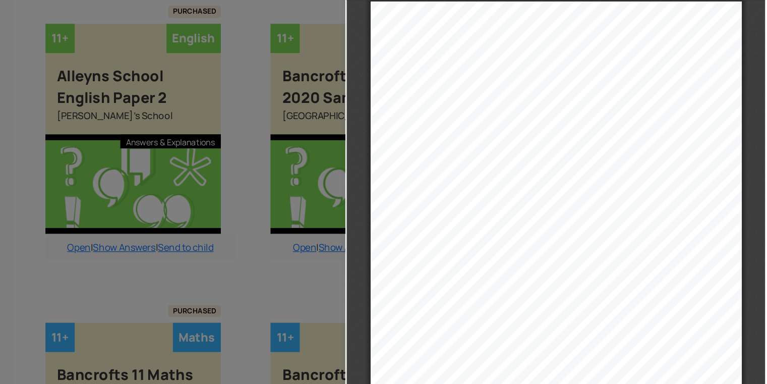
select select "custom"
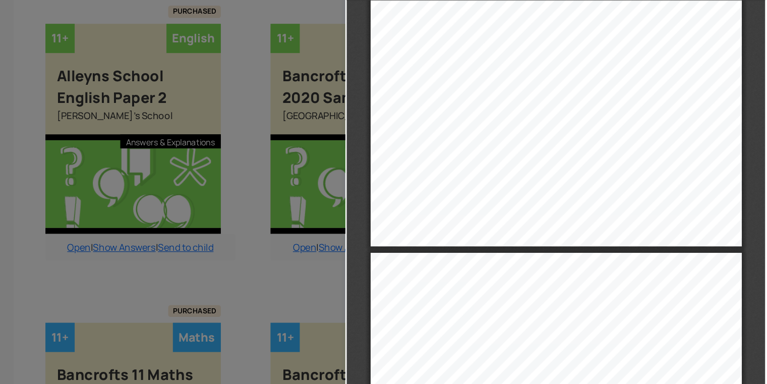
scroll to position [3493, 0]
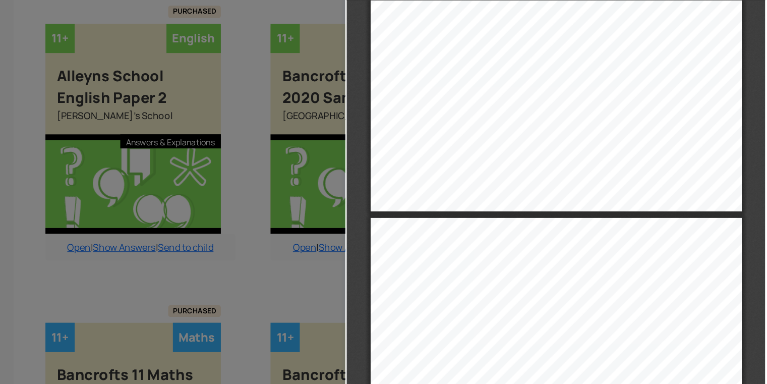
type input "9"
select select "custom"
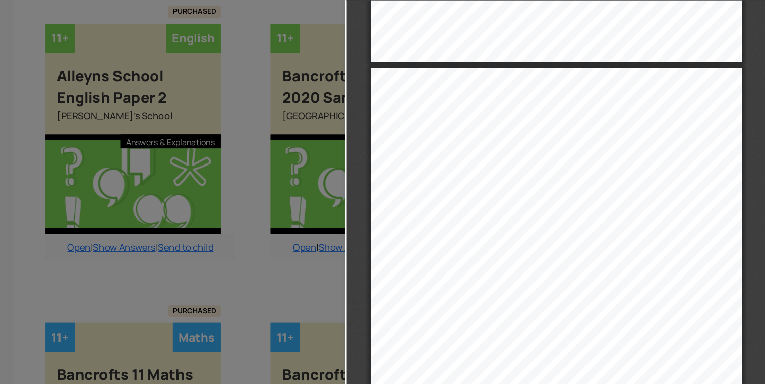
scroll to position [3614, 0]
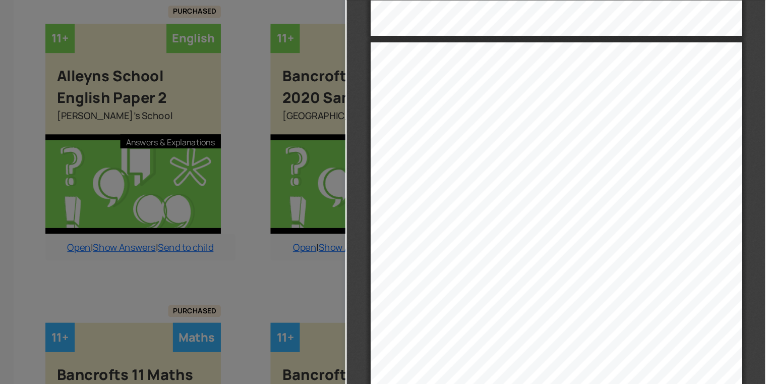
type input "8"
select select "custom"
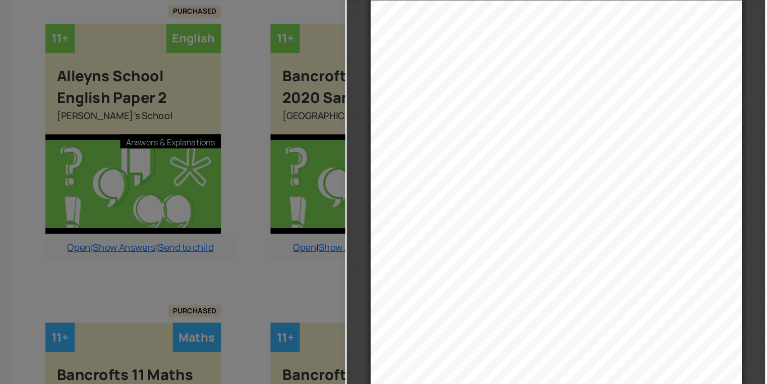
scroll to position [3231, 0]
type input "7"
select select "custom"
type input "6"
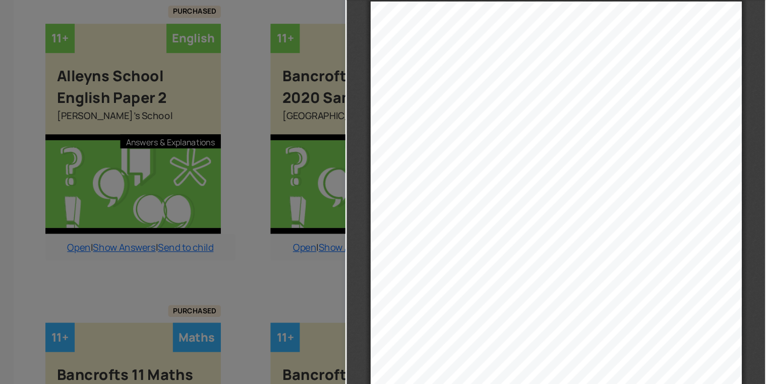
select select "custom"
type input "5"
select select "custom"
type input "4"
select select "custom"
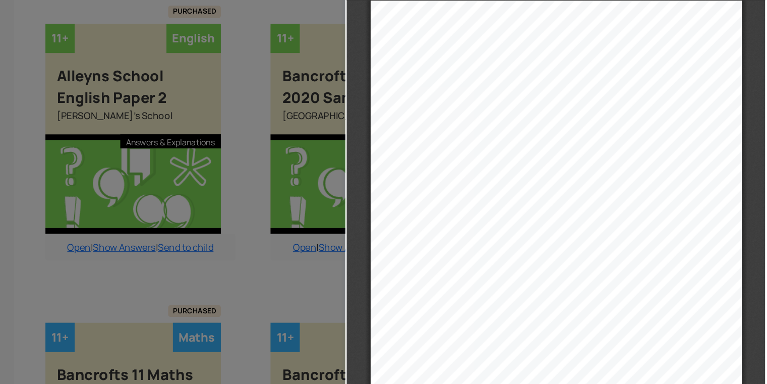
type input "3"
select select "custom"
type input "2"
select select "custom"
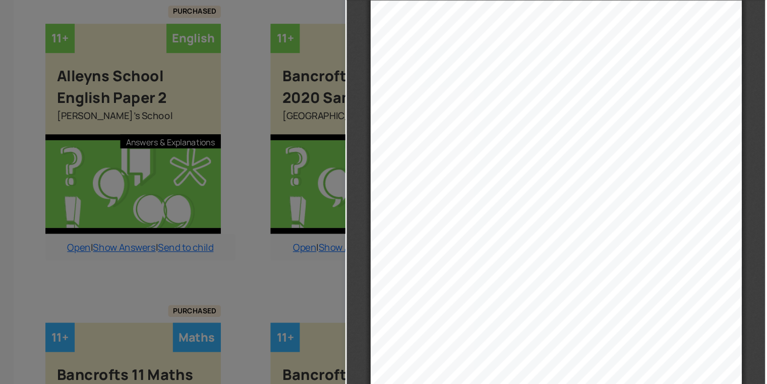
type input "1"
select select "custom"
type input "2"
select select "custom"
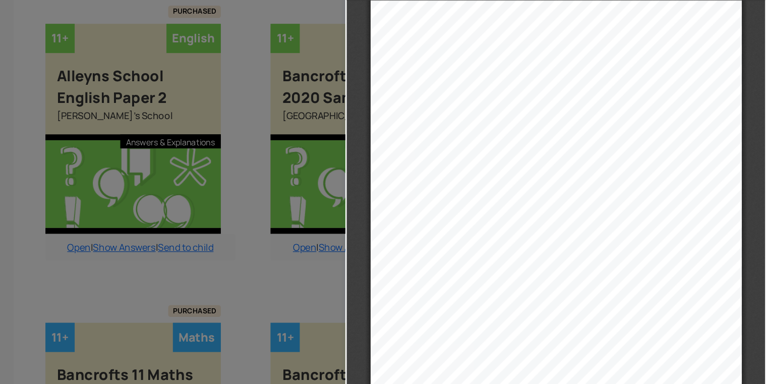
type input "3"
select select "custom"
type input "4"
select select "custom"
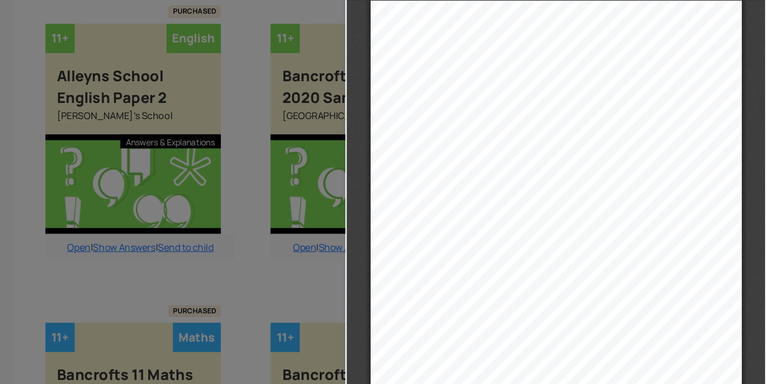
type input "5"
select select "custom"
type input "6"
select select "custom"
type input "7"
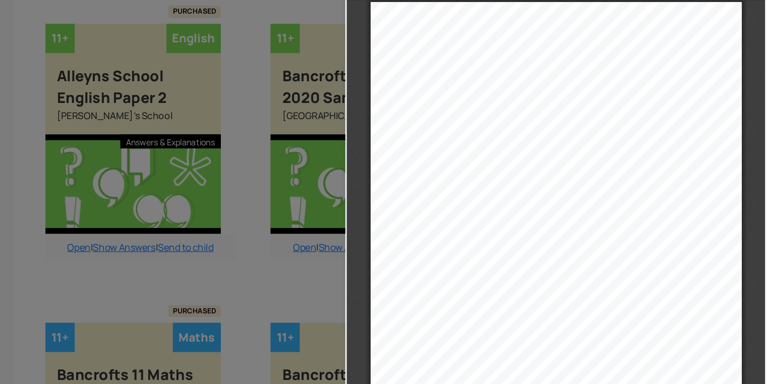
select select "custom"
type input "8"
select select "custom"
type input "9"
select select "custom"
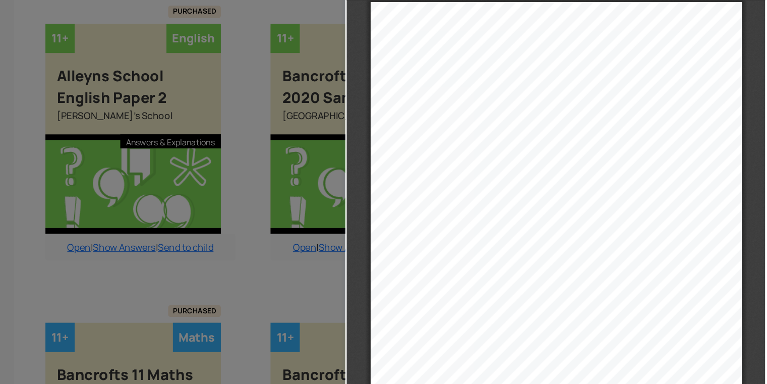
type input "10"
select select "custom"
type input "11"
select select "custom"
type input "12"
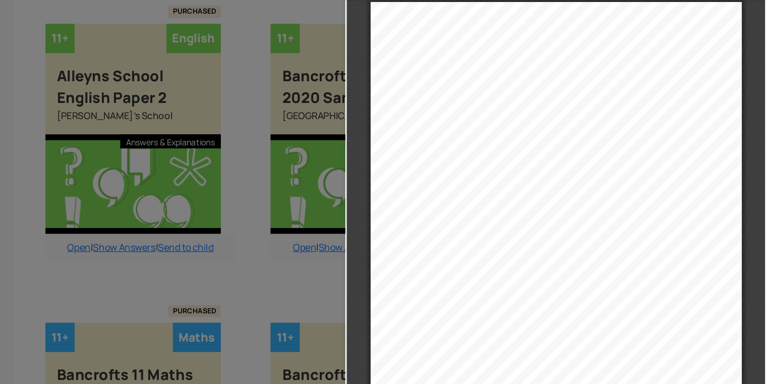
select select "custom"
type input "14"
select select "custom"
type input "15"
select select "custom"
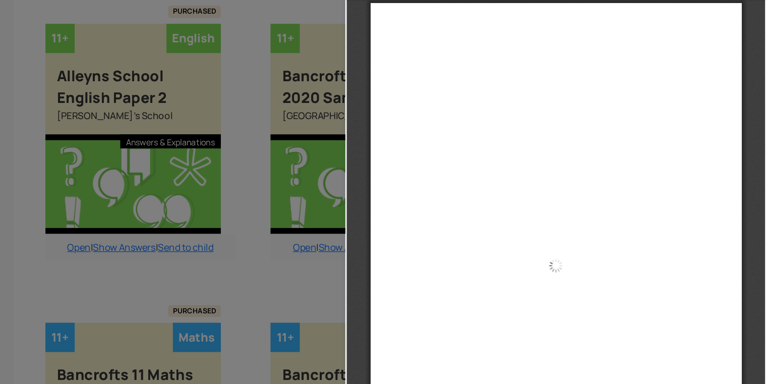
type input "16"
select select "custom"
type input "18"
select select "custom"
type input "20"
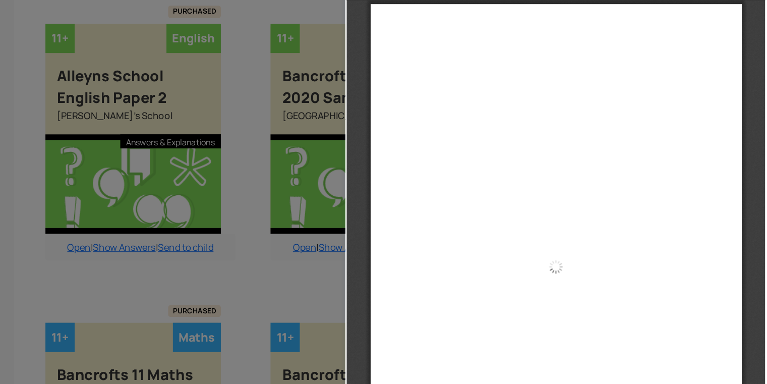
select select "custom"
type input "21"
select select "custom"
type input "24"
select select "custom"
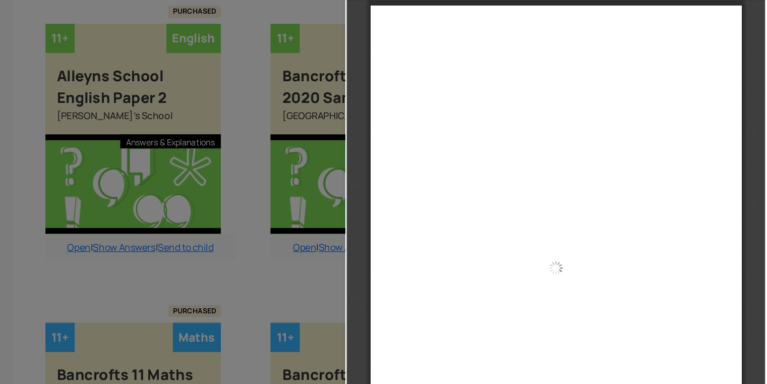
type input "25"
select select "custom"
type input "27"
select select "custom"
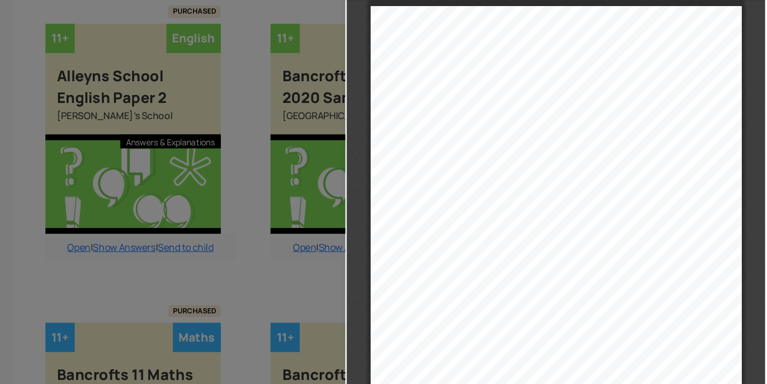
type input "26"
select select "custom"
type input "25"
select select "custom"
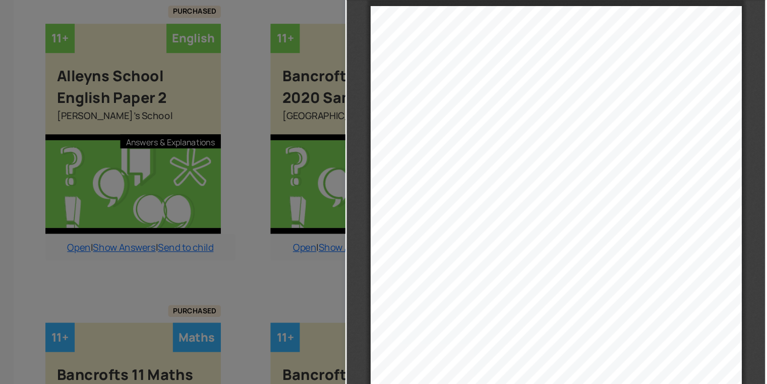
type input "24"
select select "custom"
type input "23"
select select "custom"
type input "22"
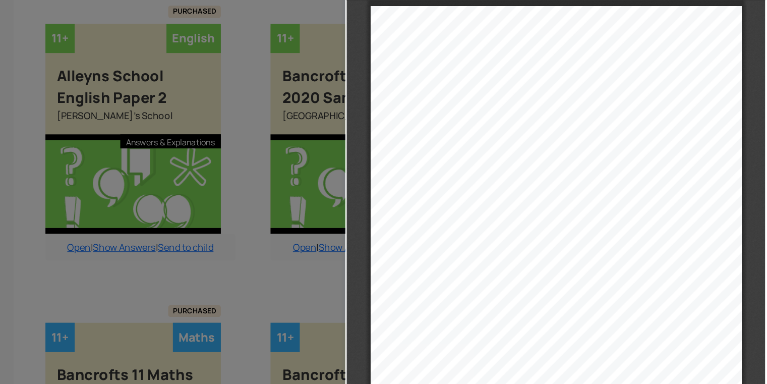
select select "custom"
type input "21"
select select "custom"
type input "19"
select select "custom"
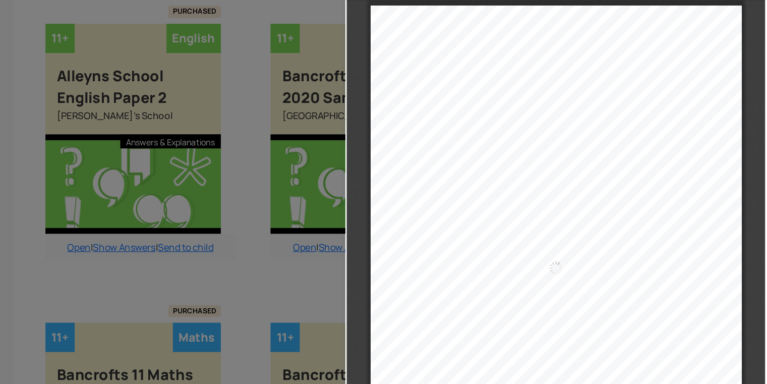
type input "18"
select select "custom"
type input "17"
select select "custom"
type input "15"
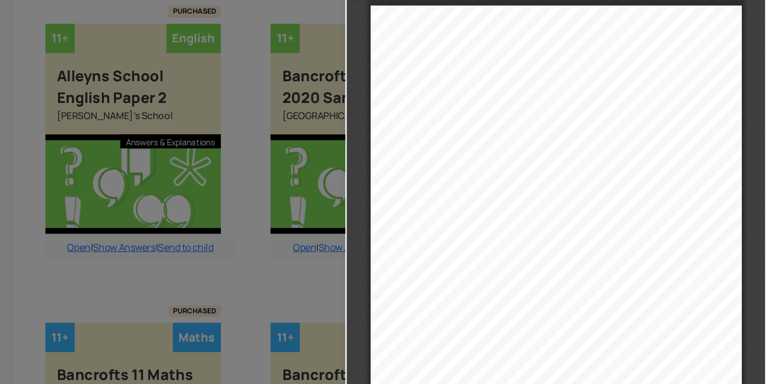
select select "custom"
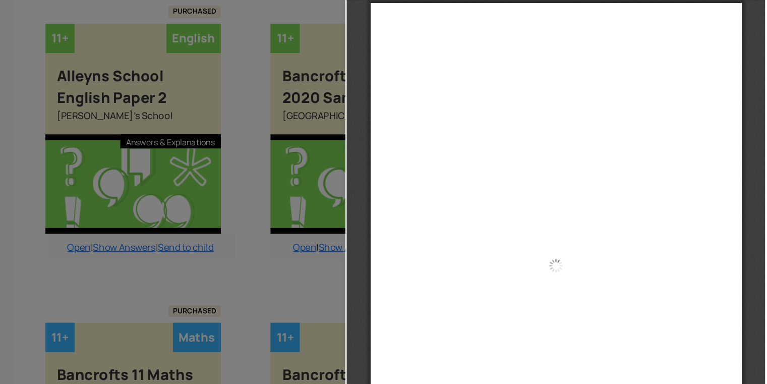
type input "14"
select select "custom"
type input "11"
select select "custom"
type input "9"
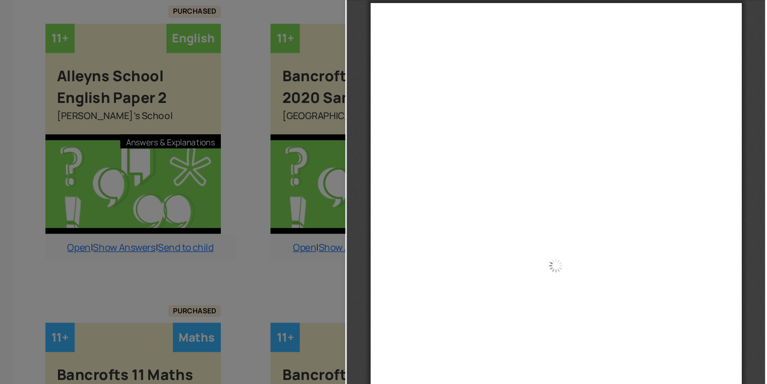
select select "custom"
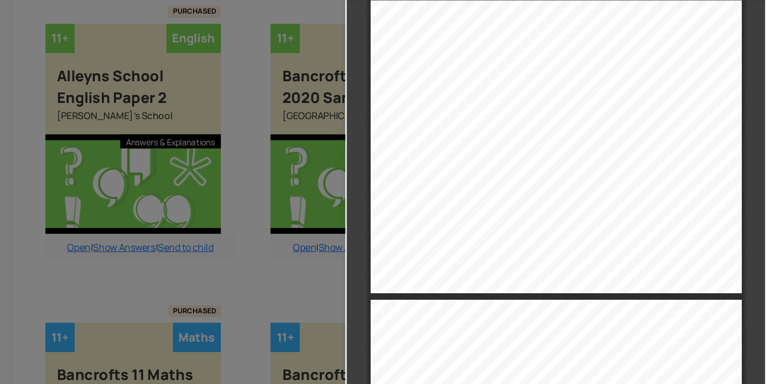
type input "8"
select select "custom"
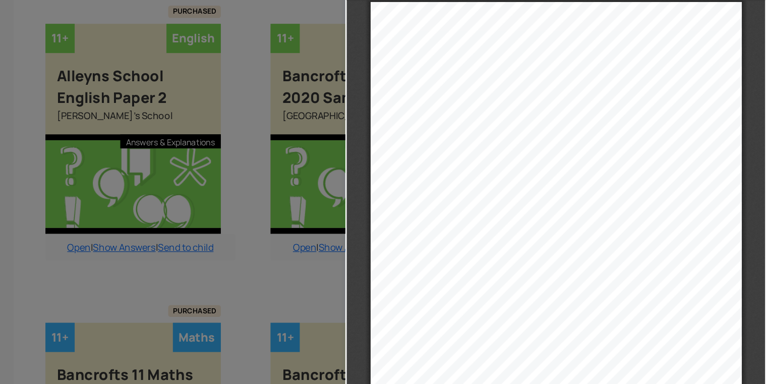
type input "9"
select select "custom"
type input "10"
select select "custom"
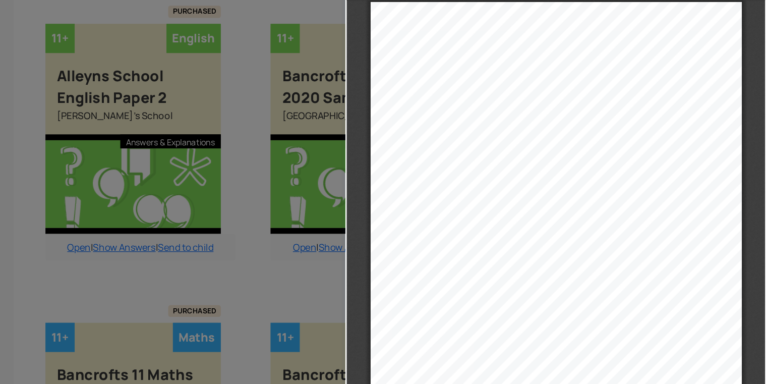
scroll to position [4127, 0]
type input "9"
select select "custom"
type input "10"
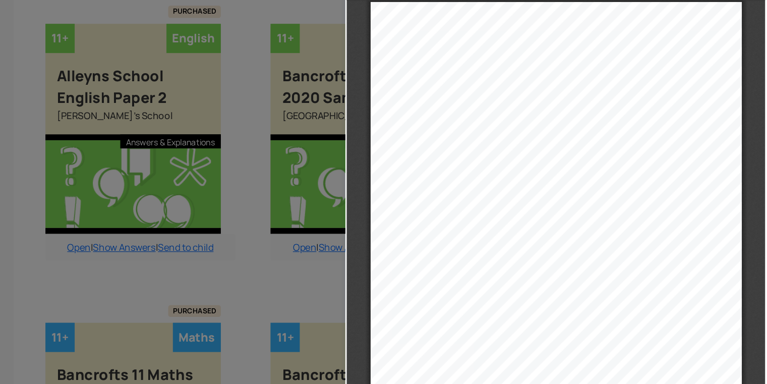
select select "custom"
click at [456, 77] on div "Ban croft’s School ____________________________________________ _______________…" at bounding box center [527, 226] width 320 height 453
type input "11"
select select "custom"
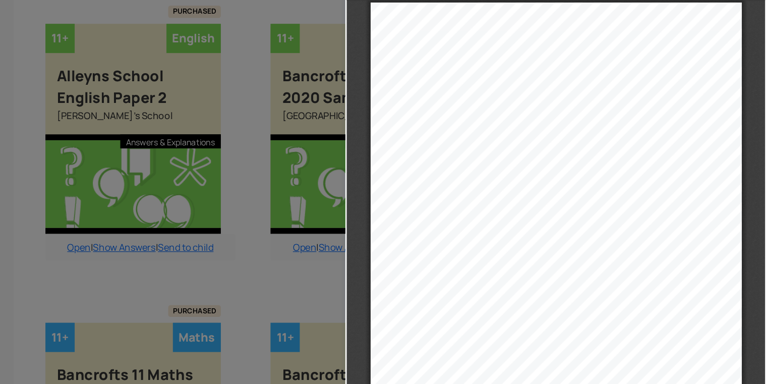
scroll to position [4585, 0]
type input "10"
select select "custom"
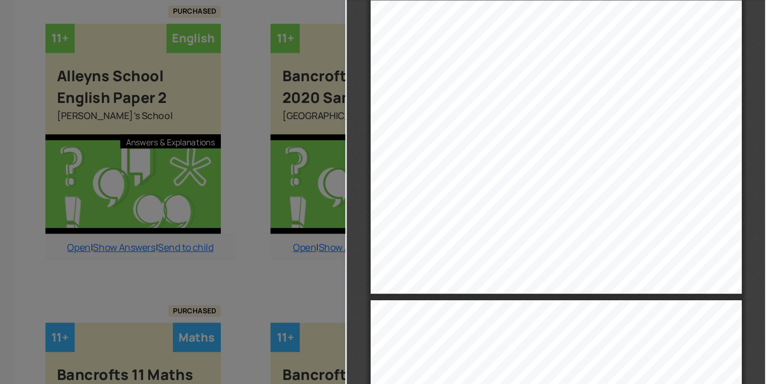
type input "11"
select select "custom"
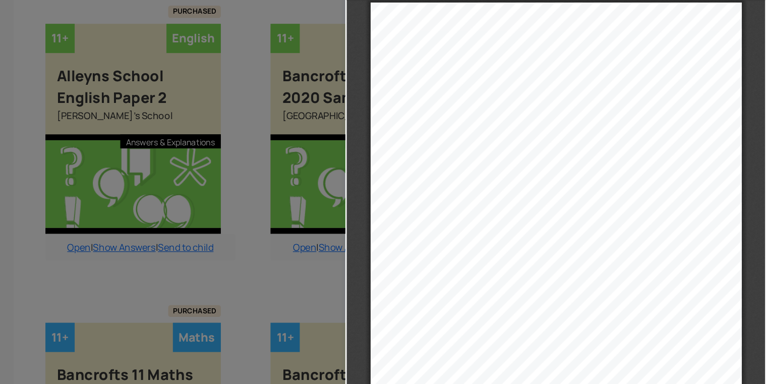
type input "10"
select select "custom"
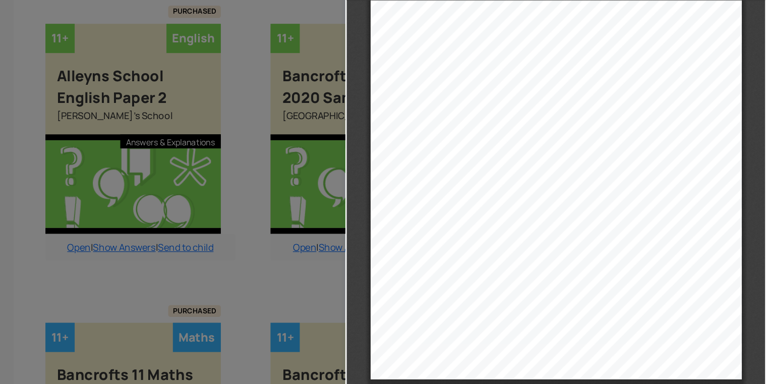
scroll to position [4288, 0]
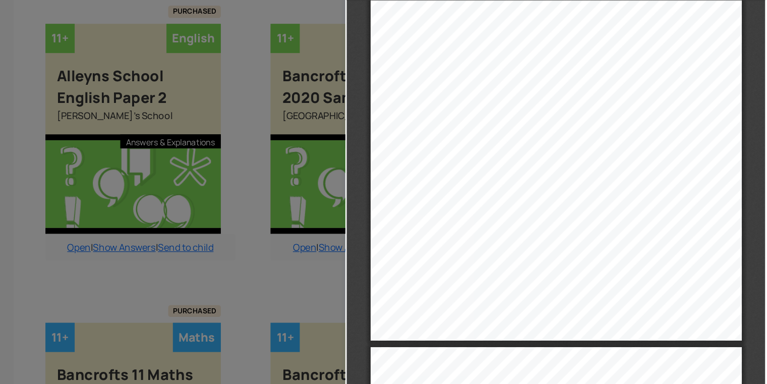
type input "11"
select select "custom"
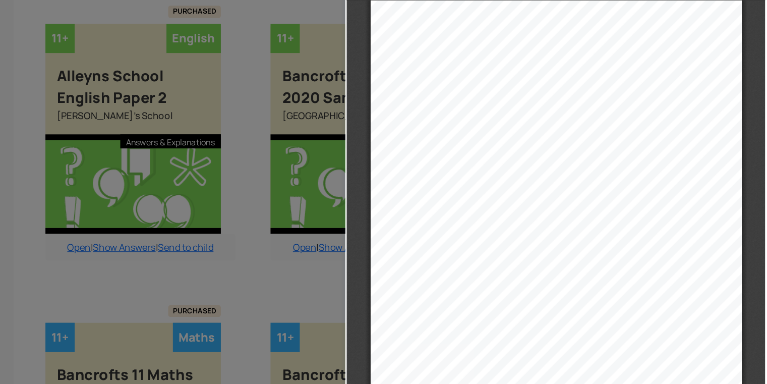
scroll to position [4666, 0]
type input "10"
select select "custom"
type input "11"
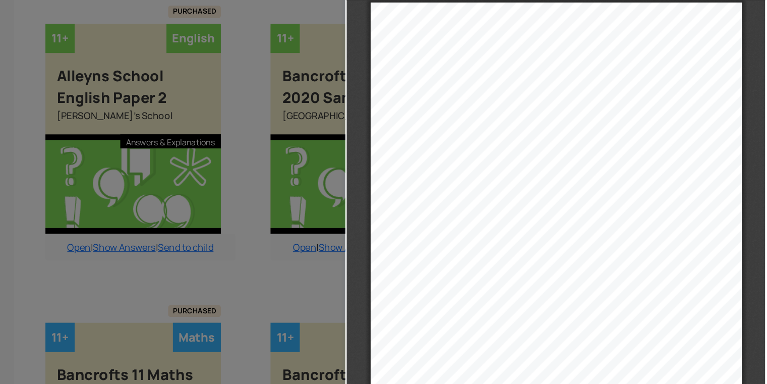
select select "custom"
type input "12"
select select "custom"
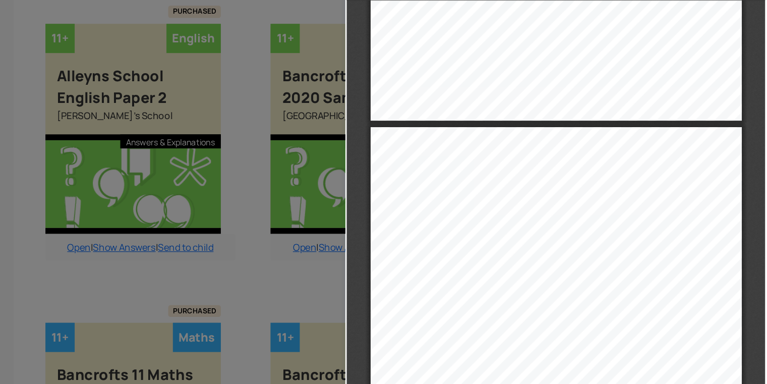
type input "11"
select select "custom"
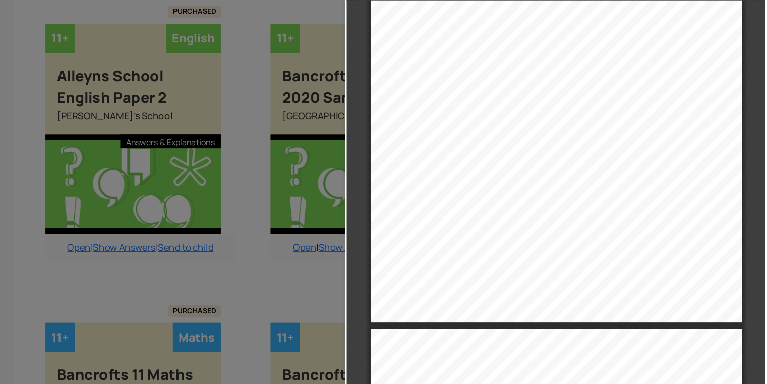
scroll to position [4741, 0]
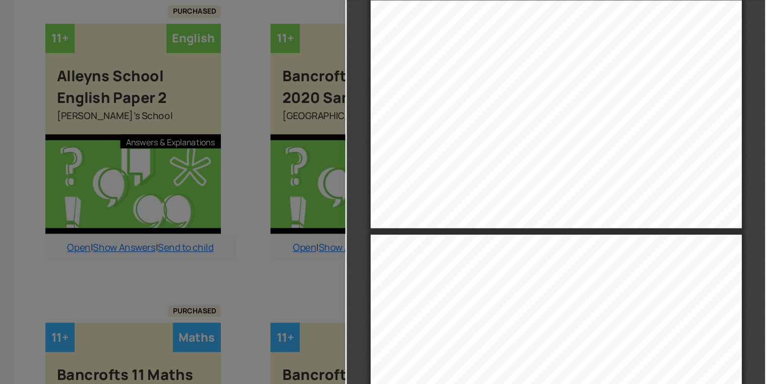
type input "12"
select select "custom"
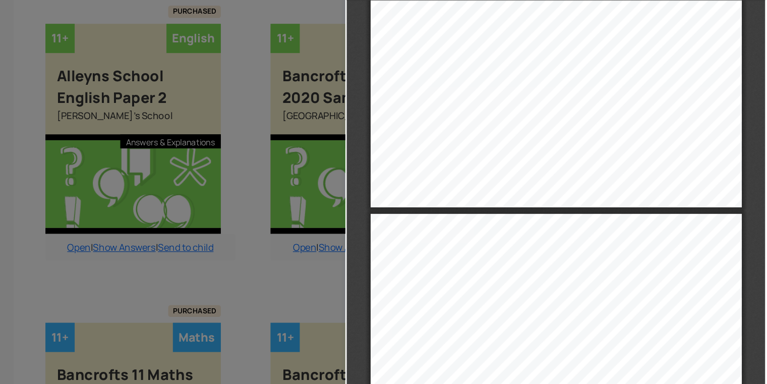
type input "13"
select select "custom"
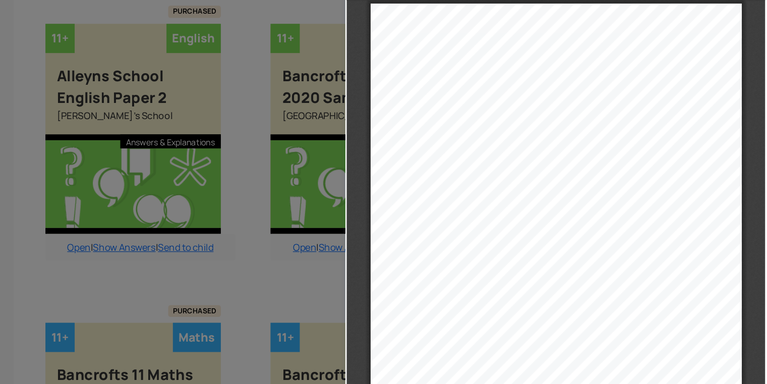
type input "12"
select select "custom"
type input "13"
select select "custom"
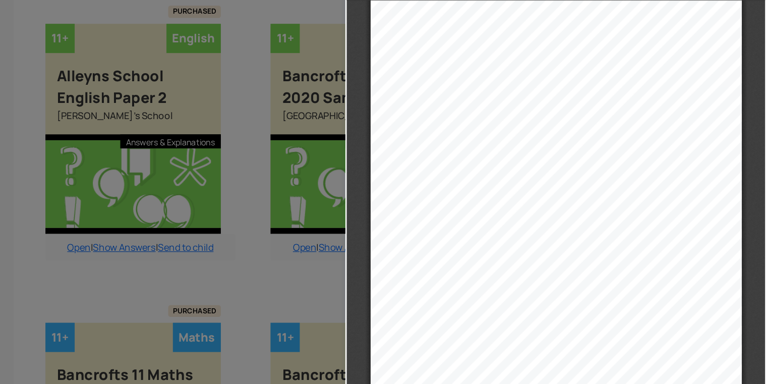
scroll to position [5501, 0]
type input "14"
select select "custom"
type input "1"
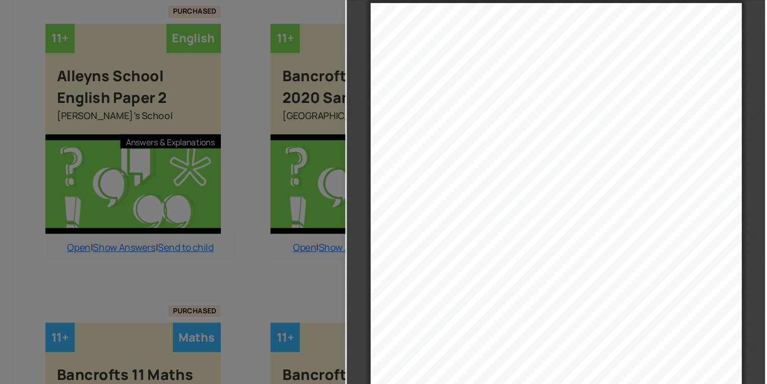
select select "custom"
drag, startPoint x: 680, startPoint y: 225, endPoint x: 682, endPoint y: 335, distance: 109.9
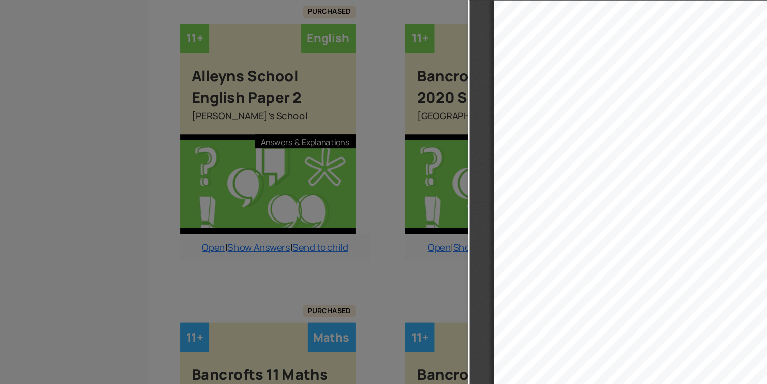
scroll to position [668, 10]
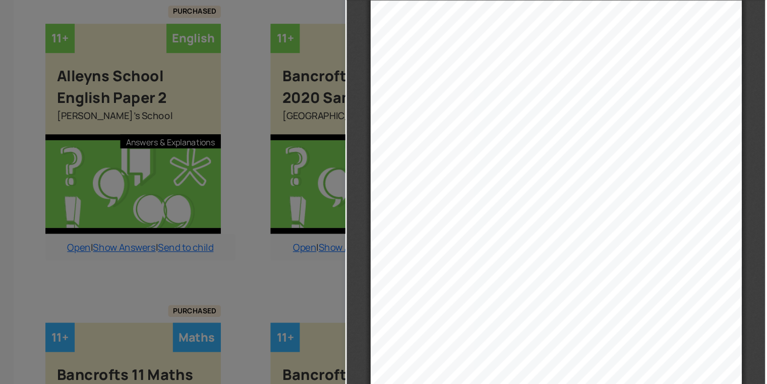
drag, startPoint x: 335, startPoint y: 353, endPoint x: 271, endPoint y: 267, distance: 107.7
type input "2"
select select "custom"
type input "3"
select select "custom"
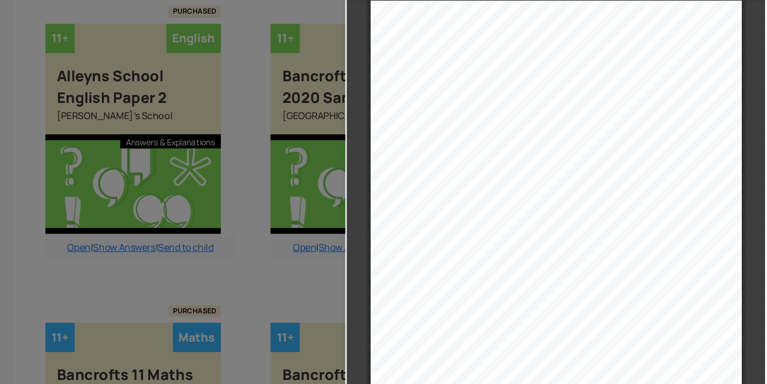
type input "4"
select select "custom"
type input "5"
select select "custom"
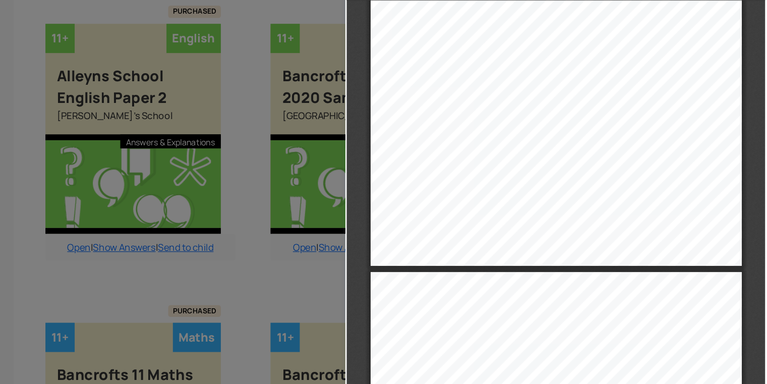
type input "6"
select select "custom"
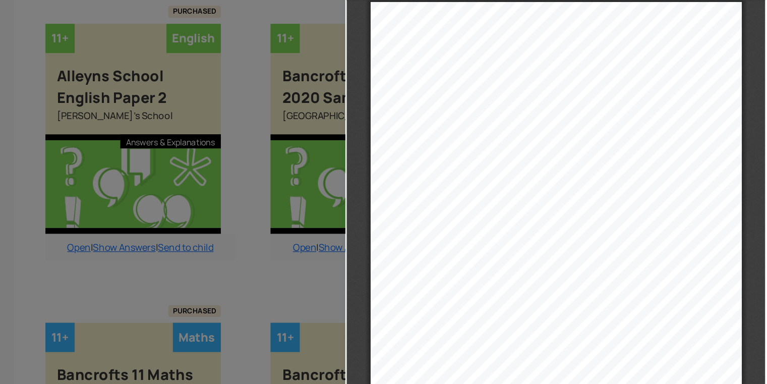
type input "7"
select select "custom"
type input "8"
select select "custom"
type input "9"
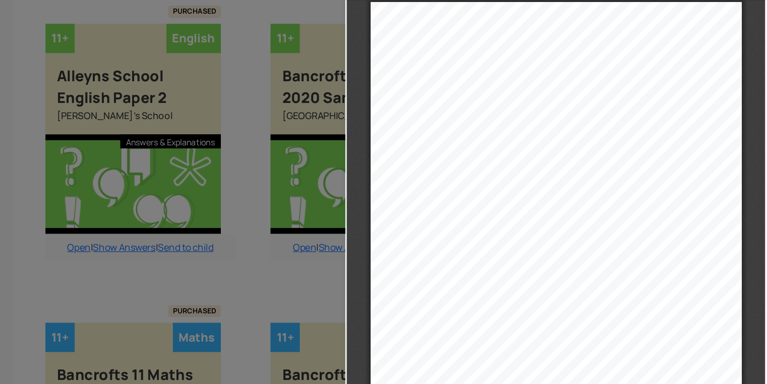
select select "custom"
type input "11"
select select "custom"
type input "12"
select select "custom"
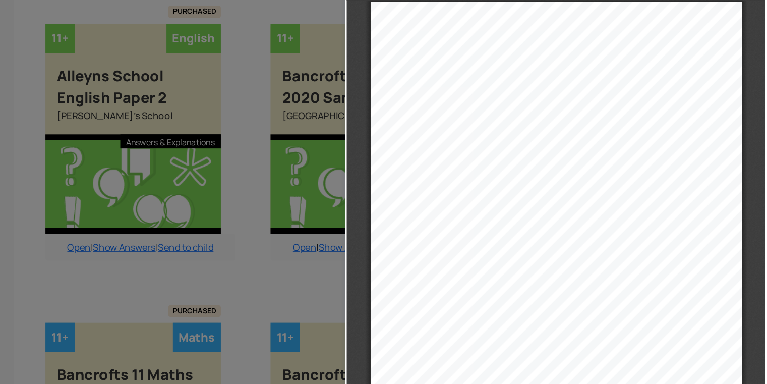
type input "13"
select select "custom"
type input "15"
select select "custom"
type input "16"
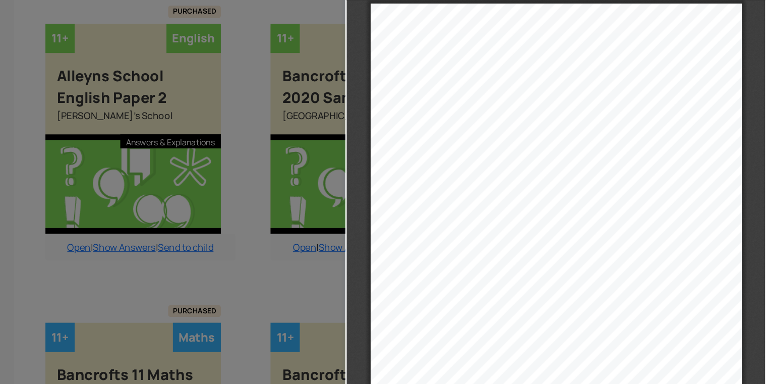
scroll to position [5960, 0]
click at [617, 249] on div "Ban croft’s School ____________________________________________ _______________…" at bounding box center [527, 227] width 320 height 453
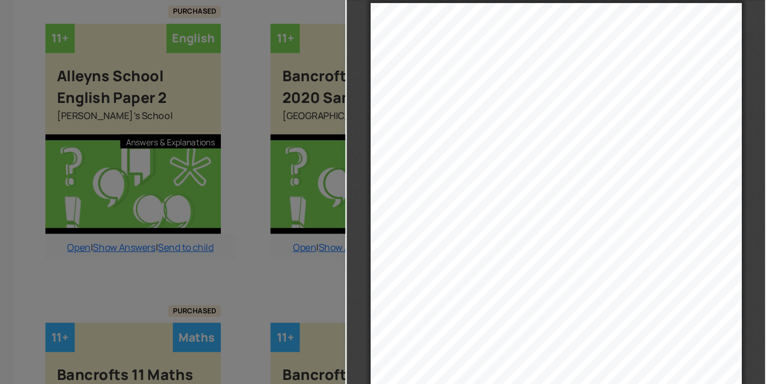
click at [617, 249] on div "Ban croft’s School ____________________________________________ _______________…" at bounding box center [527, 227] width 320 height 453
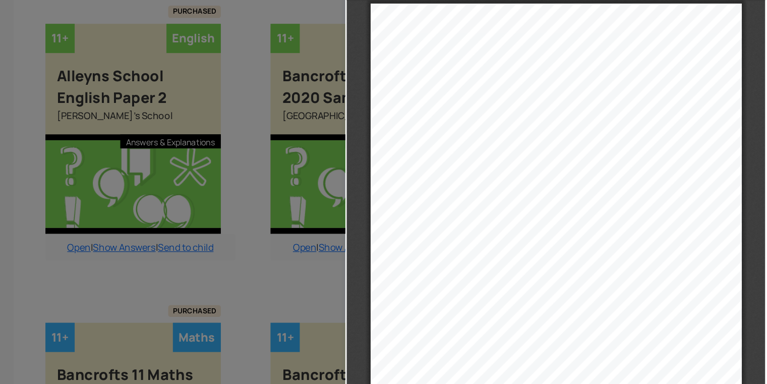
scroll to position [5960, 0]
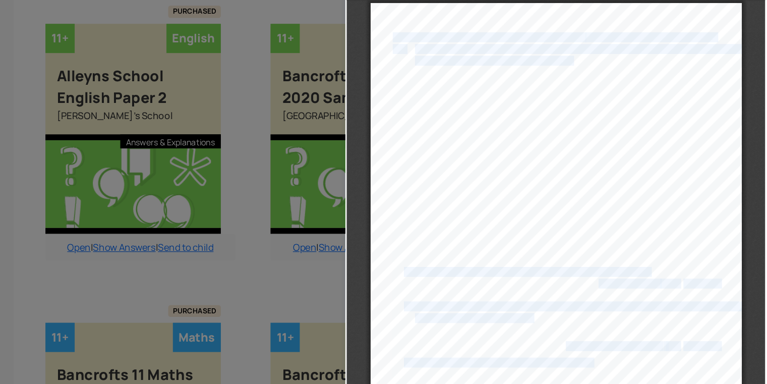
drag, startPoint x: 412, startPoint y: 179, endPoint x: 268, endPoint y: 137, distance: 149.8
click at [346, 137] on html "Thumbnails Document Outline Attachments Previous Next Highlight all Match case …" at bounding box center [526, 173] width 361 height 382
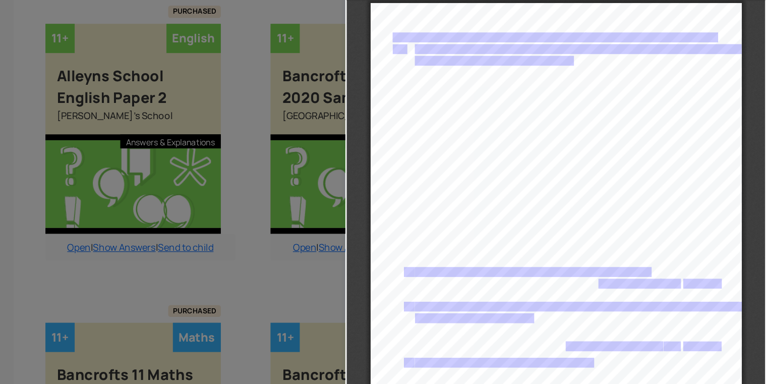
drag, startPoint x: 330, startPoint y: 156, endPoint x: 302, endPoint y: 149, distance: 28.6
click at [302, 149] on div at bounding box center [202, 192] width 404 height 384
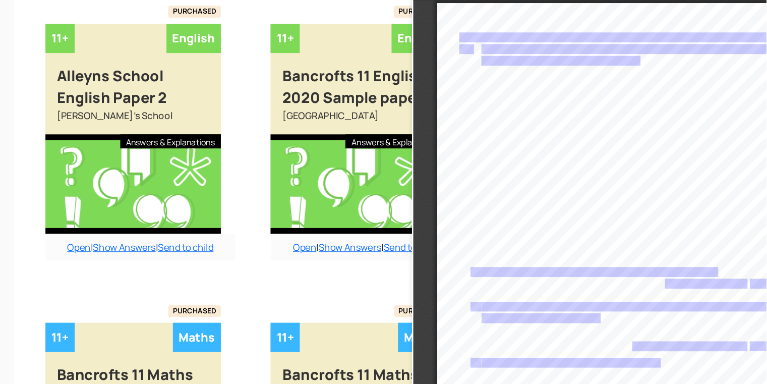
click at [302, 149] on div "Buy answers for just this paper for £6 or buy the bundle and save money. Add to…" at bounding box center [227, 136] width 185 height 248
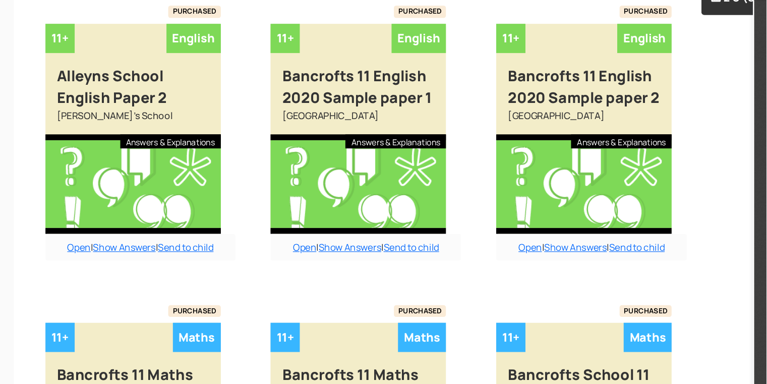
click at [302, 149] on div "Buy answers for just this paper for £6 or buy the bundle and save money. Add to…" at bounding box center [227, 136] width 185 height 248
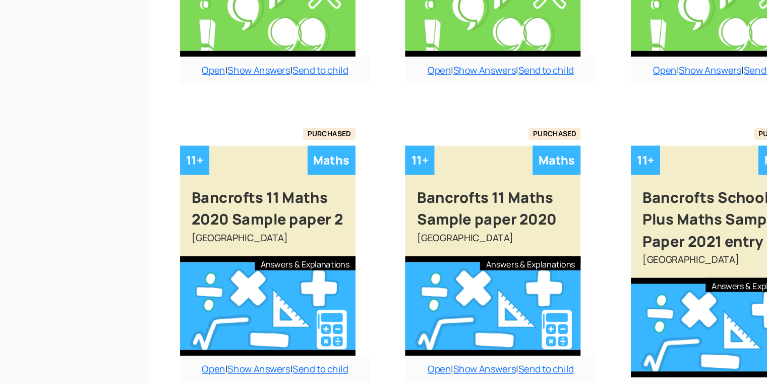
scroll to position [824, 0]
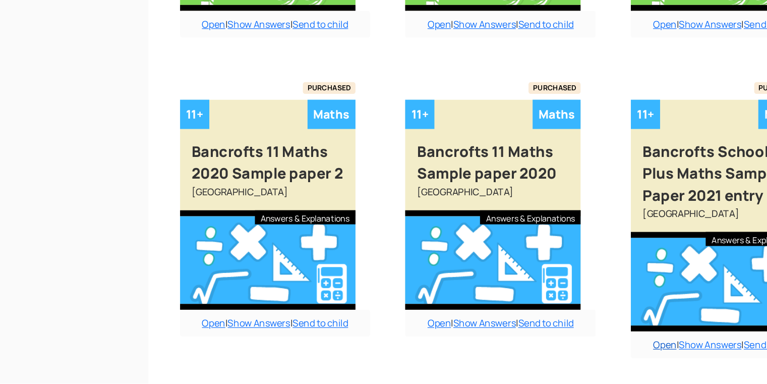
click at [570, 350] on link "Open" at bounding box center [573, 350] width 20 height 11
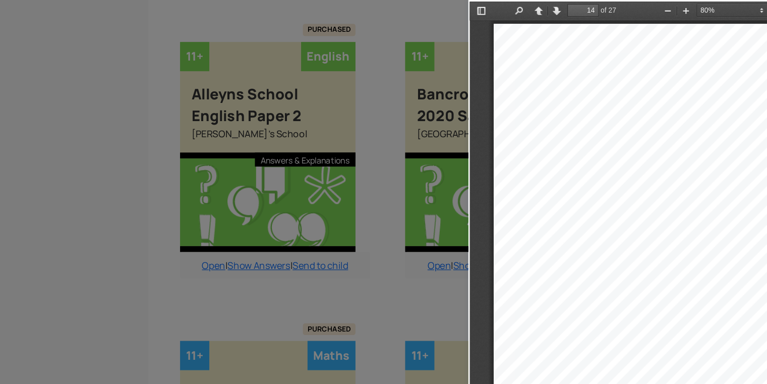
scroll to position [655, 0]
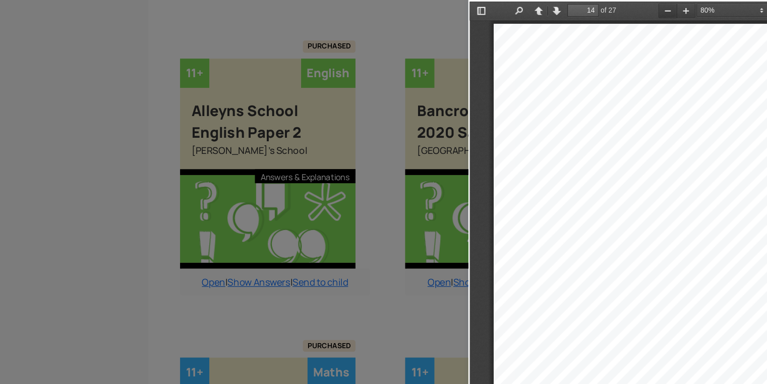
click at [635, 11] on button "Zoom Out" at bounding box center [640, 9] width 16 height 13
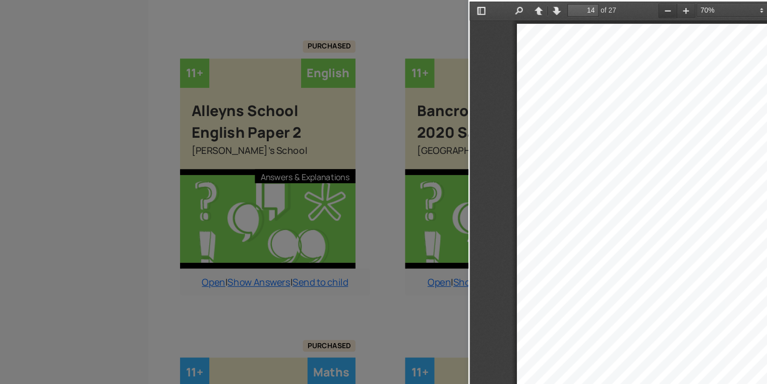
click at [635, 11] on button "Zoom Out" at bounding box center [640, 9] width 16 height 13
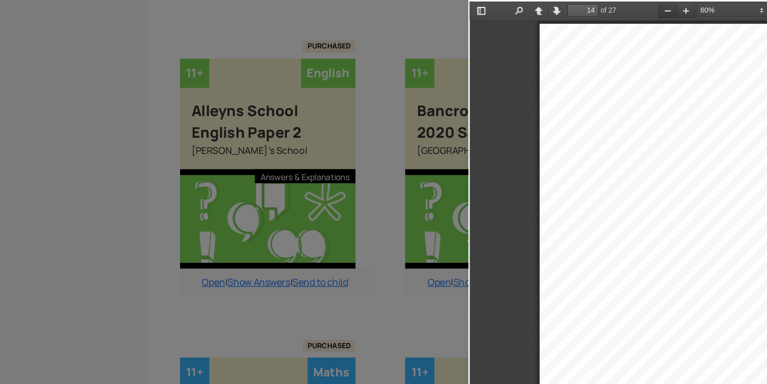
click at [635, 11] on button "Zoom Out" at bounding box center [640, 9] width 16 height 13
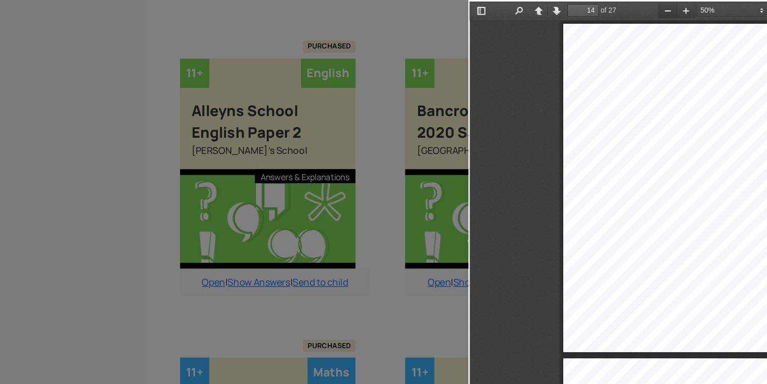
click at [635, 11] on button "Zoom Out" at bounding box center [640, 9] width 16 height 13
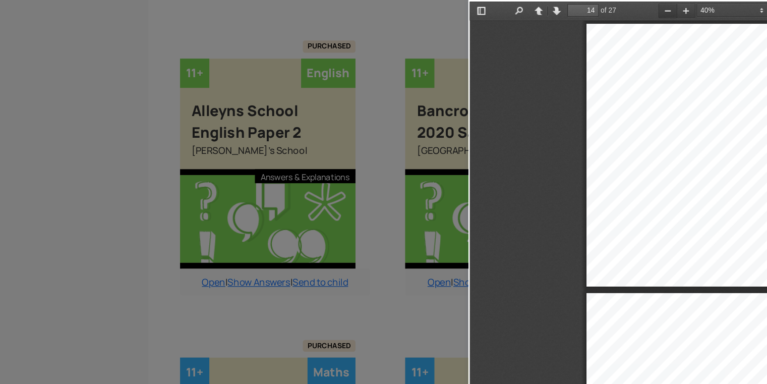
click at [635, 11] on button "Zoom Out" at bounding box center [640, 9] width 16 height 13
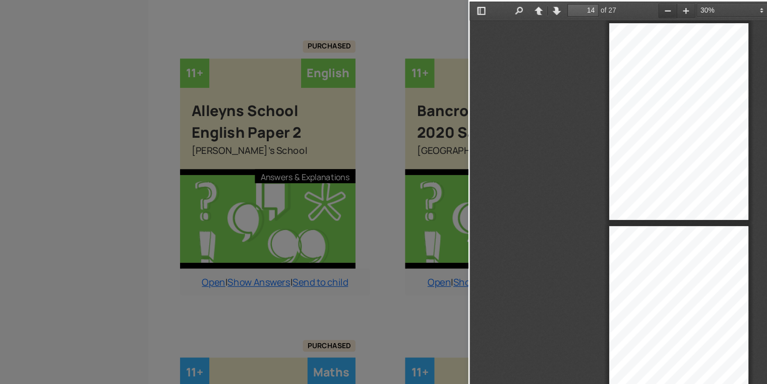
click at [635, 11] on button "Zoom Out" at bounding box center [640, 9] width 16 height 13
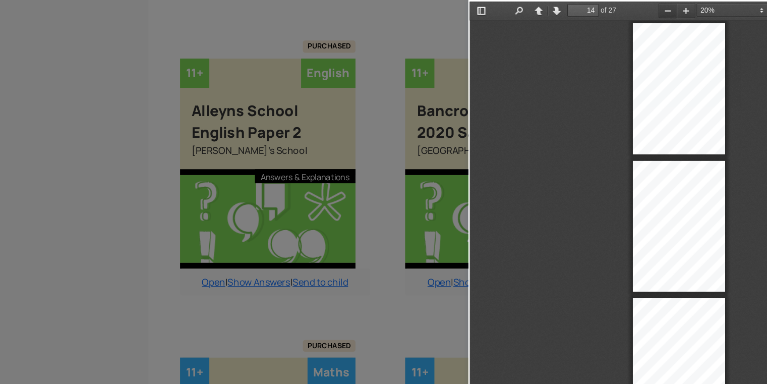
click at [635, 11] on button "Zoom Out" at bounding box center [640, 9] width 16 height 13
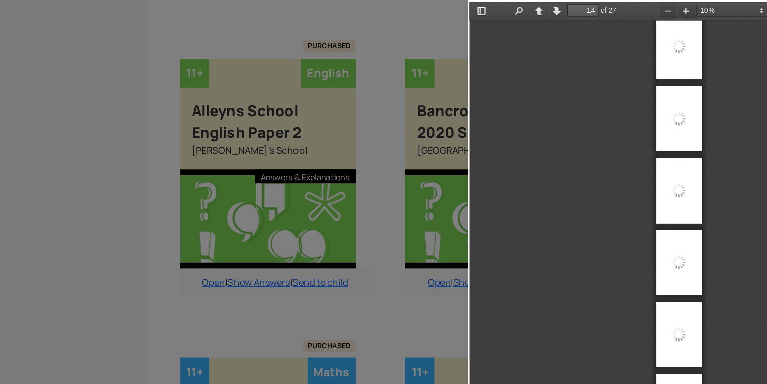
scroll to position [809, 0]
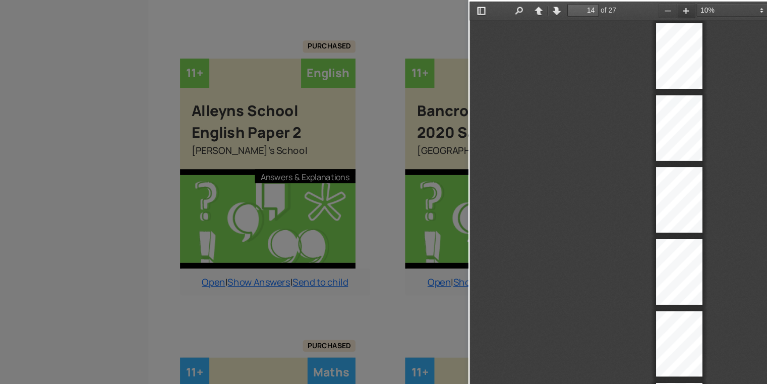
click at [653, 7] on button "Zoom In" at bounding box center [656, 9] width 16 height 13
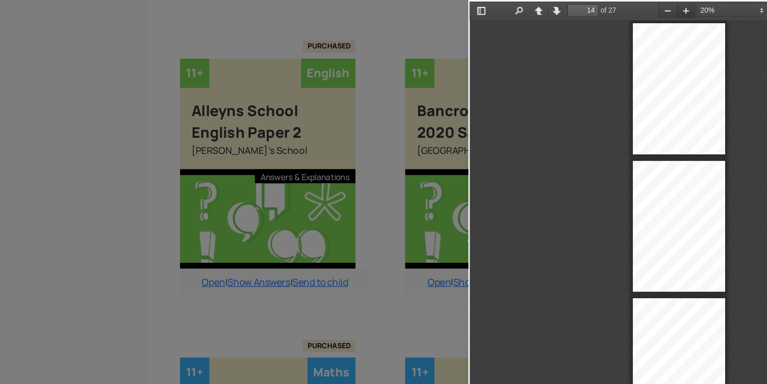
click at [653, 7] on button "Zoom In" at bounding box center [656, 9] width 16 height 13
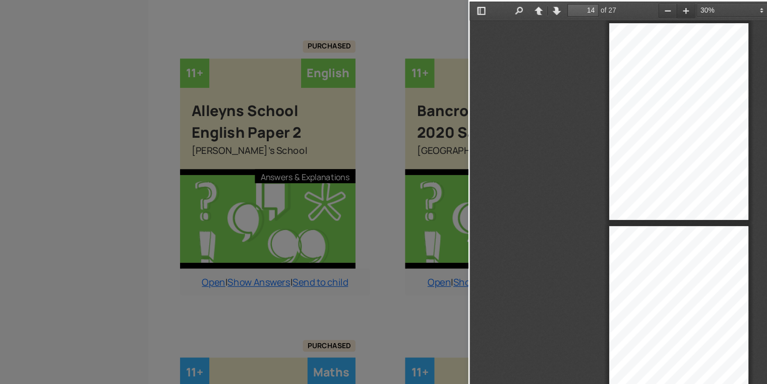
click at [653, 7] on button "Zoom In" at bounding box center [656, 9] width 16 height 13
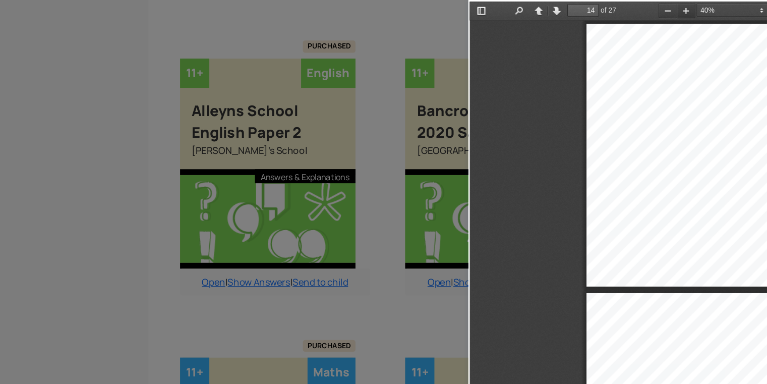
click at [653, 7] on button "Zoom In" at bounding box center [656, 9] width 16 height 13
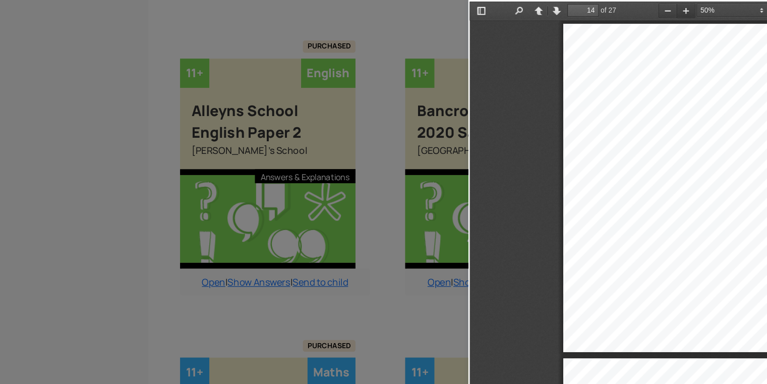
click at [653, 7] on button "Zoom In" at bounding box center [656, 9] width 16 height 13
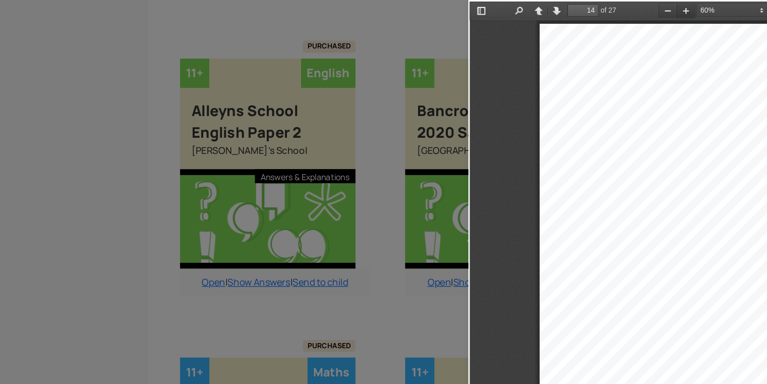
click at [653, 7] on button "Zoom In" at bounding box center [656, 9] width 16 height 13
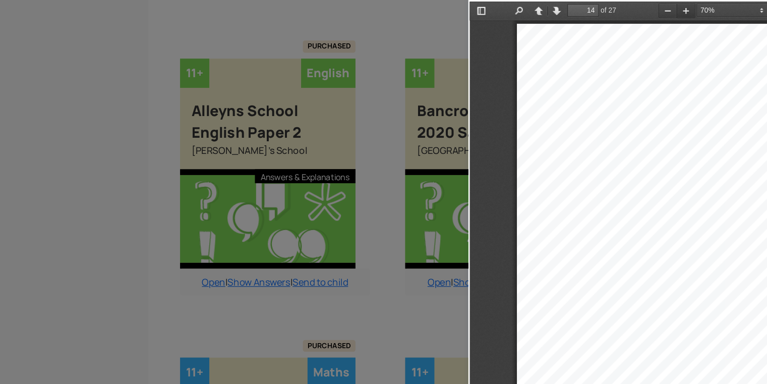
click at [653, 7] on button "Zoom In" at bounding box center [656, 9] width 16 height 13
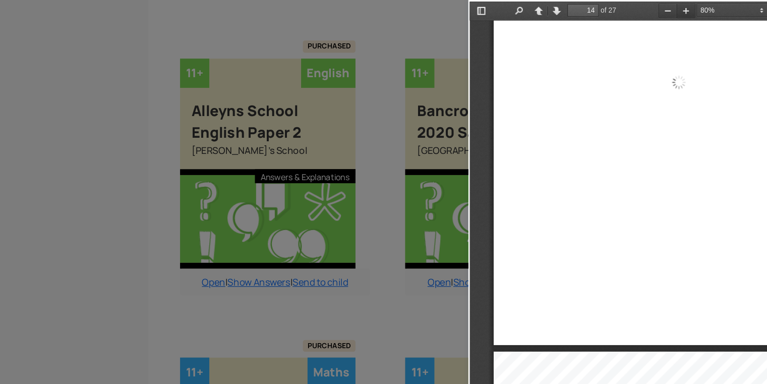
scroll to position [5959, 0]
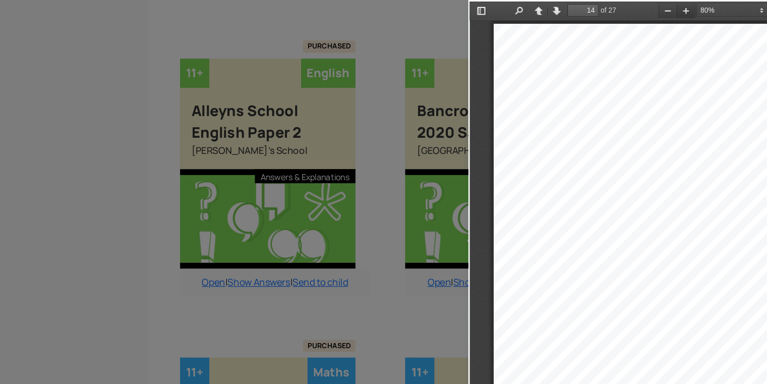
click at [653, 7] on button "Zoom In" at bounding box center [656, 9] width 16 height 13
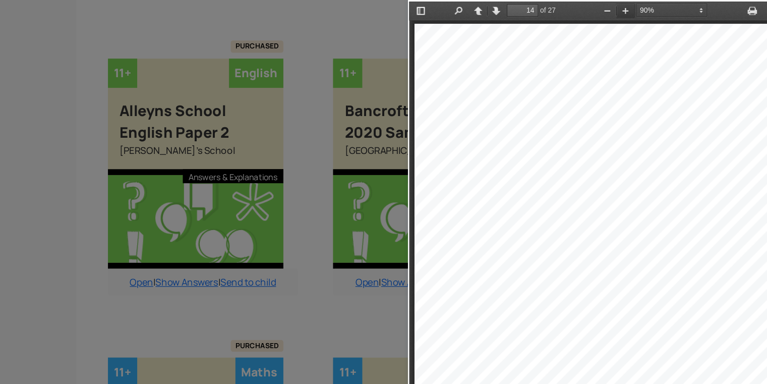
scroll to position [655, 10]
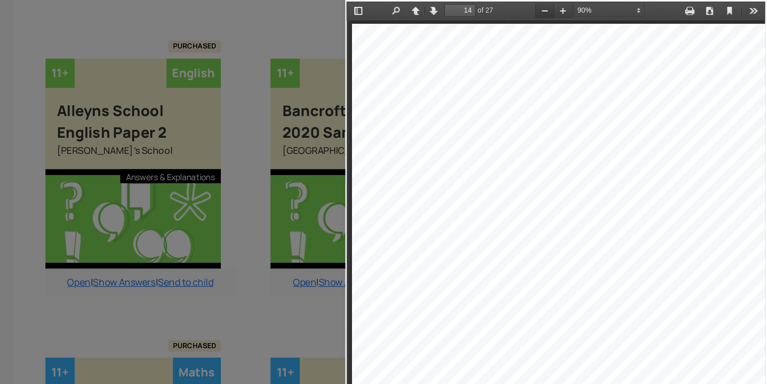
click at [513, 7] on button "Zoom Out" at bounding box center [517, 9] width 16 height 13
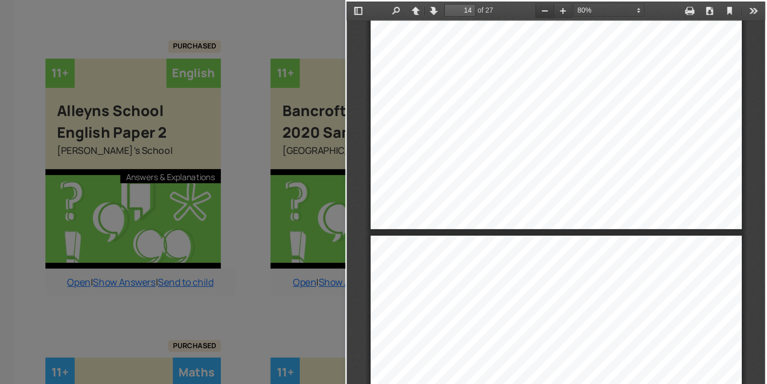
scroll to position [5959, 0]
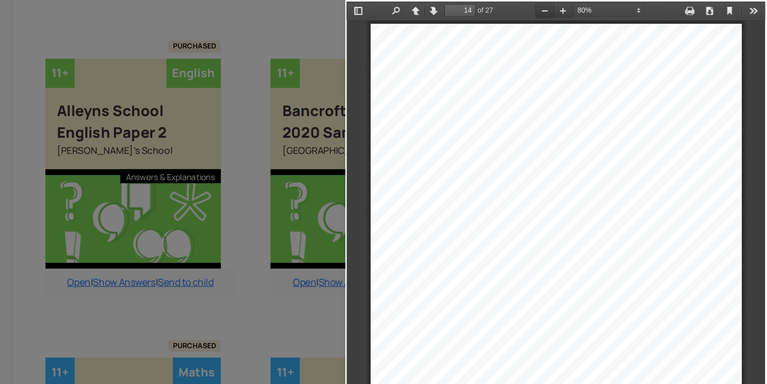
click at [513, 7] on button "Zoom Out" at bounding box center [517, 9] width 16 height 13
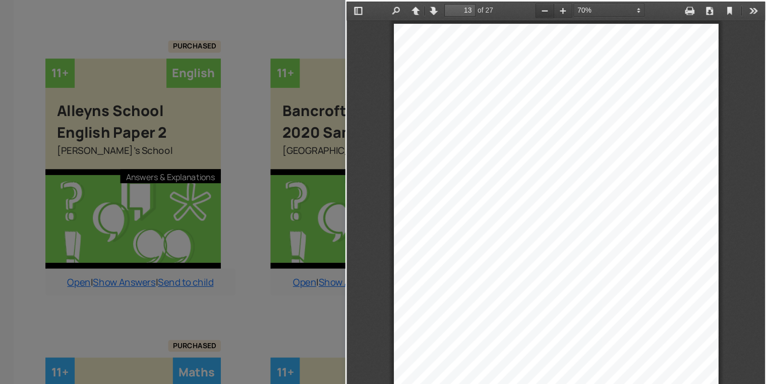
scroll to position [4817, 0]
click at [513, 7] on button "Zoom Out" at bounding box center [517, 9] width 16 height 13
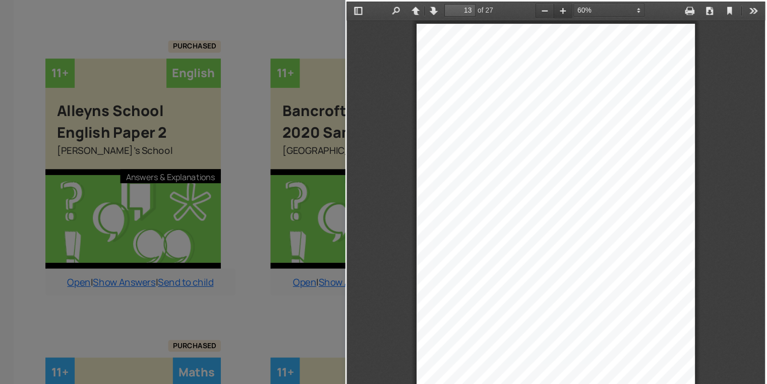
click at [525, 9] on button "Zoom In" at bounding box center [533, 9] width 16 height 13
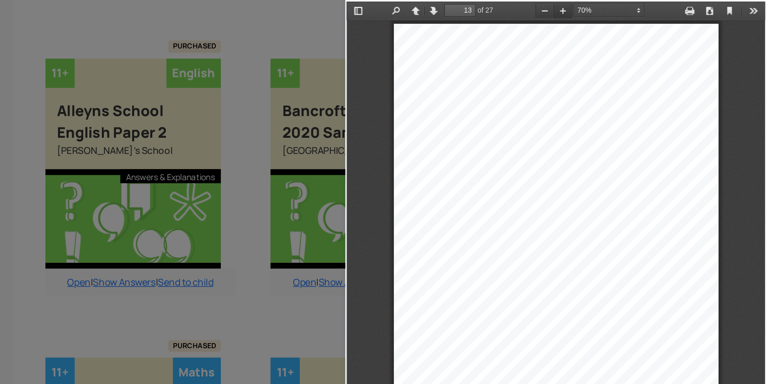
click at [525, 9] on button "Zoom In" at bounding box center [533, 9] width 16 height 13
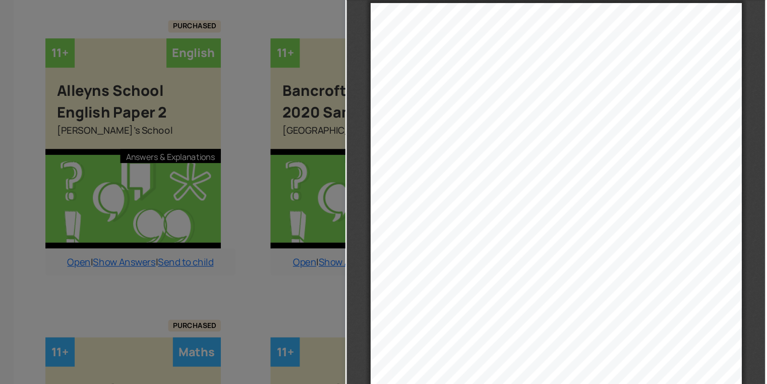
scroll to position [6417, 0]
